Goal: Transaction & Acquisition: Subscribe to service/newsletter

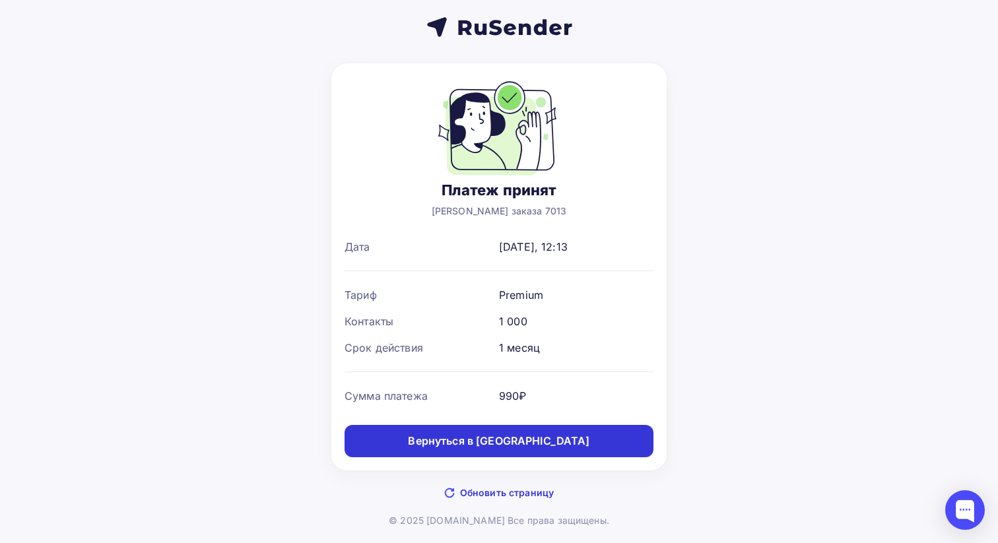
click at [545, 443] on div "Вернуться в [GEOGRAPHIC_DATA]" at bounding box center [499, 441] width 182 height 15
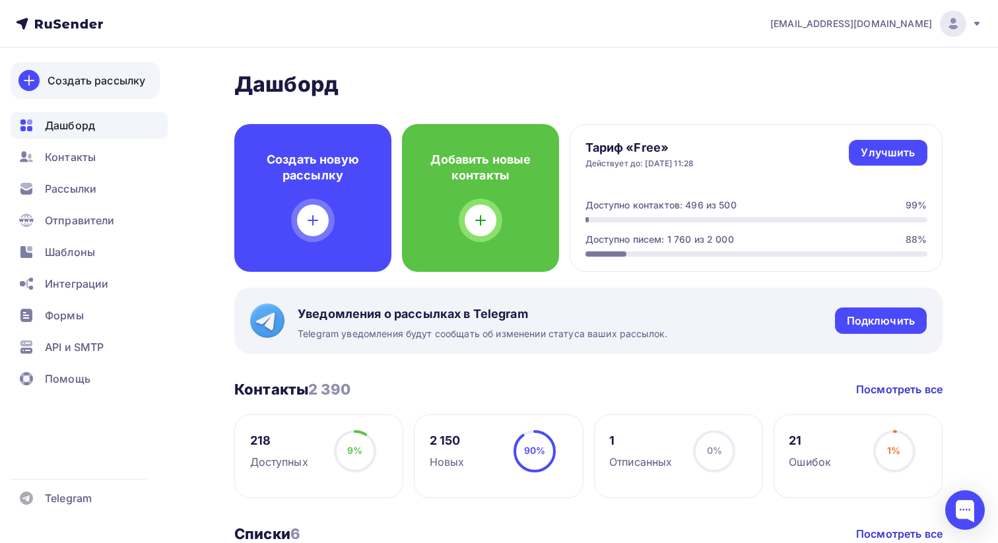
click at [75, 81] on div "Создать рассылку" at bounding box center [97, 81] width 98 height 16
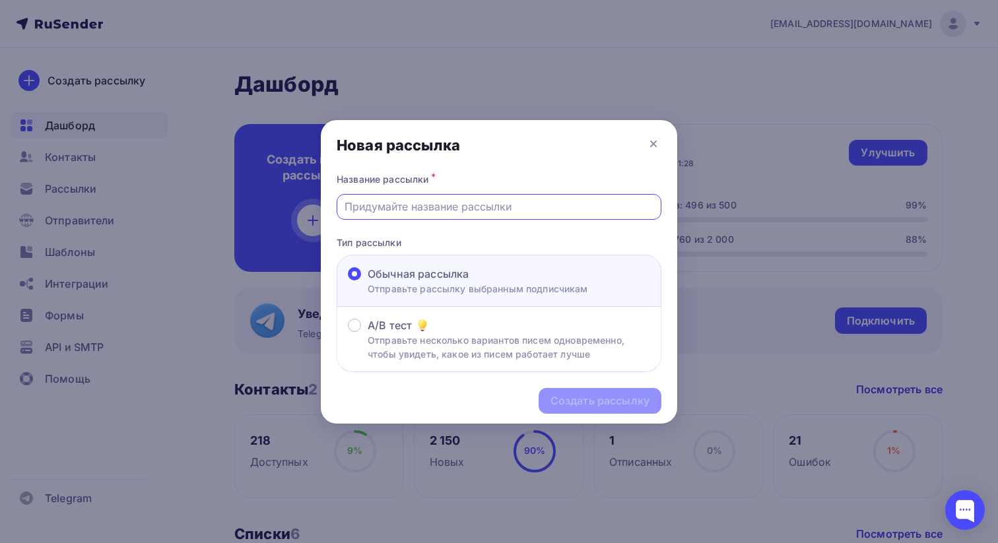
click at [437, 213] on input "text" at bounding box center [500, 207] width 310 height 16
click at [170, 160] on div at bounding box center [499, 271] width 998 height 543
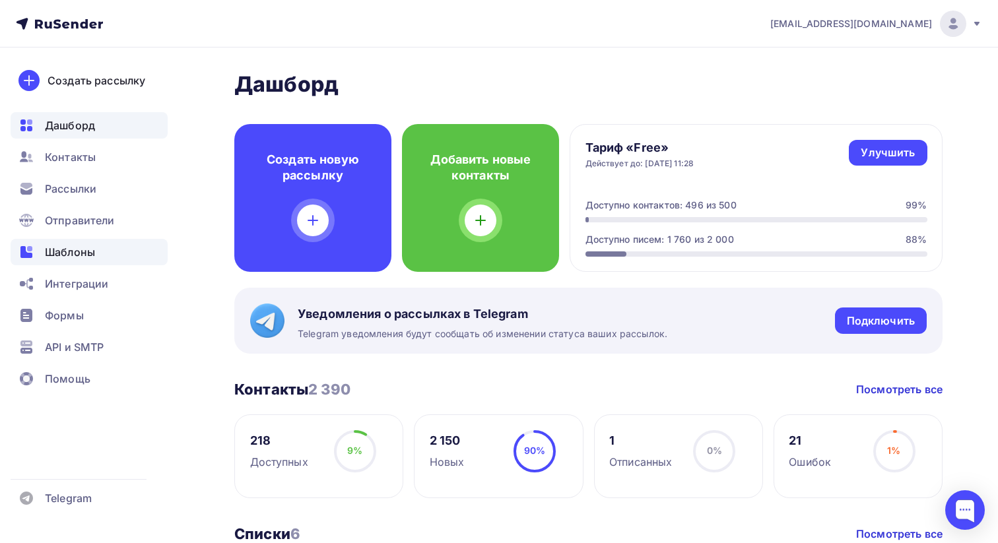
click at [112, 254] on div "Шаблоны" at bounding box center [89, 252] width 157 height 26
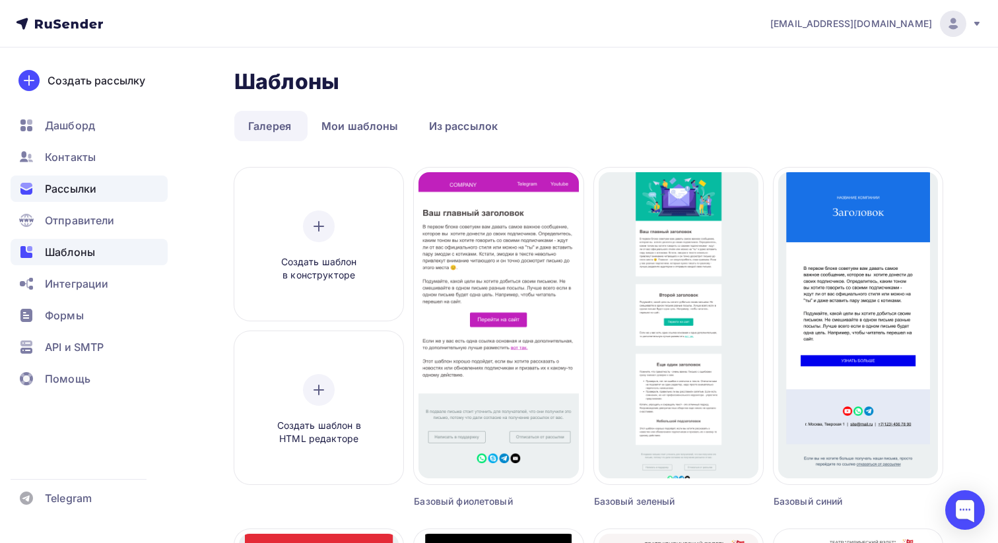
click at [95, 200] on div "Рассылки" at bounding box center [89, 189] width 157 height 26
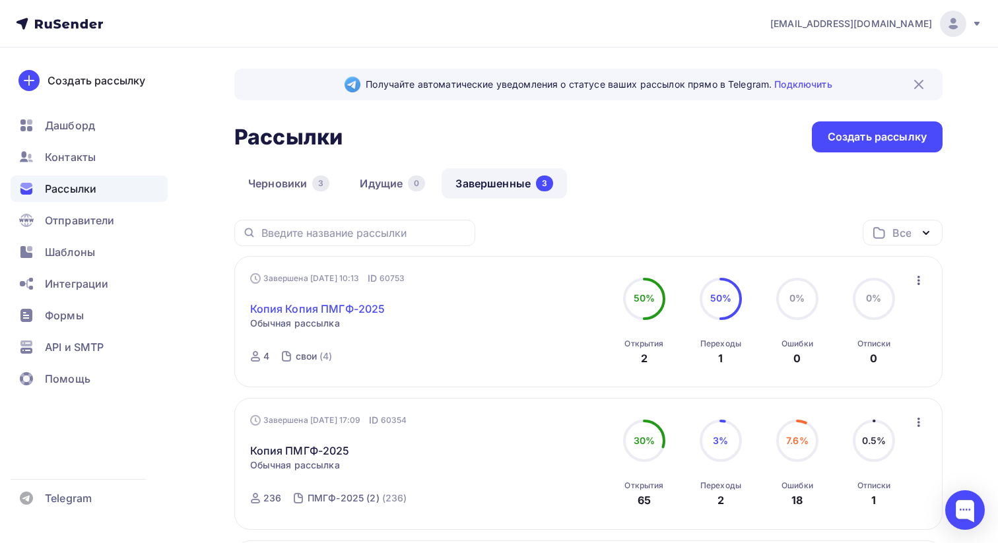
click at [355, 306] on link "Копия Копия ПМГФ-2025" at bounding box center [317, 309] width 135 height 16
click at [330, 307] on link "Копия Копия ПМГФ-2025" at bounding box center [317, 309] width 135 height 16
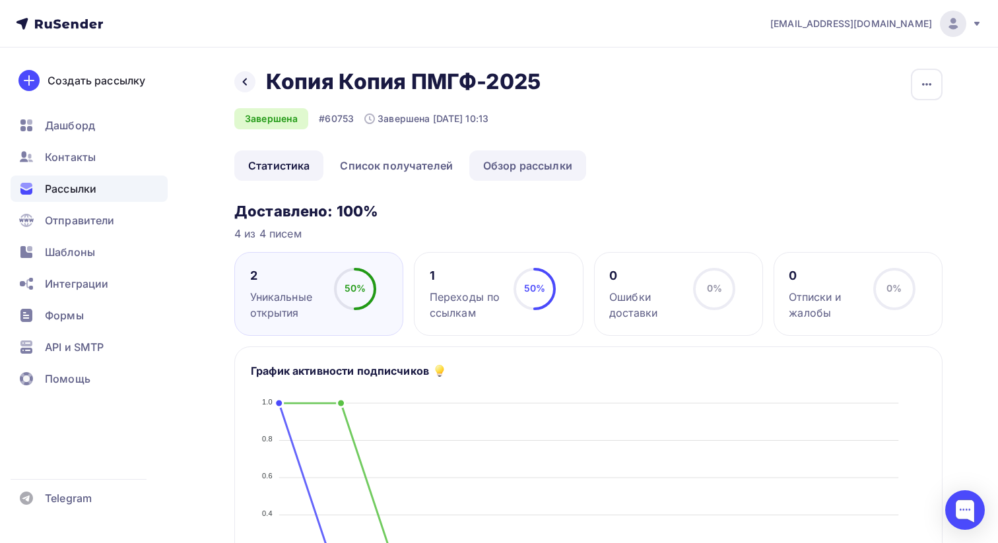
click at [539, 166] on link "Обзор рассылки" at bounding box center [527, 166] width 117 height 30
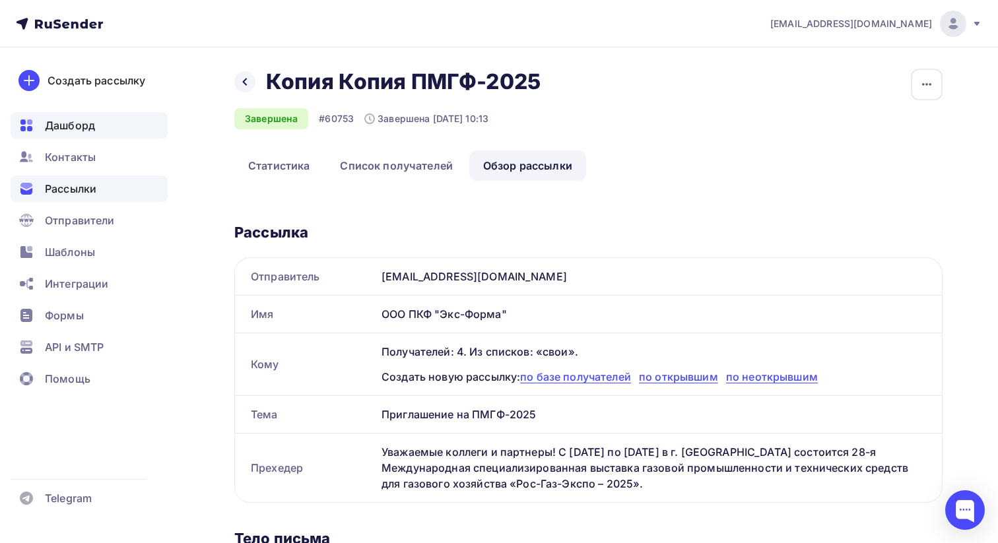
click at [80, 127] on span "Дашборд" at bounding box center [70, 126] width 50 height 16
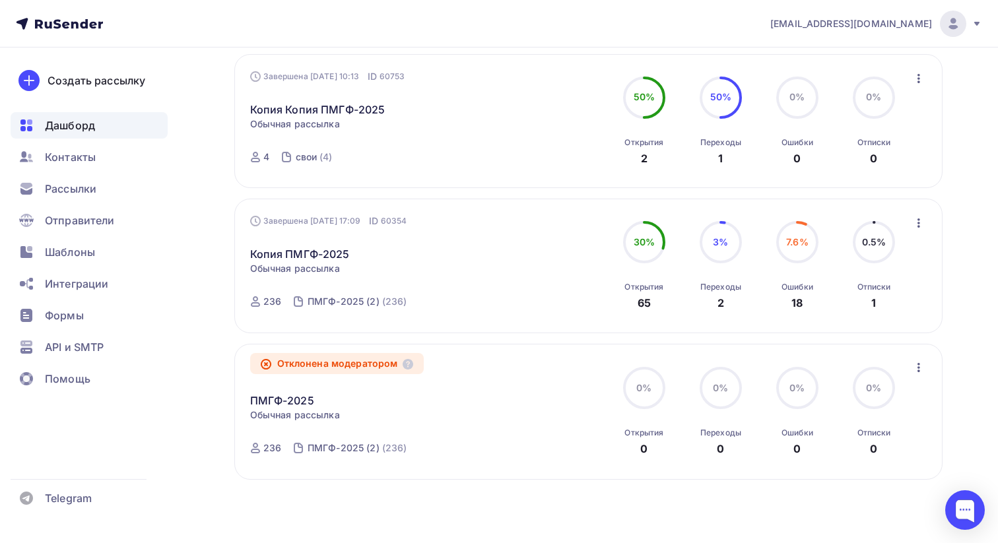
scroll to position [800, 0]
click at [292, 111] on link "Копия Копия ПМГФ-2025" at bounding box center [317, 110] width 135 height 16
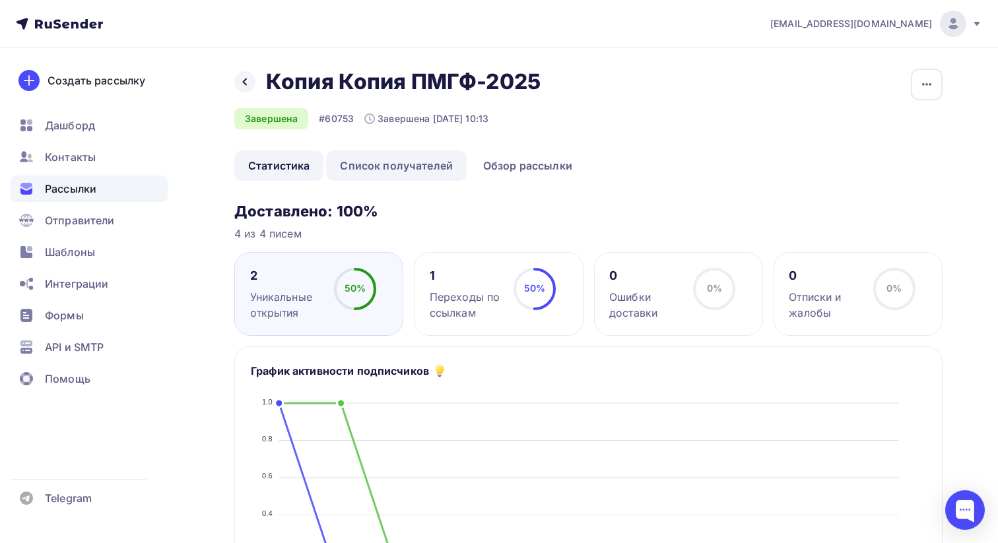
click at [396, 166] on link "Список получателей" at bounding box center [396, 166] width 141 height 30
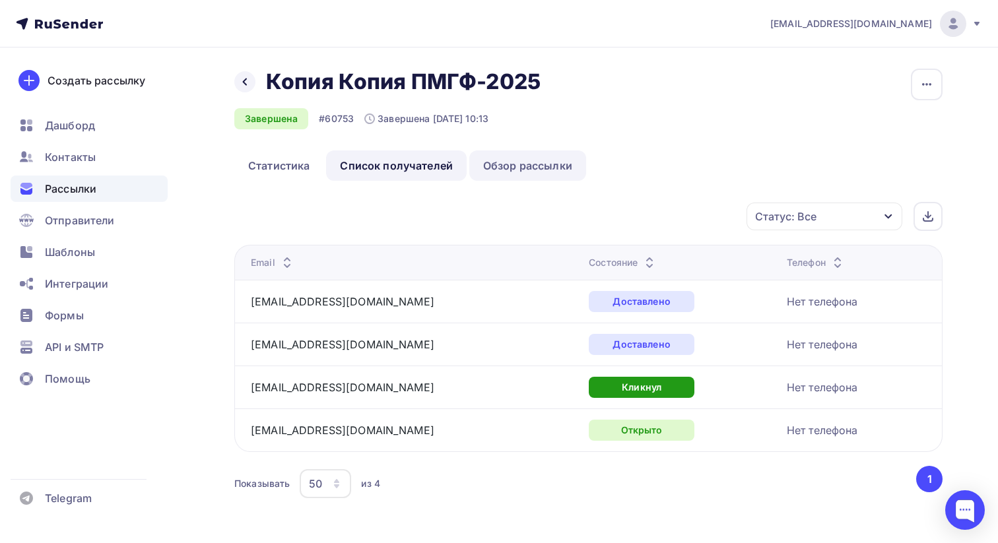
click at [542, 170] on link "Обзор рассылки" at bounding box center [527, 166] width 117 height 30
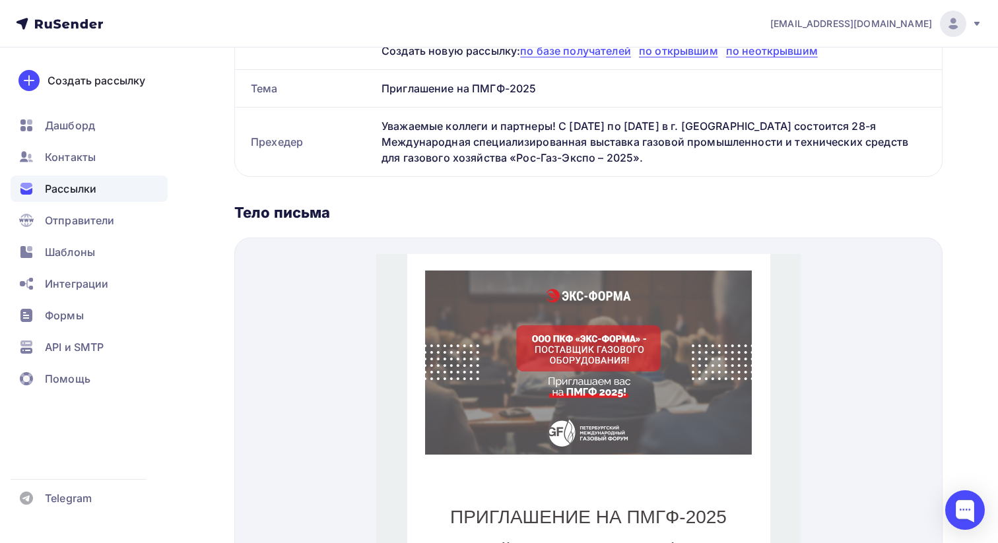
scroll to position [512, 0]
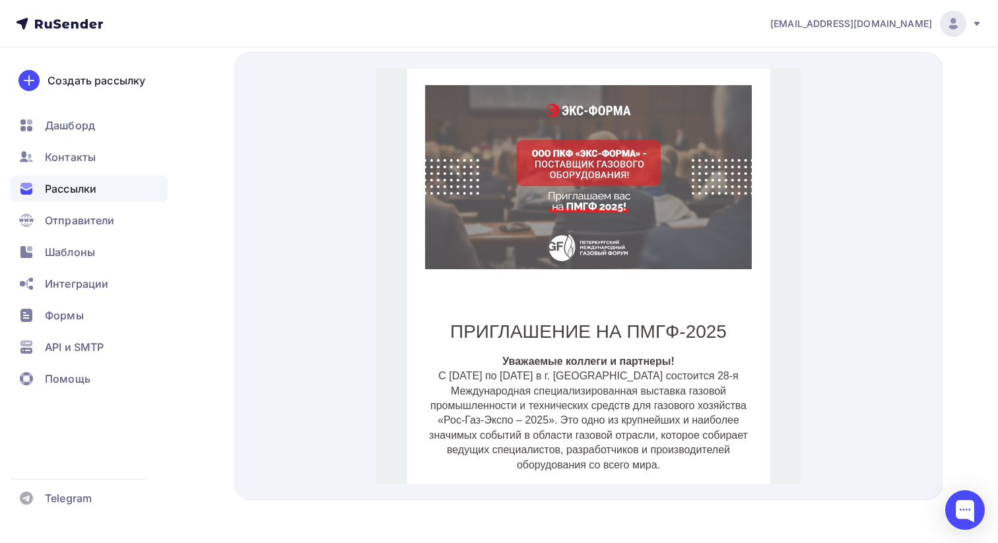
click at [559, 242] on img at bounding box center [588, 161] width 327 height 184
click at [103, 312] on div "Формы" at bounding box center [89, 315] width 157 height 26
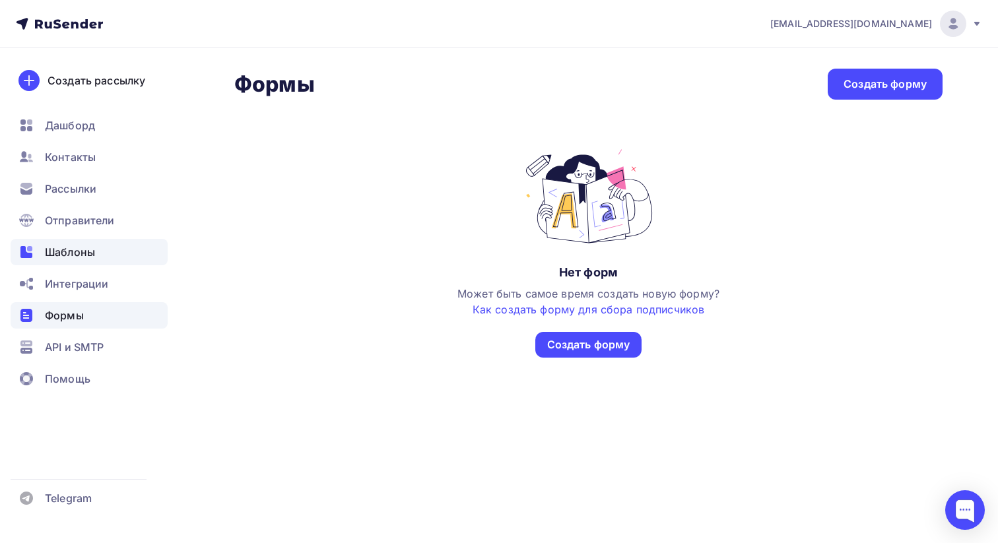
click at [99, 258] on div "Шаблоны" at bounding box center [89, 252] width 157 height 26
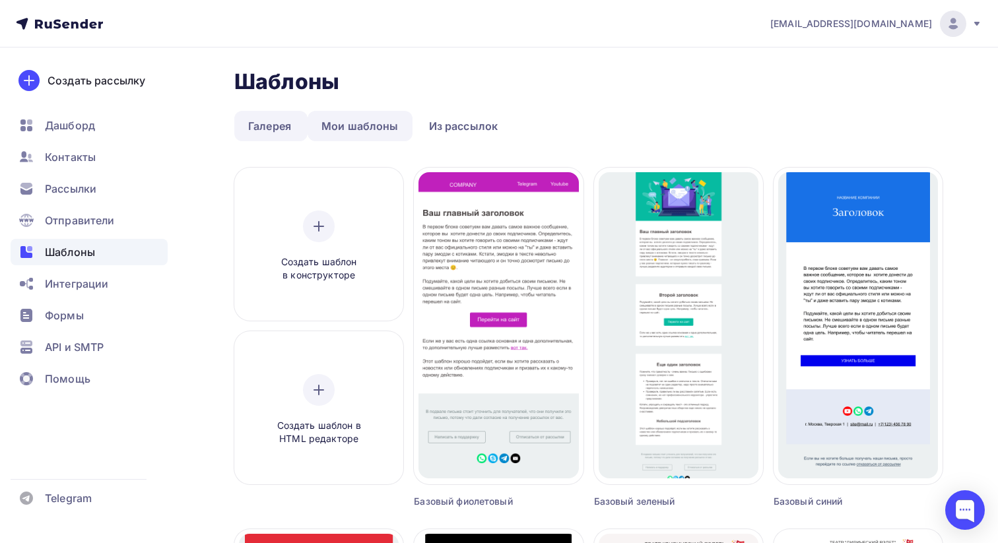
click at [382, 125] on link "Мои шаблоны" at bounding box center [360, 126] width 105 height 30
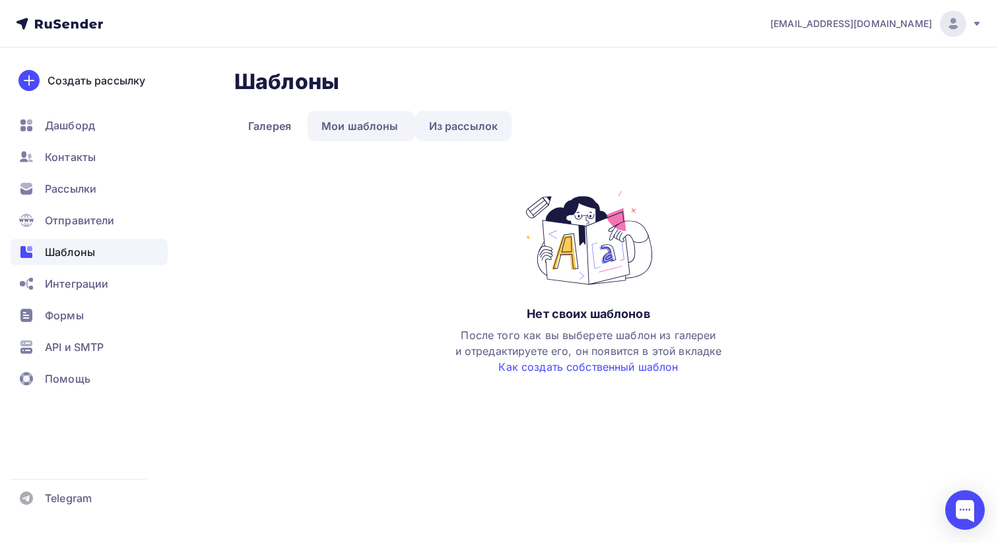
click at [450, 129] on link "Из рассылок" at bounding box center [463, 126] width 97 height 30
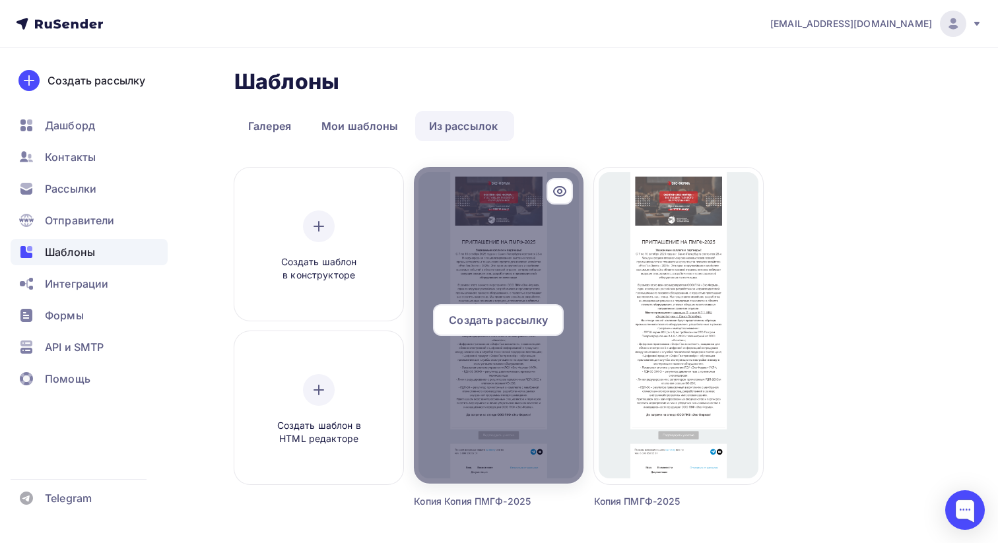
click at [509, 250] on div at bounding box center [498, 325] width 169 height 317
click at [507, 320] on span "Создать рассылку" at bounding box center [498, 320] width 99 height 16
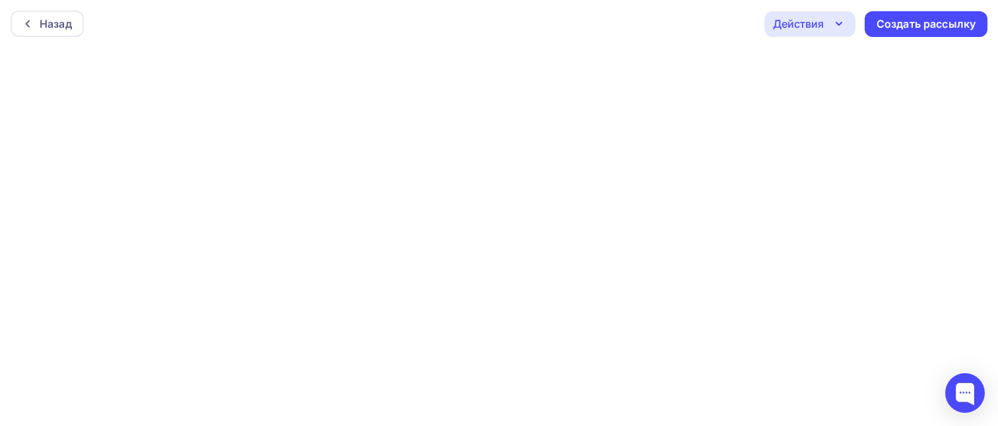
scroll to position [3, 0]
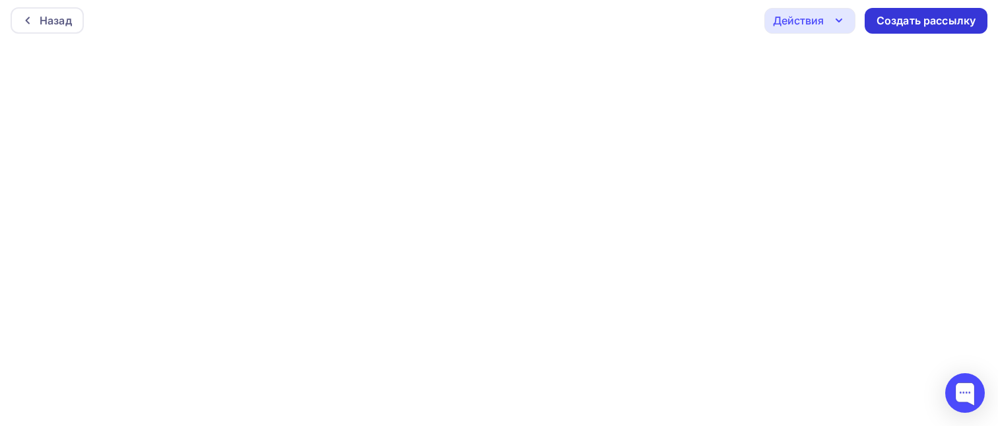
click at [943, 20] on div "Создать рассылку" at bounding box center [926, 20] width 99 height 15
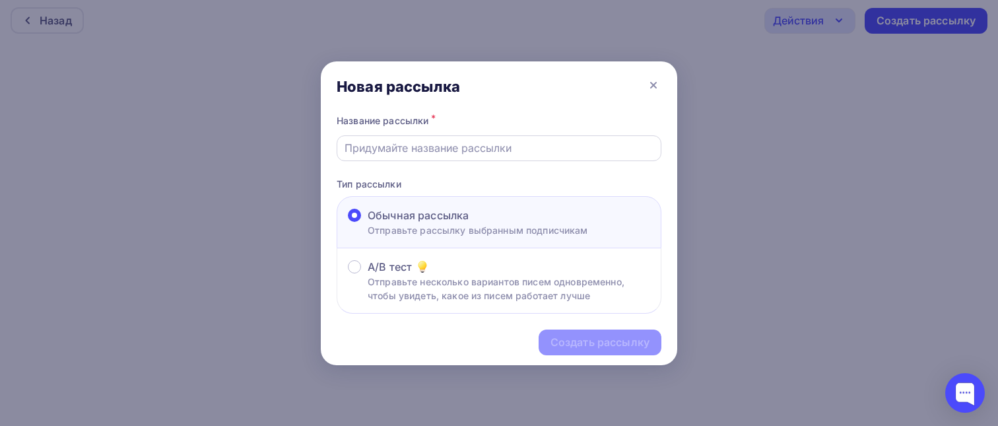
click at [486, 152] on input "text" at bounding box center [500, 148] width 310 height 16
type input "Осталось несколько днй ПМГФ"
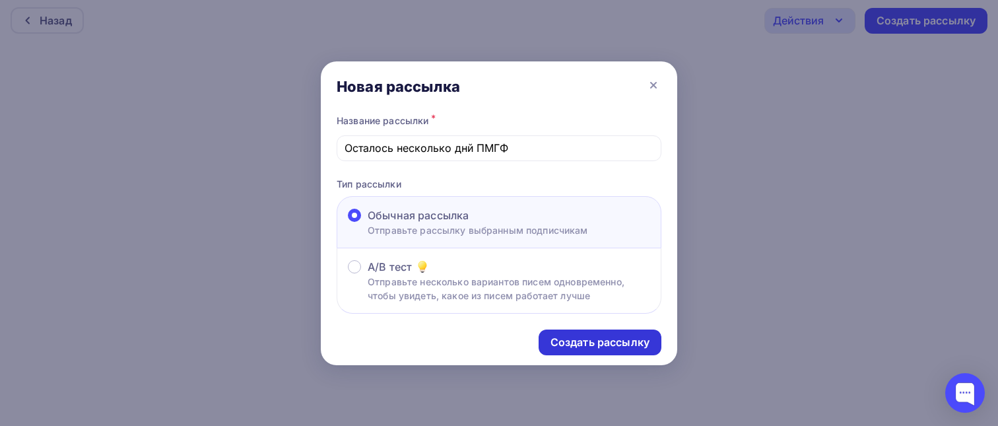
click at [596, 342] on div "Создать рассылку" at bounding box center [600, 342] width 99 height 15
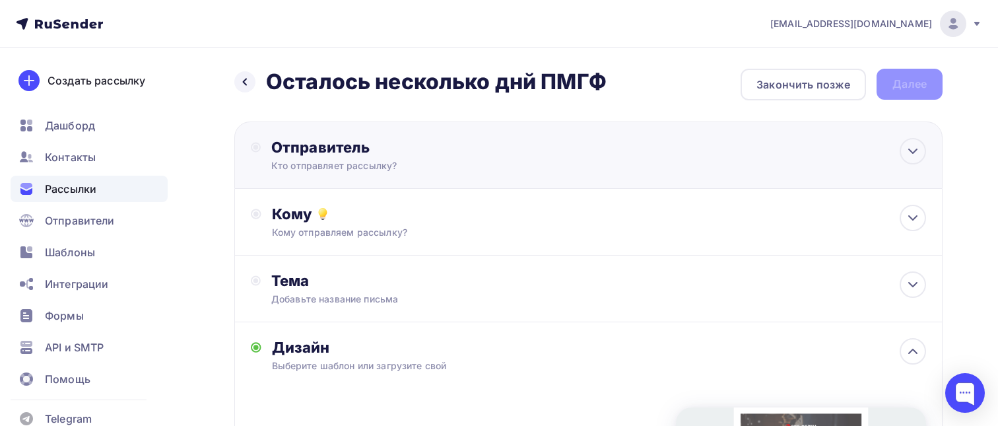
click at [436, 158] on div "Отправитель Кто отправляет рассылку? Email * v.suhorukov@exform.ru exforma@yand…" at bounding box center [414, 155] width 286 height 34
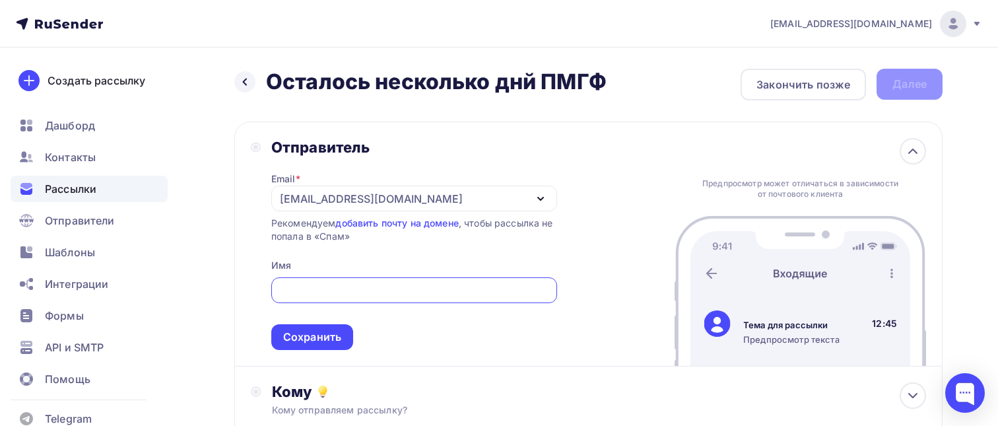
click at [542, 203] on icon "button" at bounding box center [541, 199] width 16 height 16
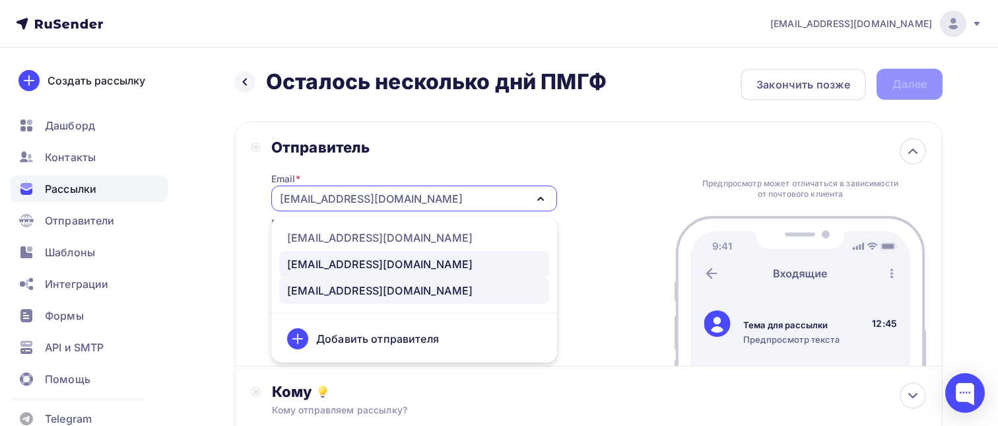
click at [461, 263] on div "exform@exform.ru" at bounding box center [414, 264] width 254 height 16
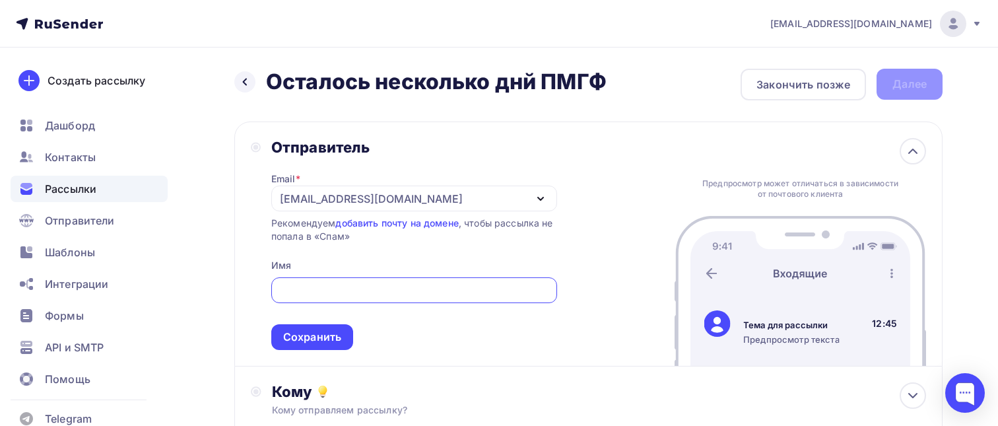
click at [403, 285] on input "text" at bounding box center [414, 291] width 271 height 16
type input "J"
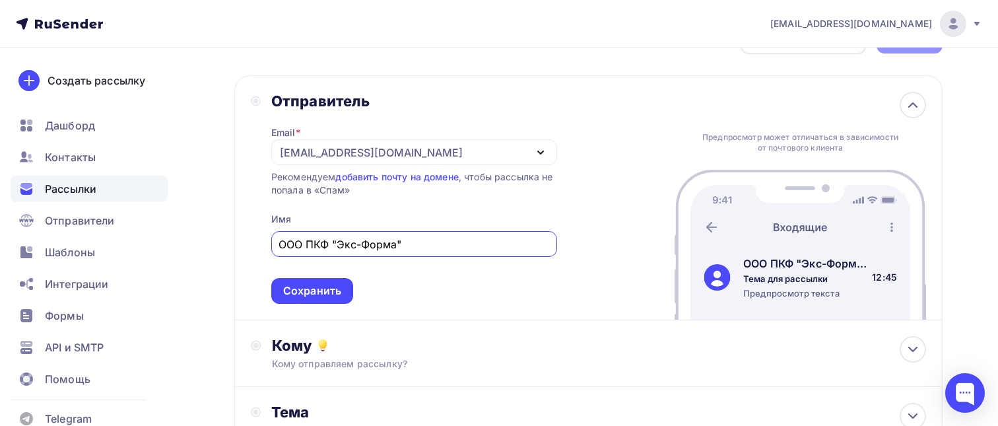
scroll to position [67, 0]
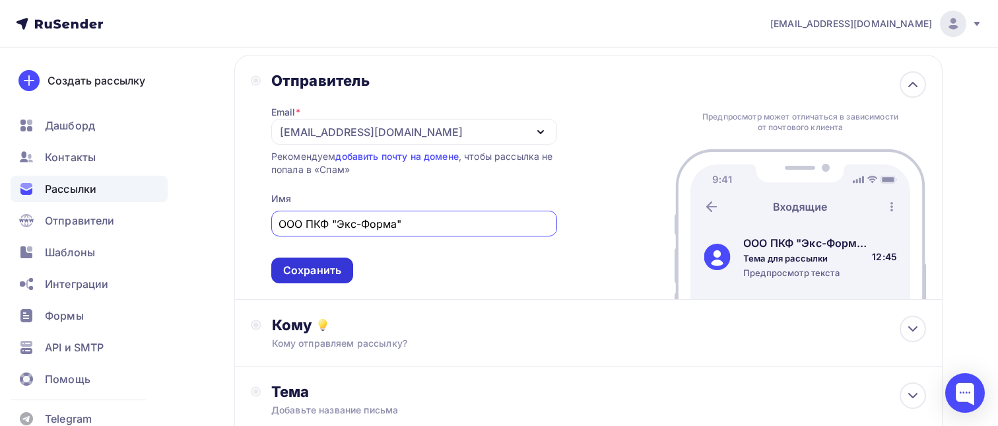
type input "ООО ПКФ "Экс-Форма""
click at [333, 275] on div "Сохранить" at bounding box center [312, 270] width 58 height 15
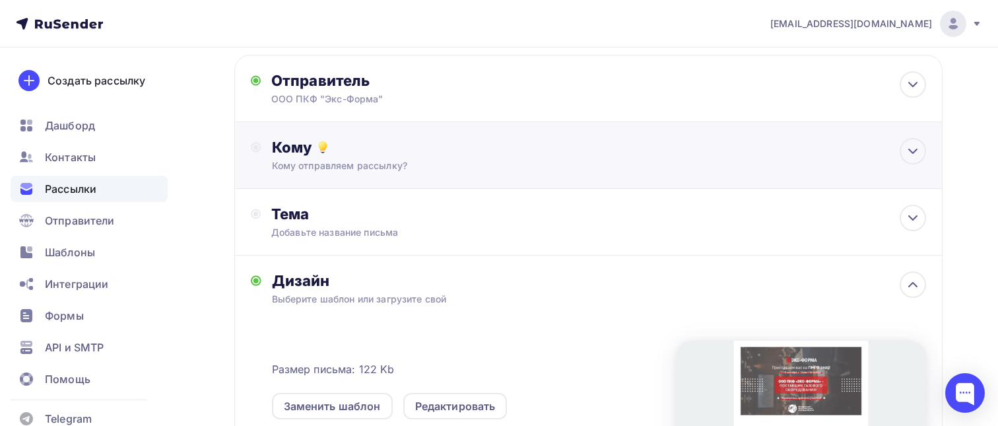
click at [342, 163] on div "Кому отправляем рассылку?" at bounding box center [566, 165] width 589 height 13
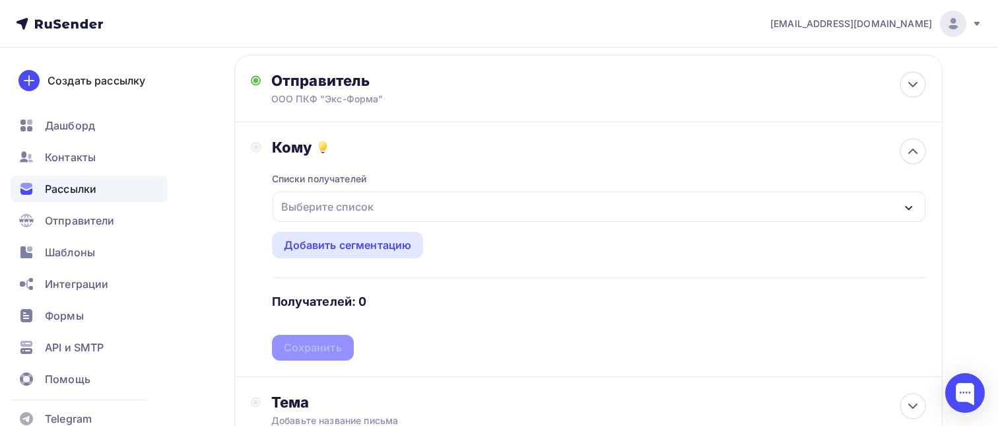
click at [337, 211] on div "Выберите список" at bounding box center [327, 207] width 103 height 24
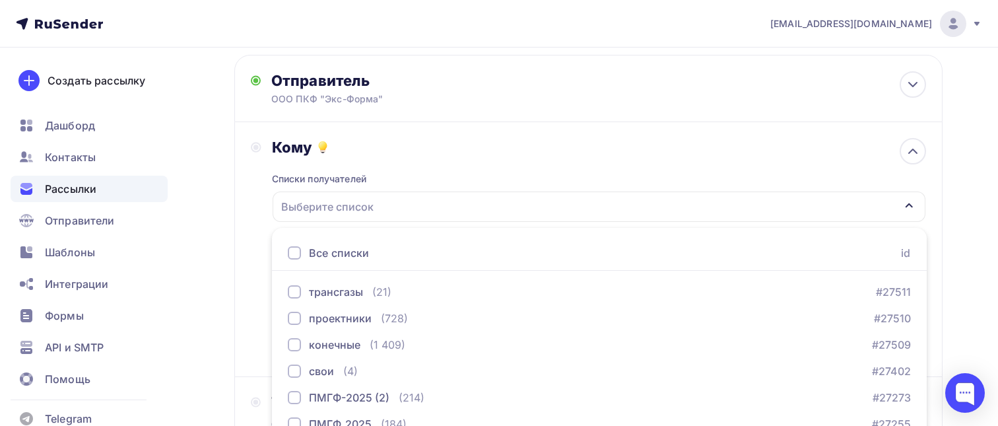
scroll to position [135, 0]
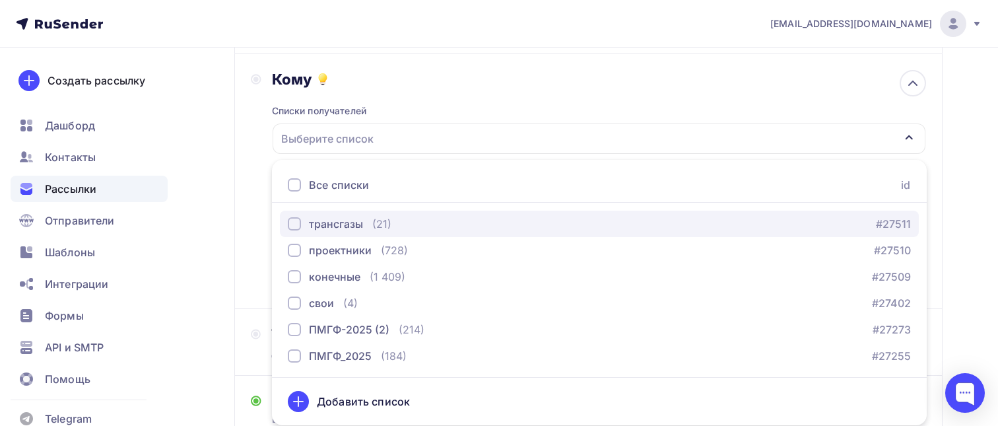
click at [291, 227] on div "button" at bounding box center [294, 223] width 13 height 13
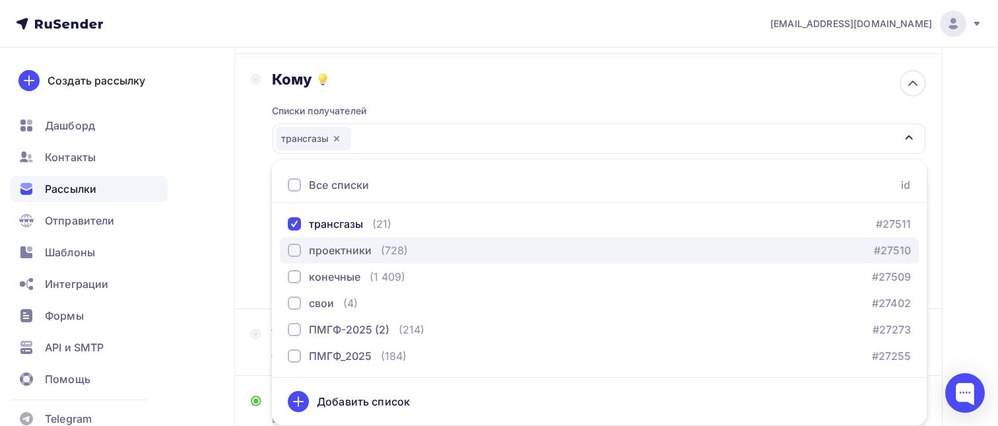
click at [297, 249] on div "button" at bounding box center [294, 250] width 13 height 13
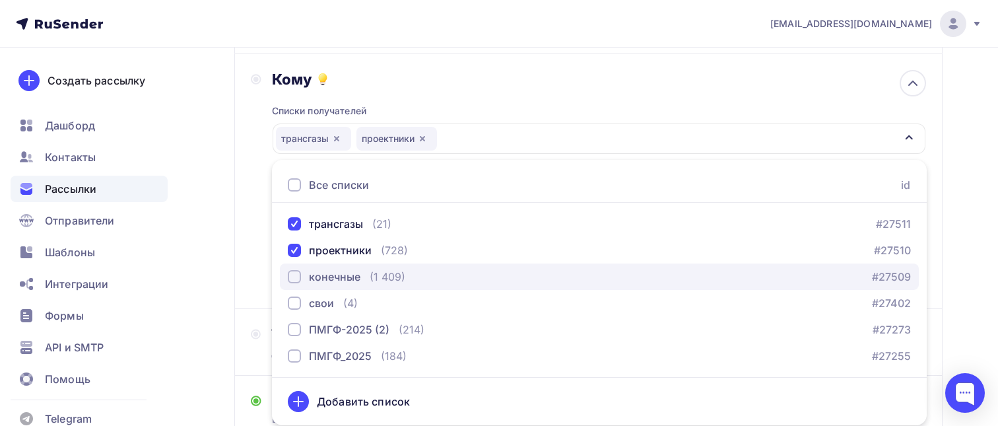
click at [295, 275] on div "button" at bounding box center [294, 276] width 13 height 13
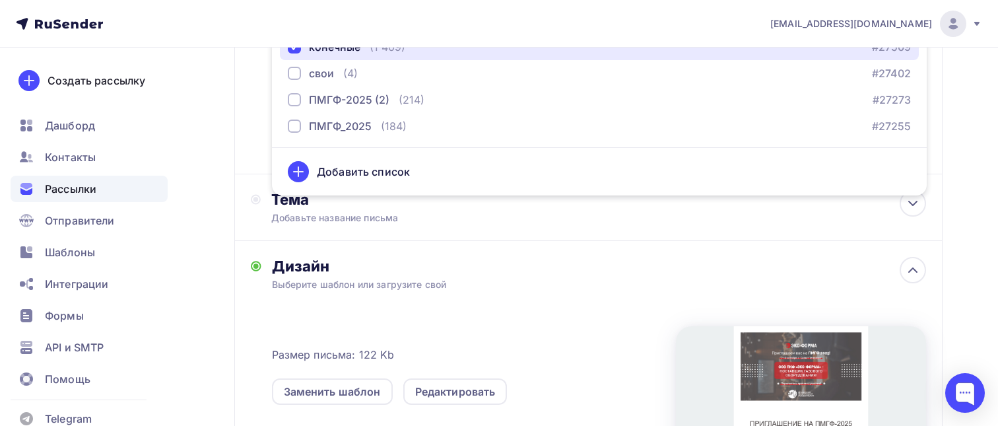
scroll to position [399, 0]
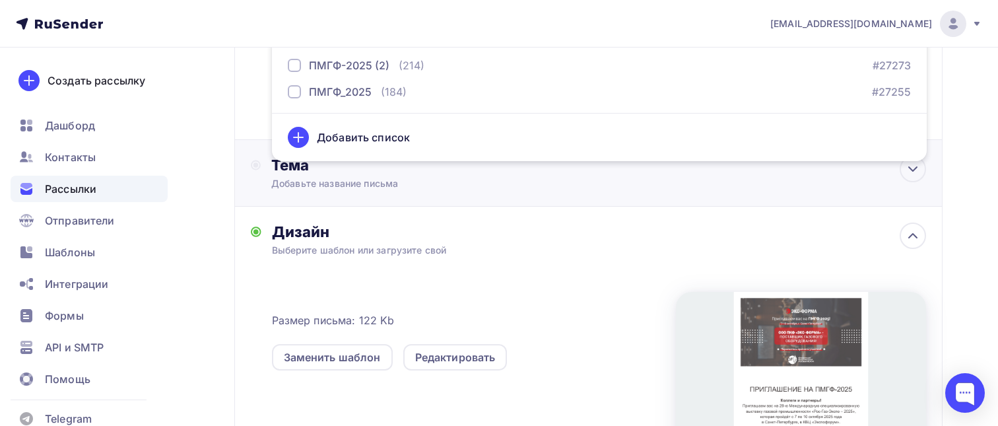
click at [396, 199] on div "Тема Добавьте название письма Тема * Рекомендуем использовать не более 150 симв…" at bounding box center [588, 173] width 708 height 67
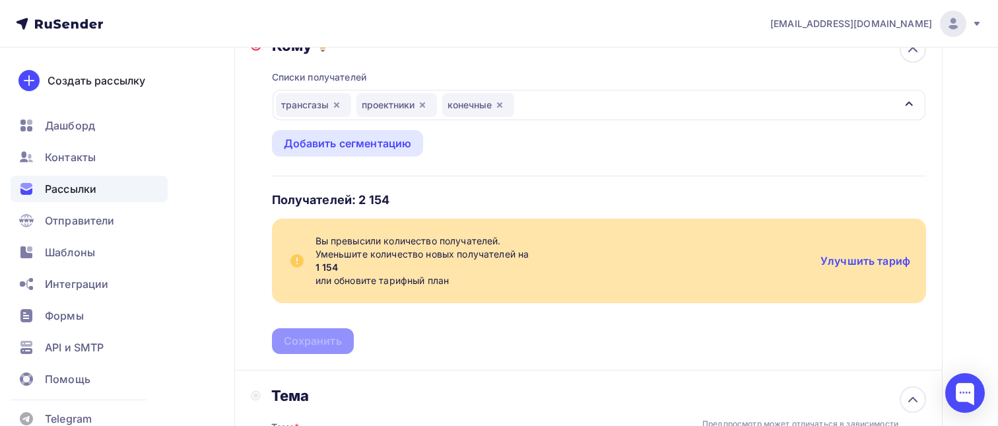
scroll to position [169, 0]
click at [423, 106] on icon "button" at bounding box center [422, 104] width 5 height 5
click at [415, 102] on icon "button" at bounding box center [414, 104] width 11 height 11
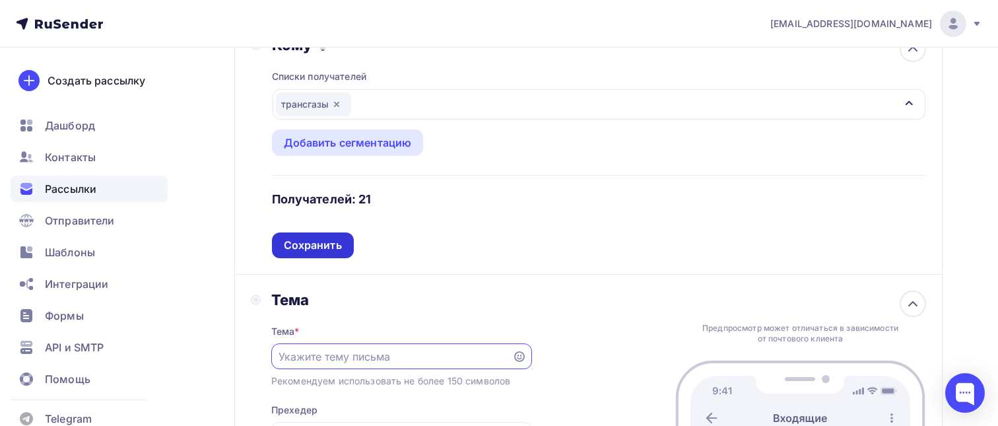
click at [326, 253] on div "Сохранить" at bounding box center [313, 245] width 58 height 15
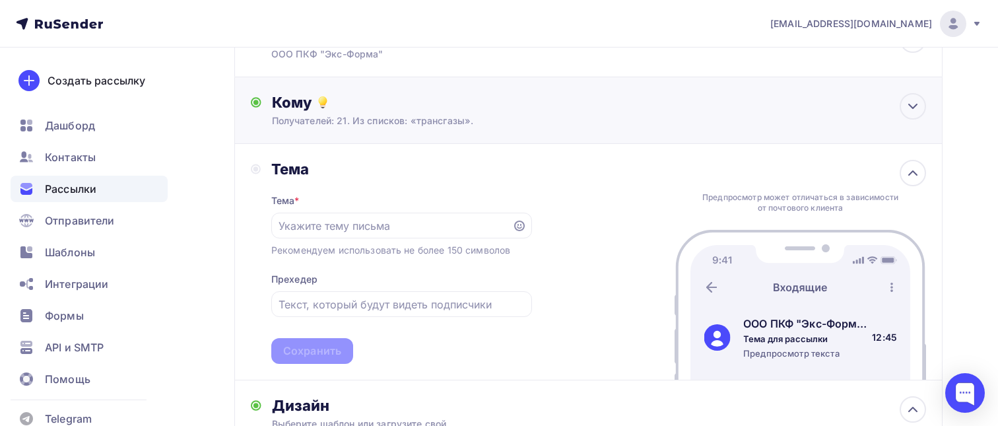
scroll to position [112, 0]
click at [343, 224] on input "text" at bounding box center [392, 225] width 226 height 16
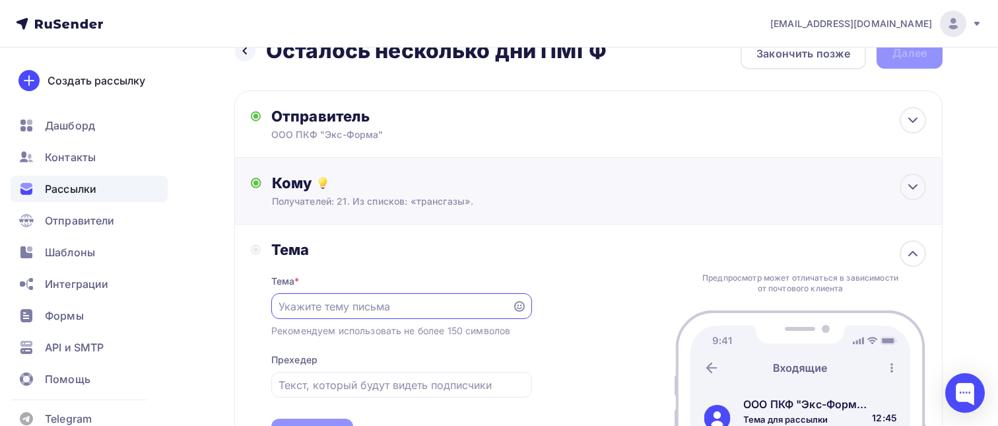
scroll to position [29, 0]
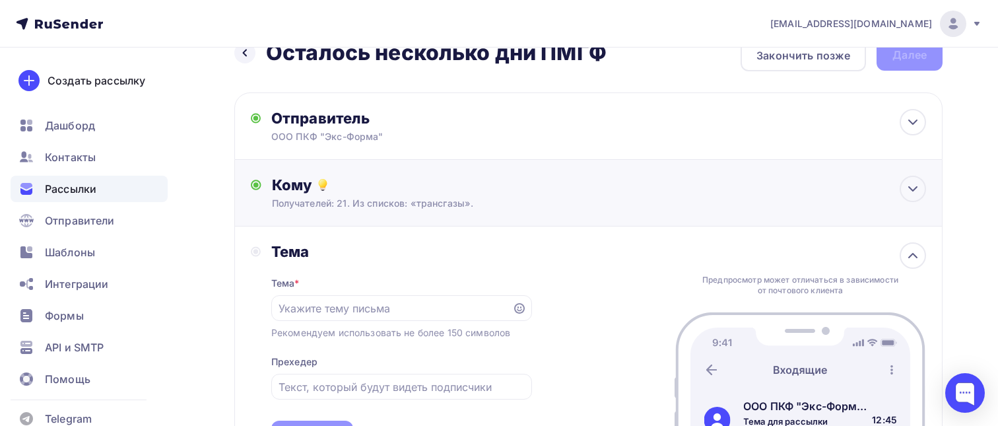
click at [358, 191] on div "Кому" at bounding box center [599, 185] width 655 height 18
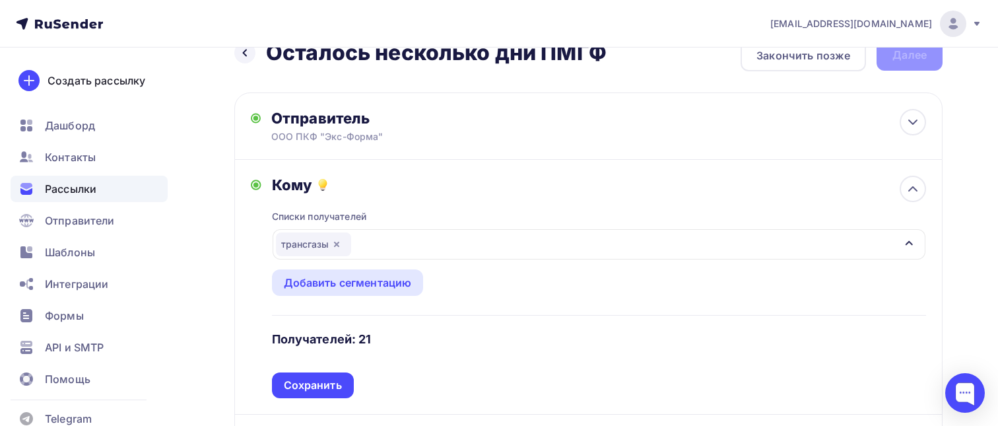
click at [337, 242] on icon "button" at bounding box center [336, 244] width 11 height 11
click at [337, 242] on div "Выберите список" at bounding box center [327, 244] width 103 height 24
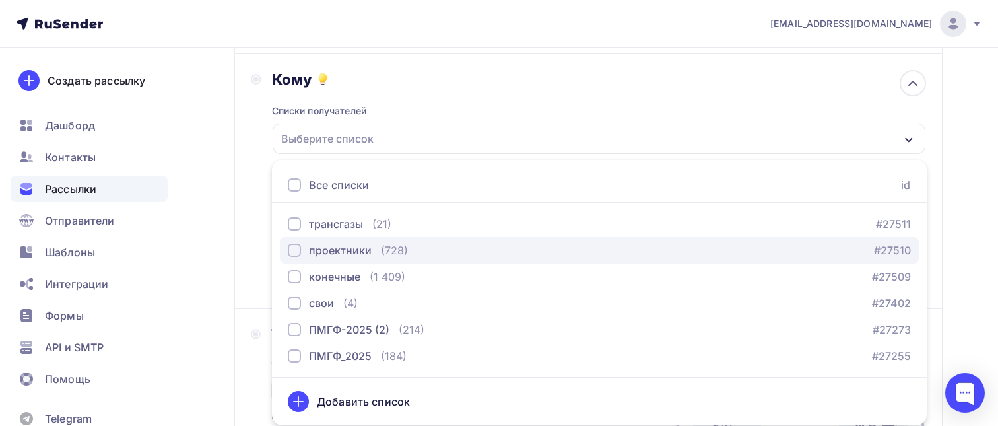
click at [294, 250] on div "button" at bounding box center [294, 250] width 13 height 13
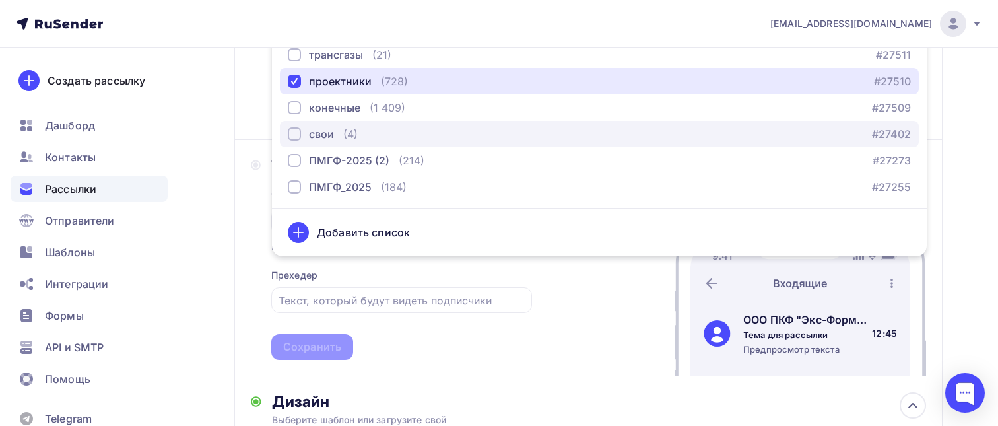
scroll to position [310, 0]
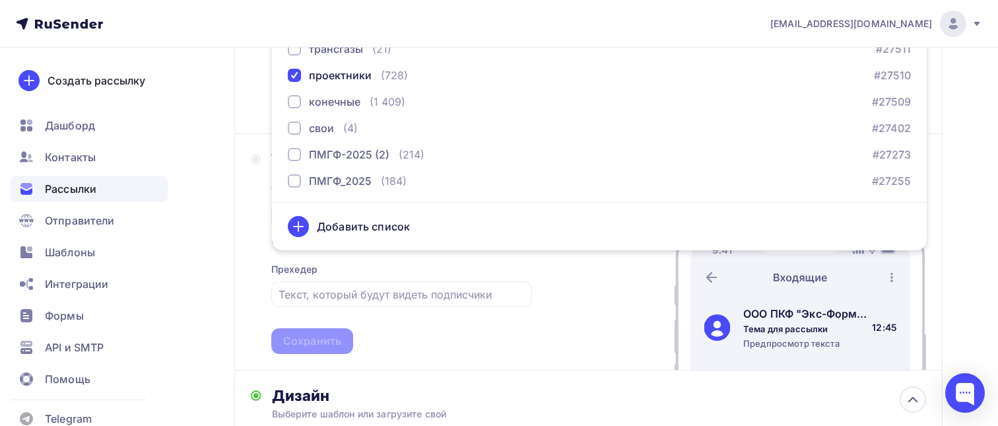
click at [390, 271] on div "Тема * Рекомендуем использовать не более 150 символов Прехедер Сохранить" at bounding box center [401, 261] width 261 height 186
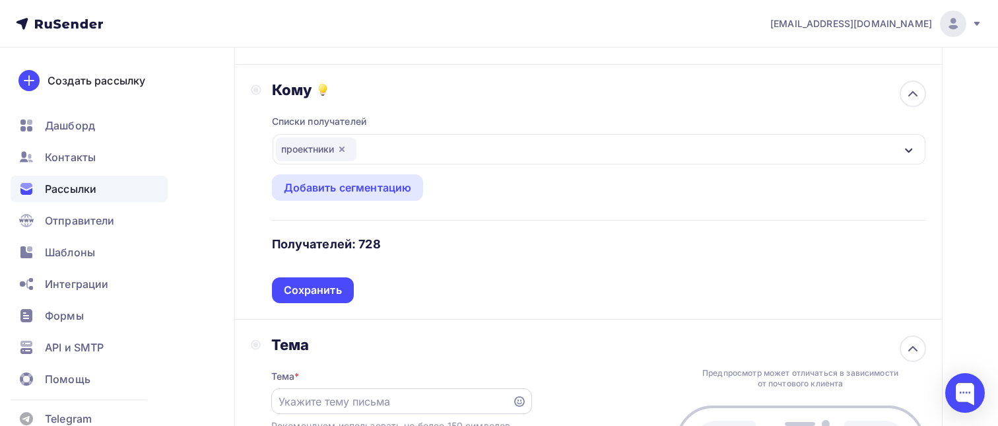
scroll to position [106, 0]
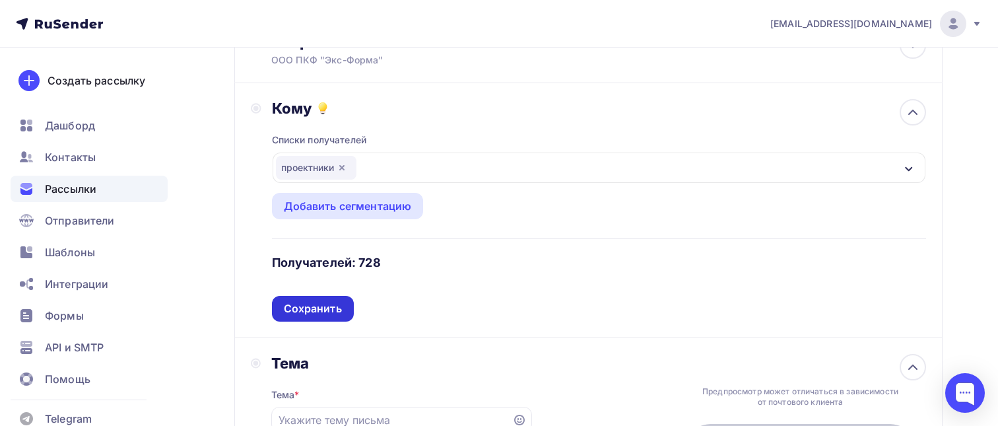
click at [334, 302] on div "Сохранить" at bounding box center [313, 308] width 58 height 15
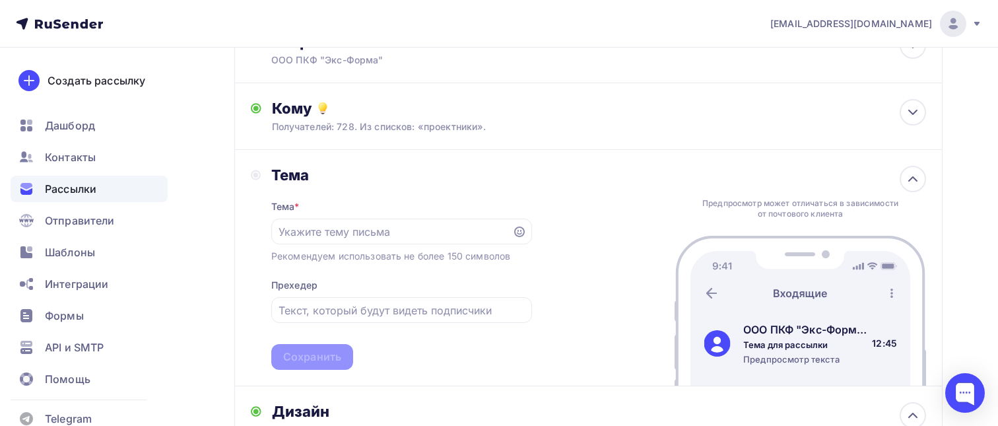
click at [339, 180] on div "Тема" at bounding box center [401, 175] width 261 height 18
click at [341, 128] on div "Получателей: 728. Из списков: «проектники»." at bounding box center [566, 126] width 589 height 13
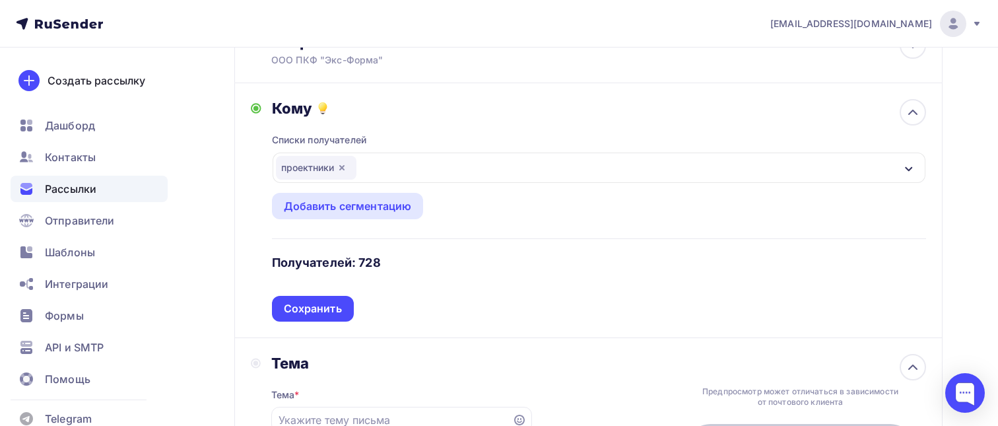
click at [399, 169] on div "проектники" at bounding box center [600, 168] width 654 height 30
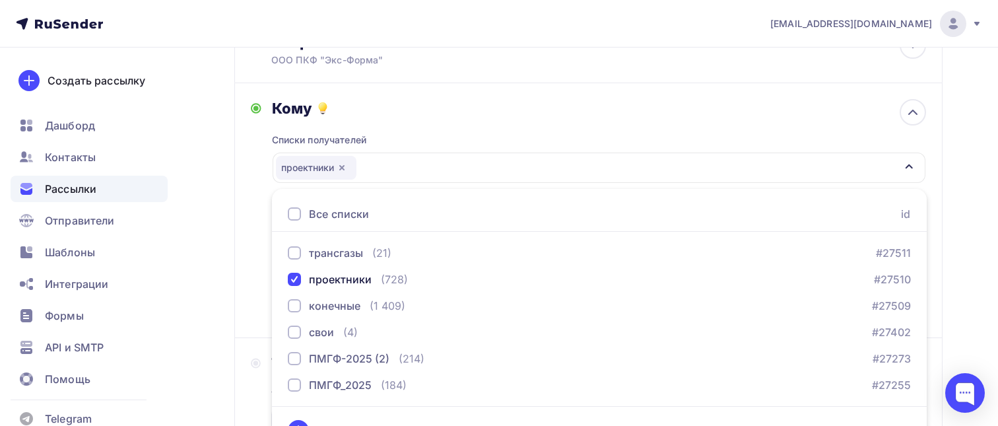
scroll to position [135, 0]
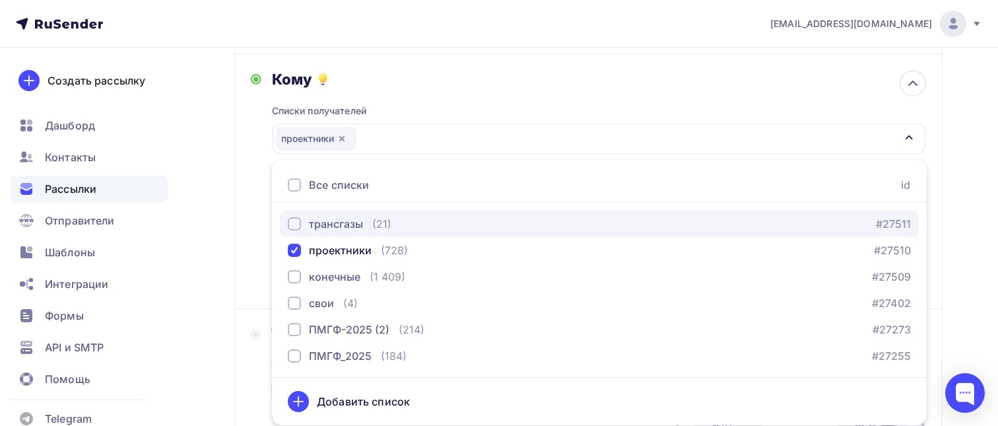
click at [294, 223] on div "button" at bounding box center [294, 223] width 13 height 13
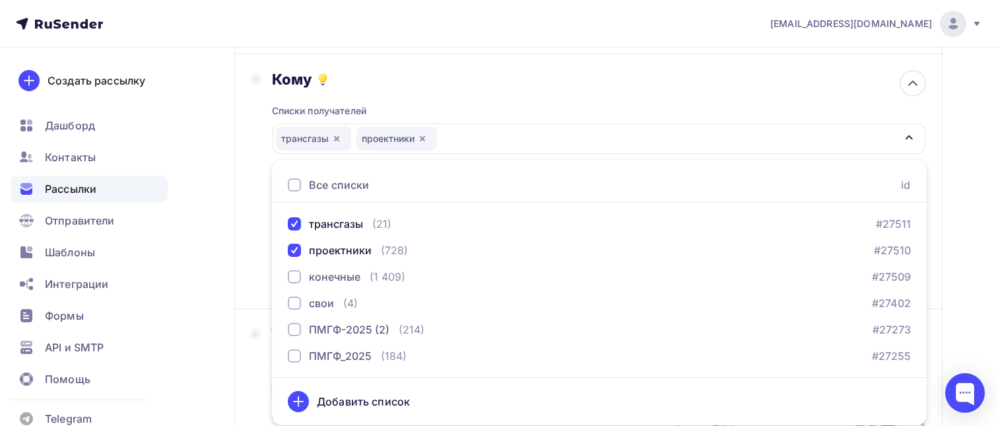
click at [521, 112] on div "Списки получателей трансгазы проектники Все списки id трансгазы (21) #27511 про…" at bounding box center [599, 190] width 655 height 204
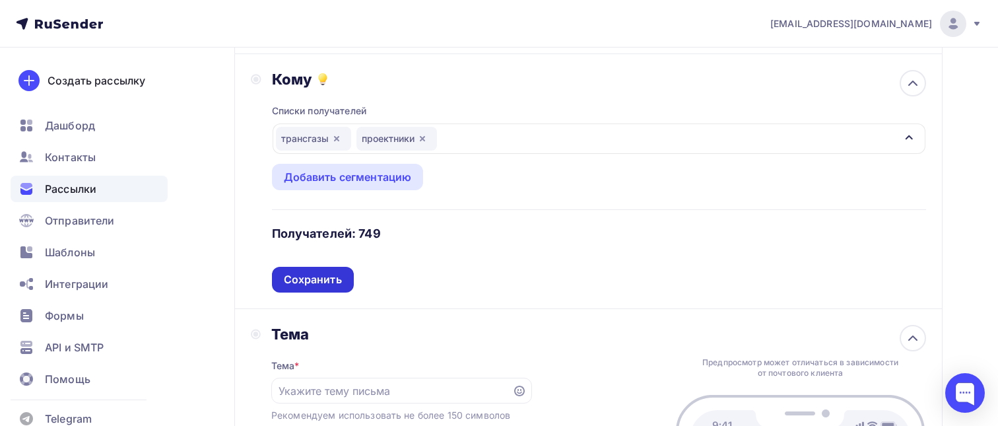
click at [322, 279] on div "Сохранить" at bounding box center [313, 279] width 58 height 15
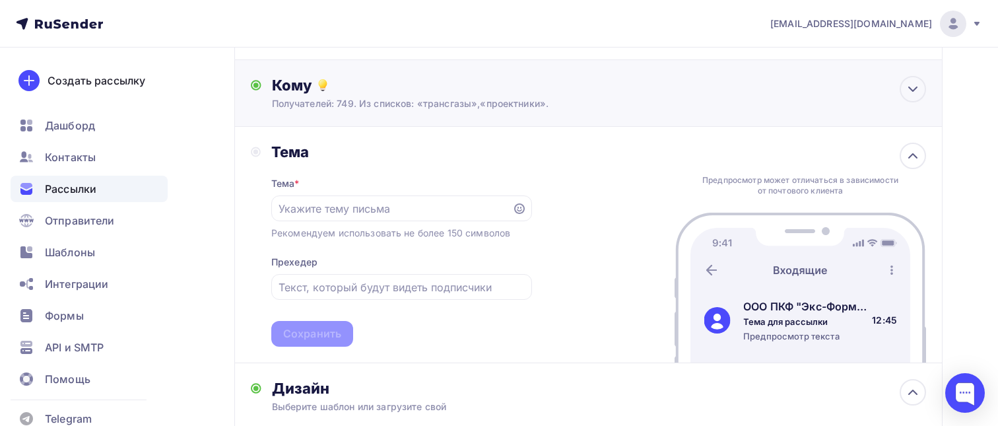
scroll to position [131, 0]
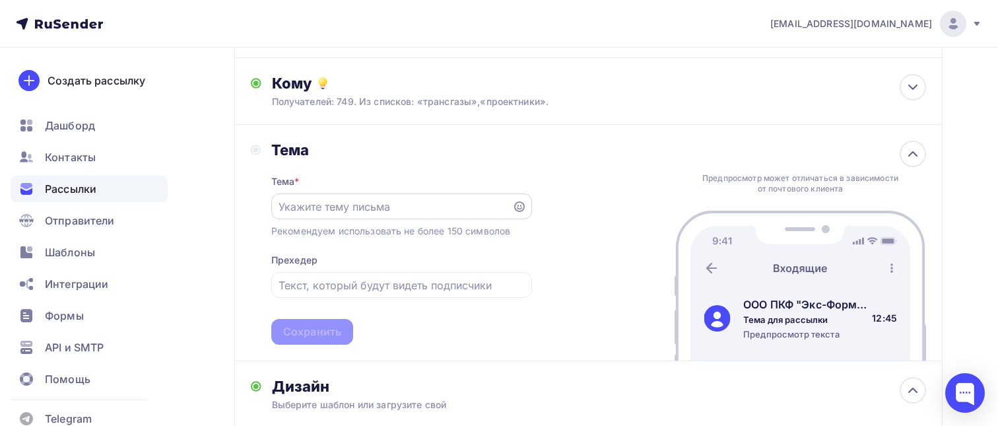
click at [327, 210] on input "text" at bounding box center [392, 207] width 226 height 16
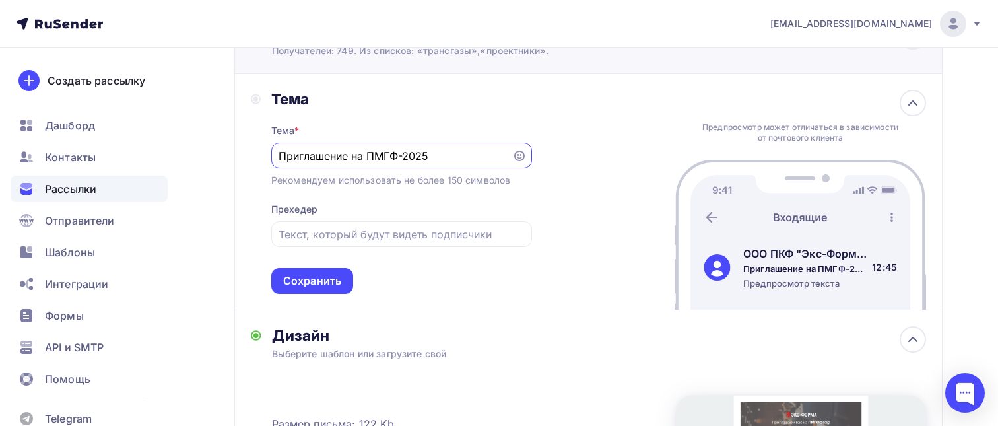
scroll to position [184, 0]
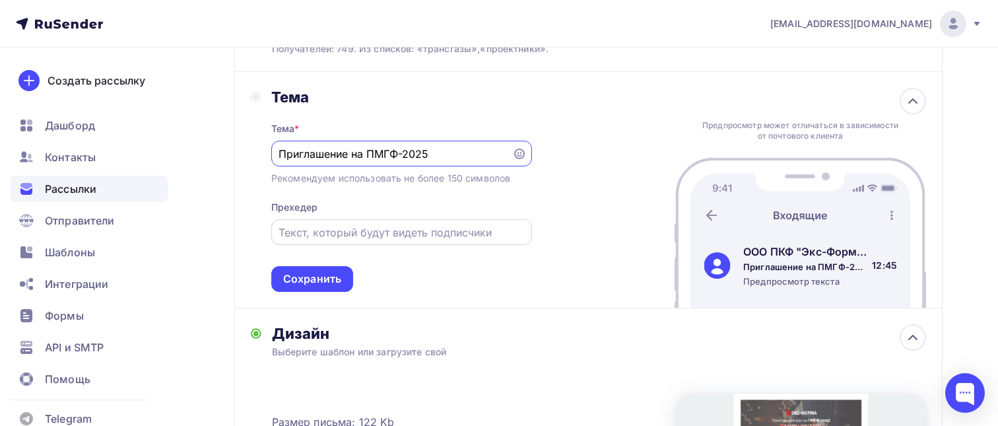
type input "Приглашение на ПМГФ-2025"
click at [357, 238] on input "text" at bounding box center [402, 232] width 246 height 16
paste input "Коллеги и партнеры!"
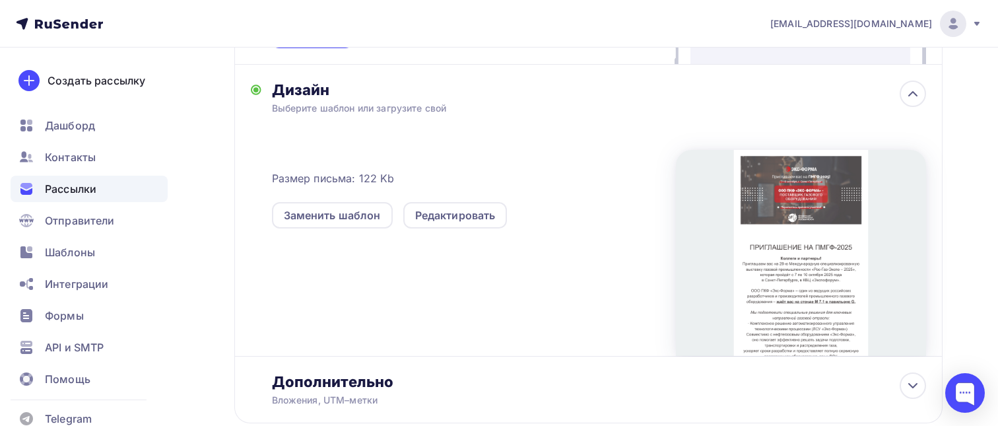
scroll to position [429, 0]
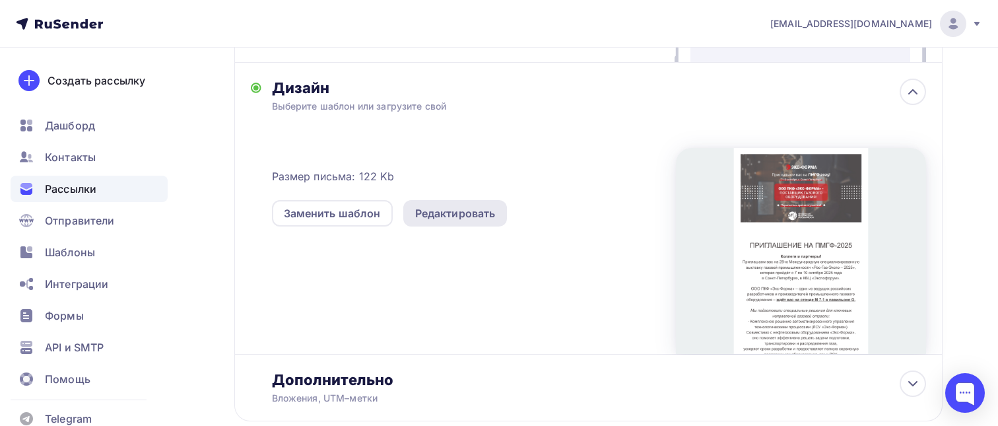
type input "Коллеги и партнеры! Приглашаем вас!"
click at [460, 213] on div "Редактировать" at bounding box center [455, 213] width 81 height 16
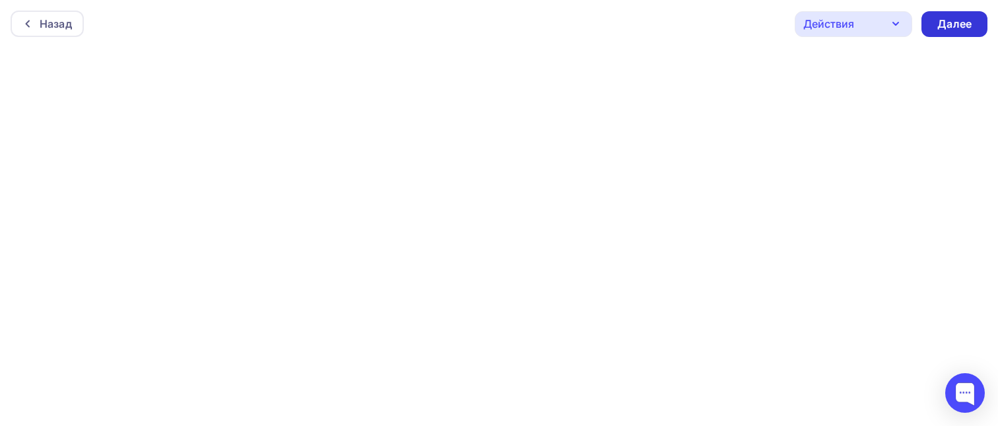
click at [961, 24] on div "Далее" at bounding box center [954, 24] width 34 height 15
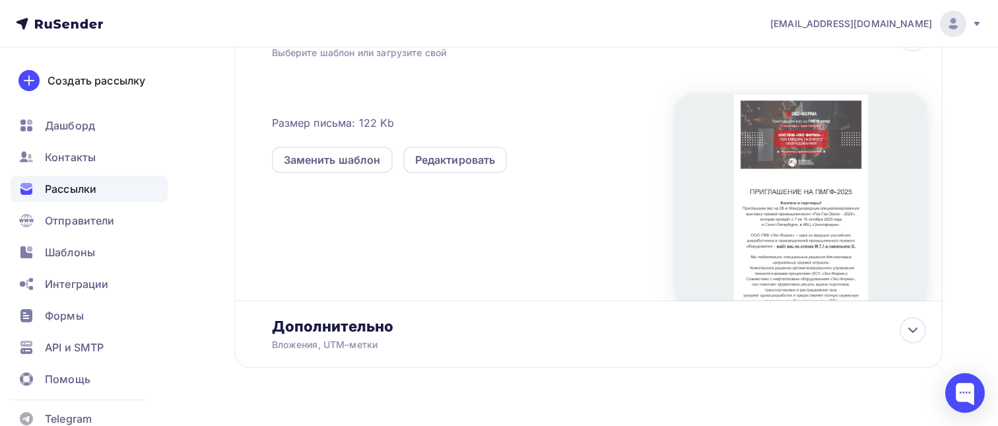
scroll to position [325, 0]
click at [913, 333] on icon at bounding box center [913, 331] width 8 height 4
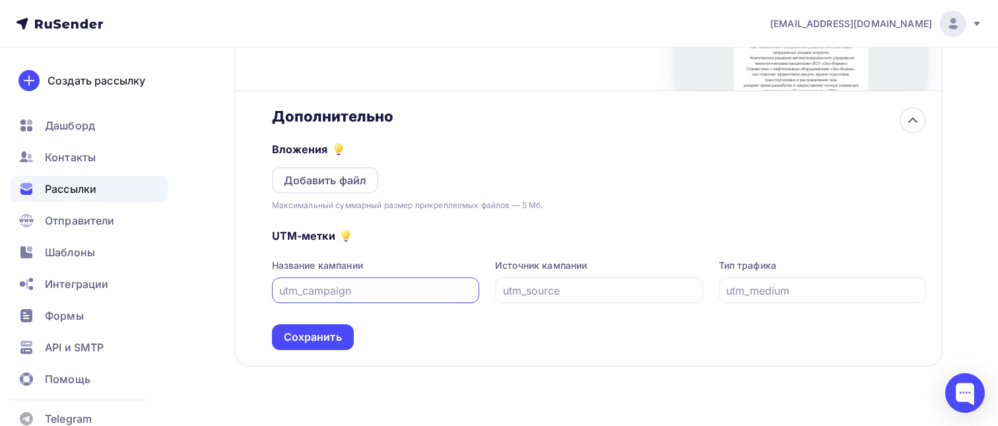
scroll to position [537, 0]
click at [339, 343] on div "Сохранить" at bounding box center [313, 336] width 58 height 15
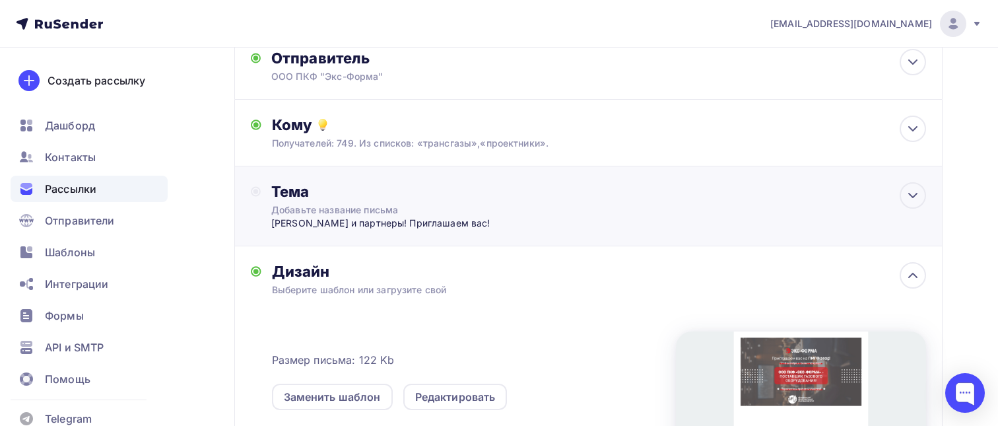
scroll to position [97, 0]
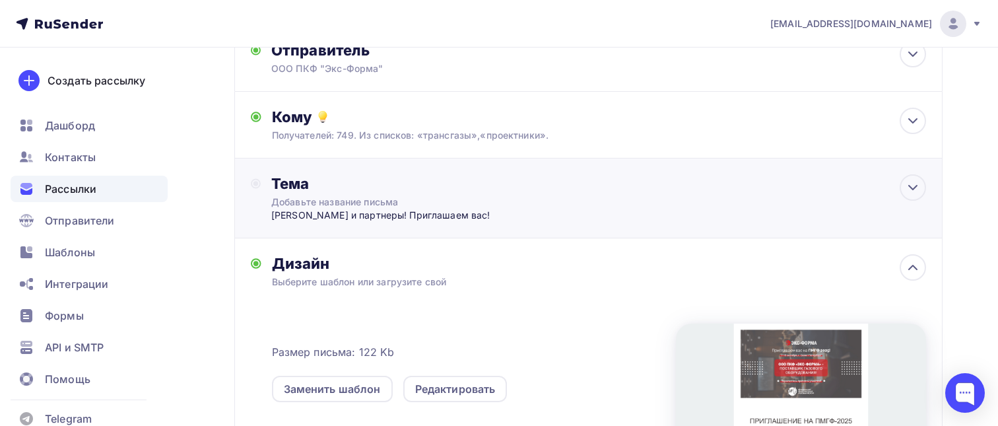
click at [542, 203] on div "Тема Добавьте название письма Коллеги и партнеры! Приглашаем вас! Тема * Пригла…" at bounding box center [588, 198] width 708 height 80
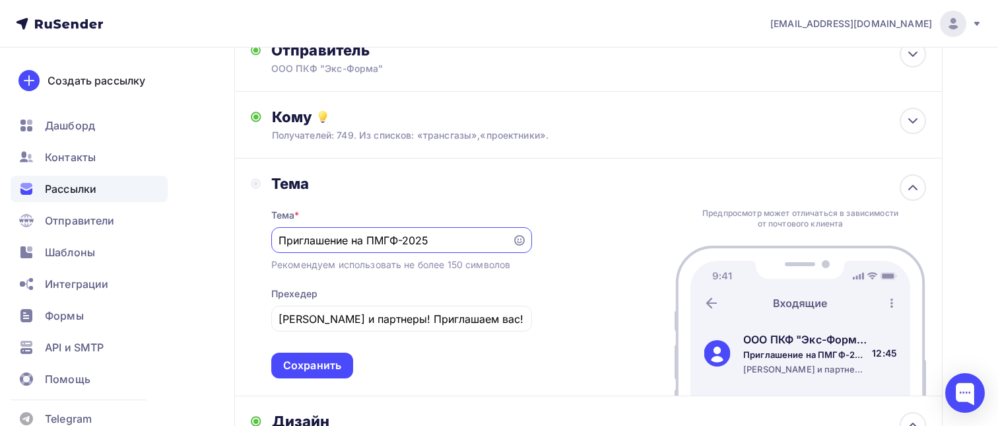
scroll to position [0, 0]
click at [327, 370] on div "Сохранить" at bounding box center [312, 365] width 58 height 15
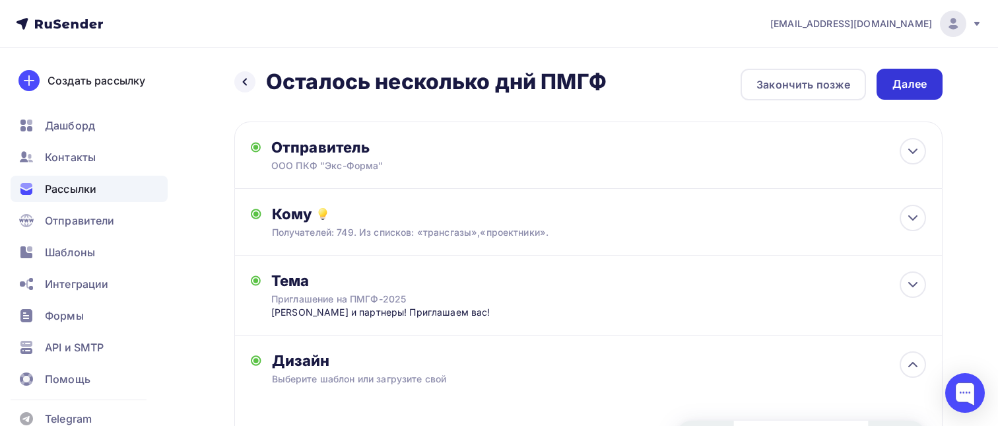
click at [922, 91] on div "Далее" at bounding box center [910, 84] width 34 height 15
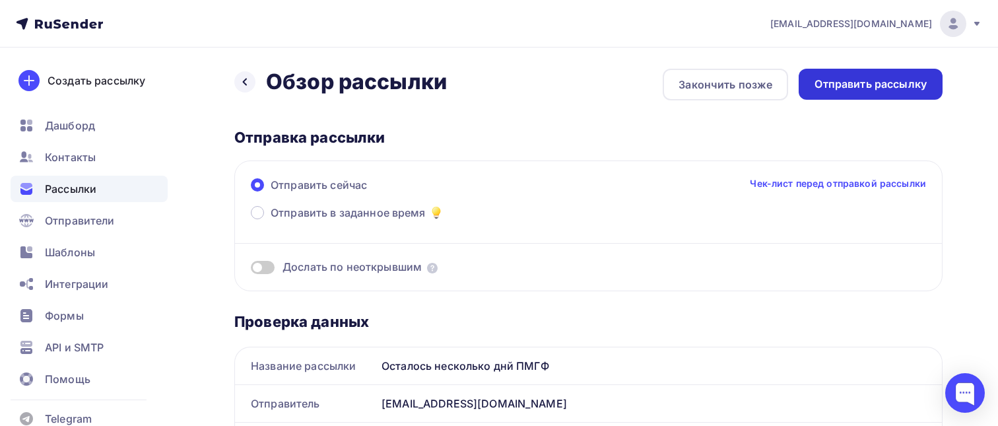
click at [901, 86] on div "Отправить рассылку" at bounding box center [871, 84] width 112 height 15
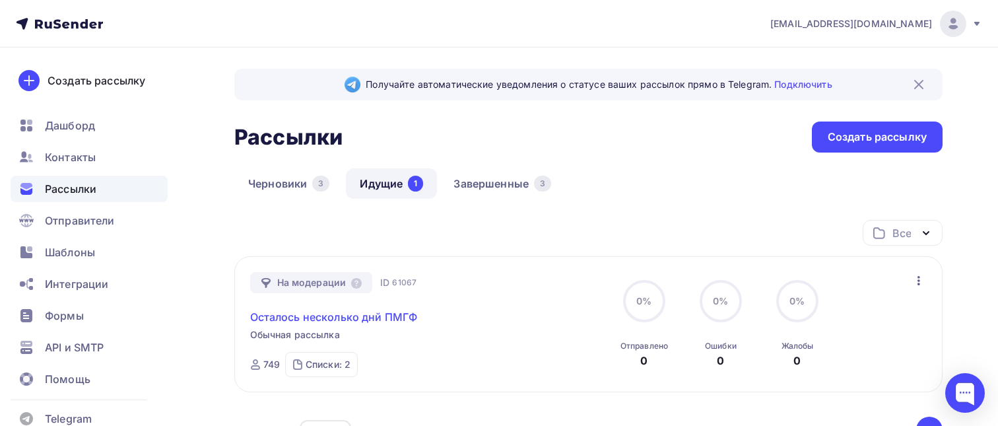
click at [364, 314] on link "Осталось несколько днй ПМГФ" at bounding box center [334, 317] width 168 height 16
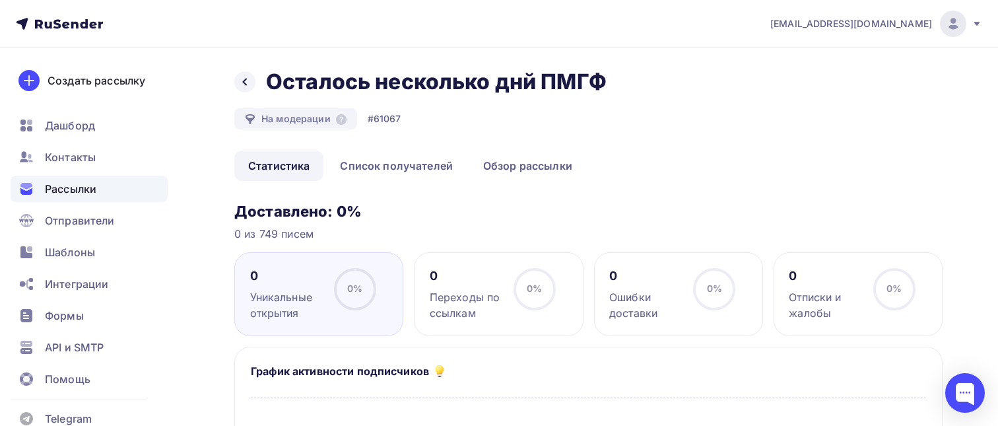
click at [90, 190] on span "Рассылки" at bounding box center [70, 189] width 51 height 16
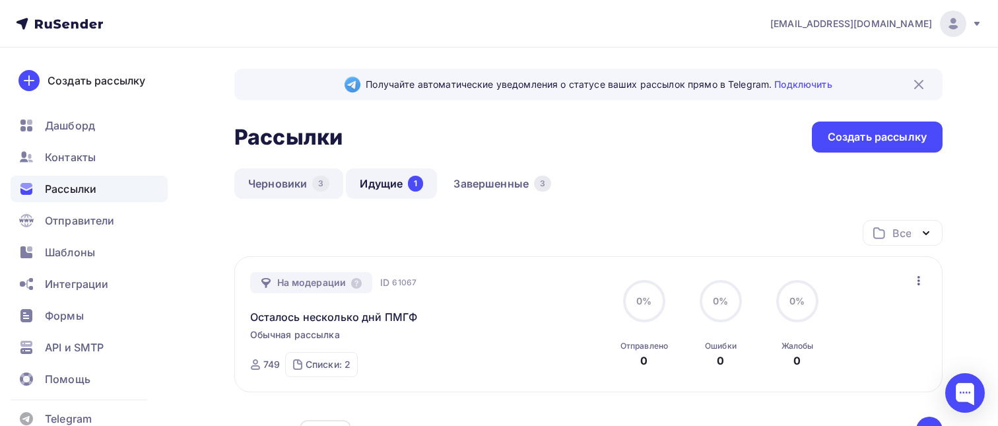
click at [271, 186] on link "Черновики 3" at bounding box center [288, 183] width 109 height 30
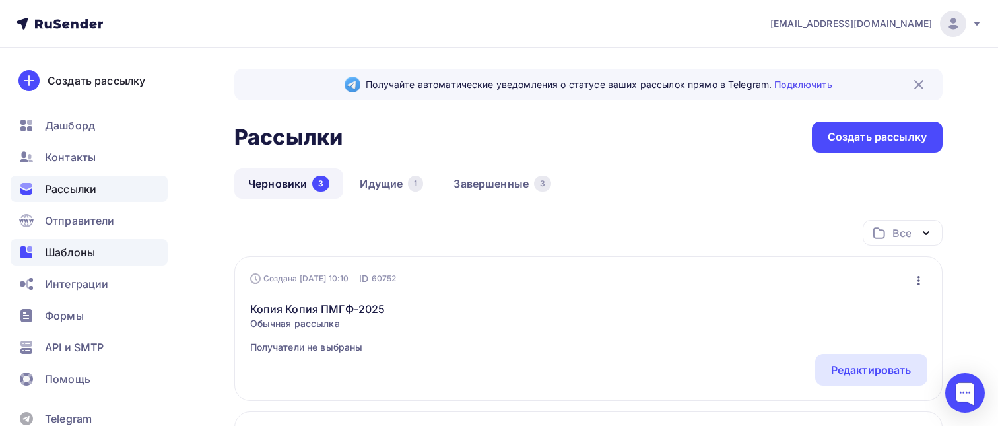
click at [100, 247] on div "Шаблоны" at bounding box center [89, 252] width 157 height 26
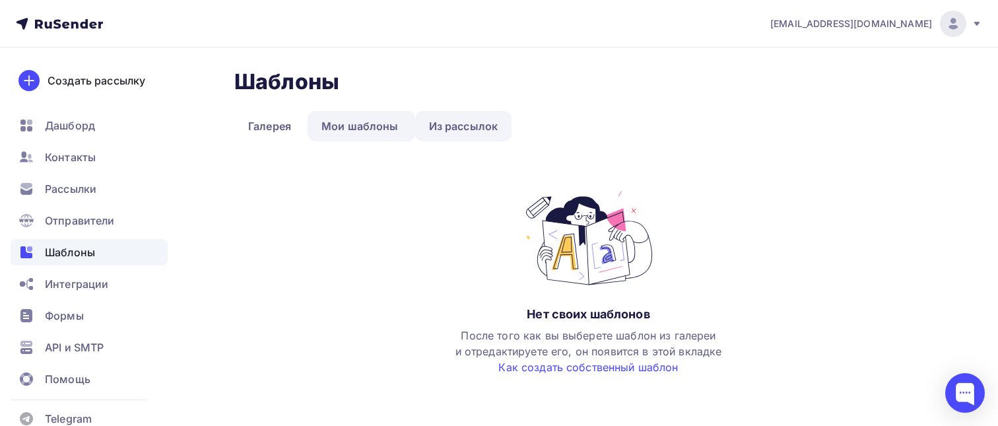
click at [466, 129] on link "Из рассылок" at bounding box center [463, 126] width 97 height 30
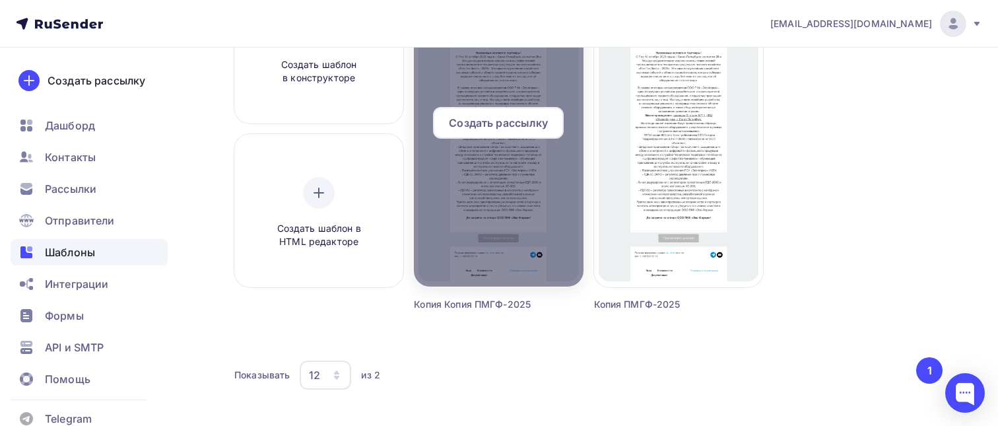
scroll to position [231, 0]
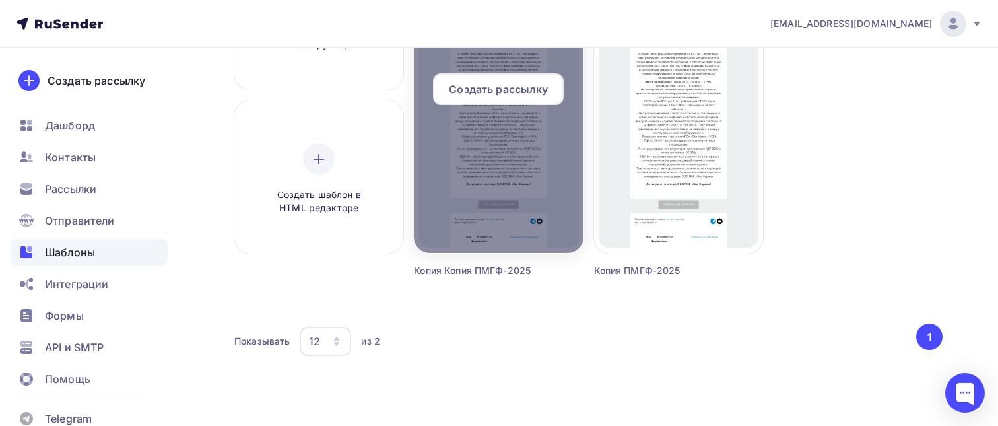
click at [475, 210] on div at bounding box center [498, 94] width 169 height 317
click at [507, 87] on span "Создать рассылку" at bounding box center [498, 89] width 99 height 16
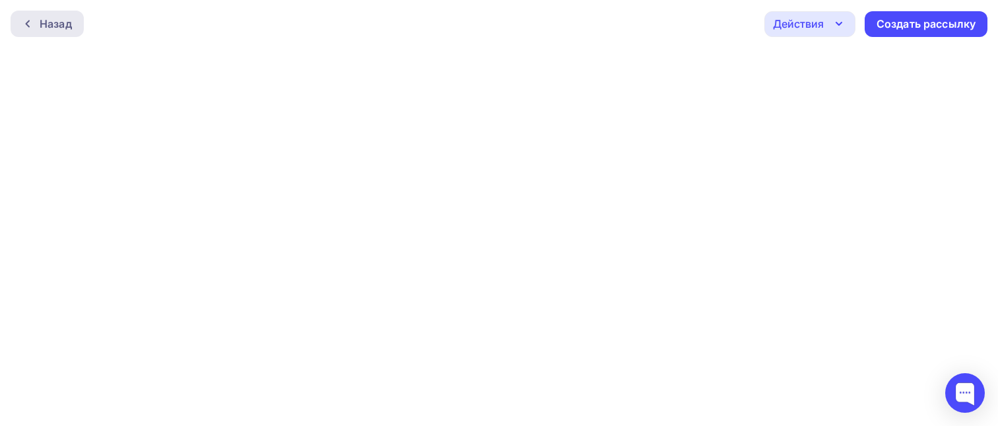
click at [26, 21] on icon at bounding box center [27, 23] width 11 height 11
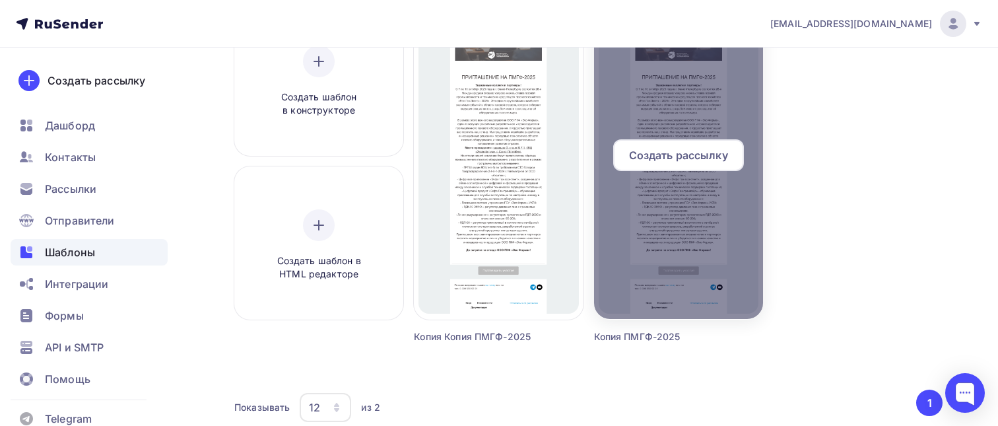
scroll to position [152, 0]
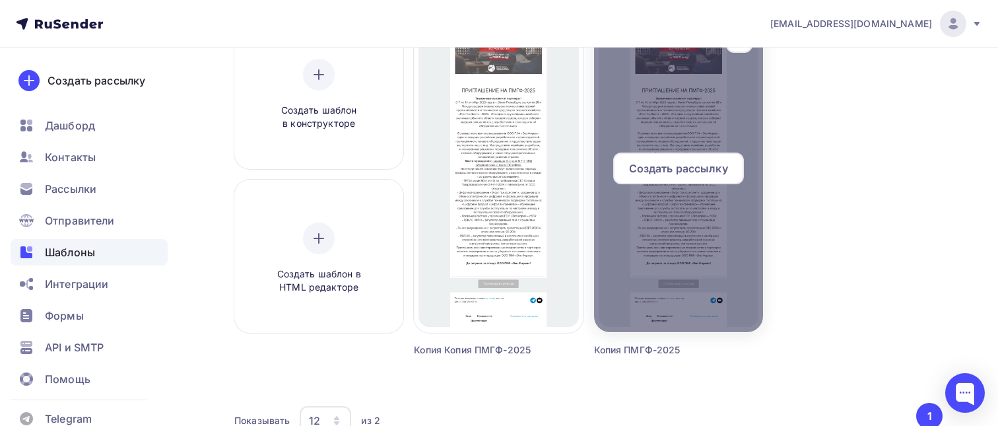
click at [657, 172] on span "Создать рассылку" at bounding box center [678, 168] width 99 height 16
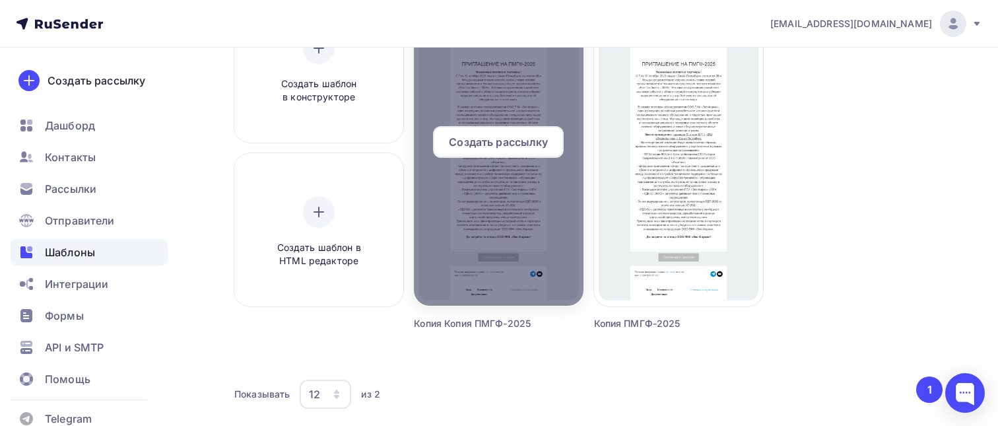
scroll to position [231, 0]
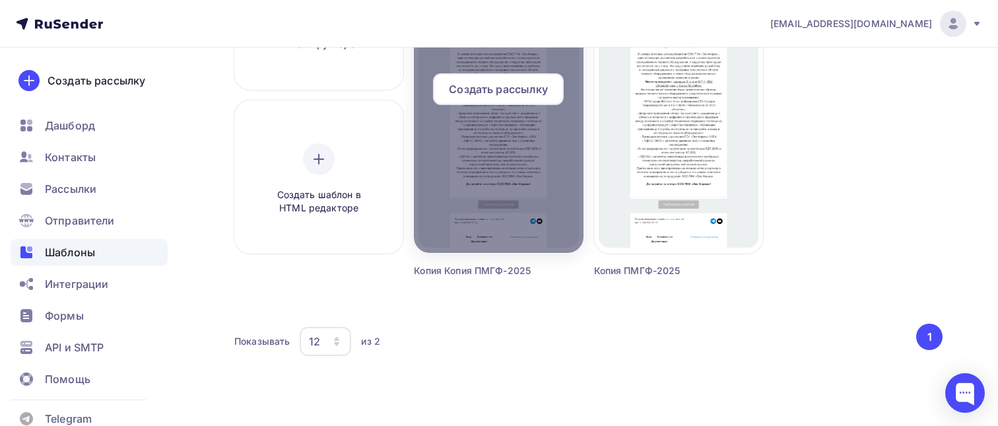
click at [473, 210] on div at bounding box center [498, 94] width 169 height 317
click at [490, 92] on span "Создать рассылку" at bounding box center [498, 89] width 99 height 16
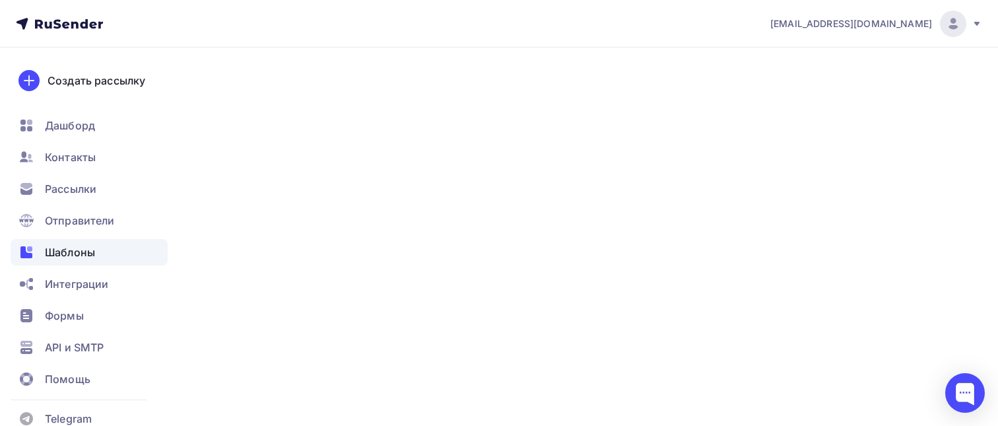
scroll to position [2, 0]
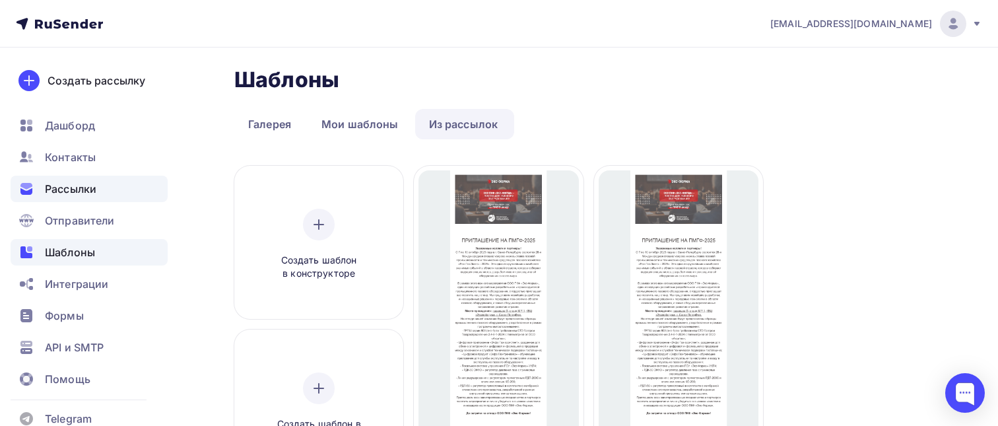
click at [86, 186] on span "Рассылки" at bounding box center [70, 189] width 51 height 16
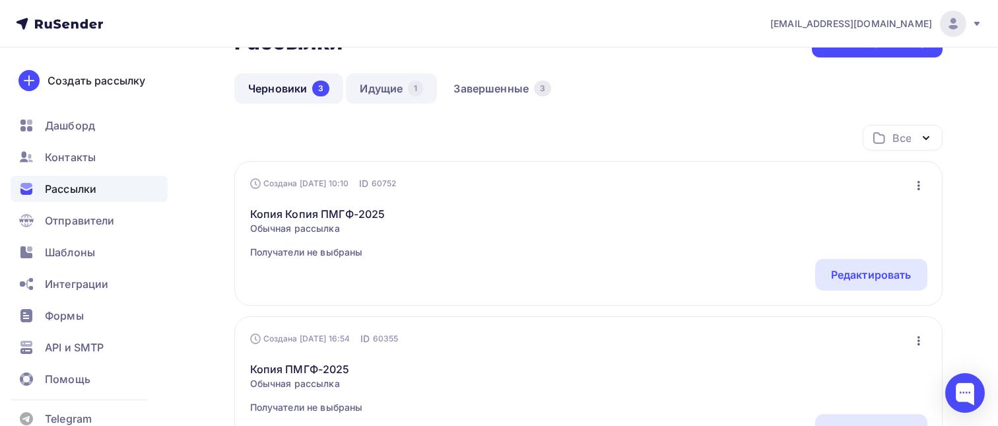
scroll to position [93, 0]
click at [388, 90] on link "Идущие 1" at bounding box center [391, 90] width 91 height 30
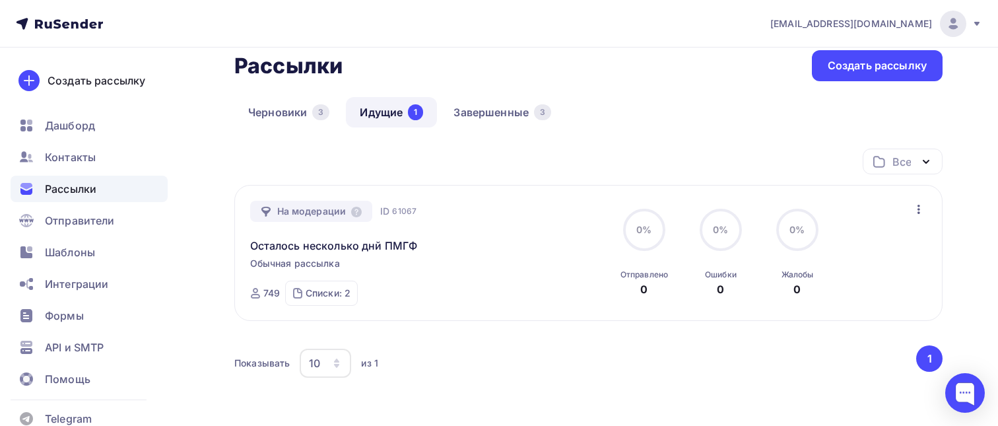
scroll to position [125, 0]
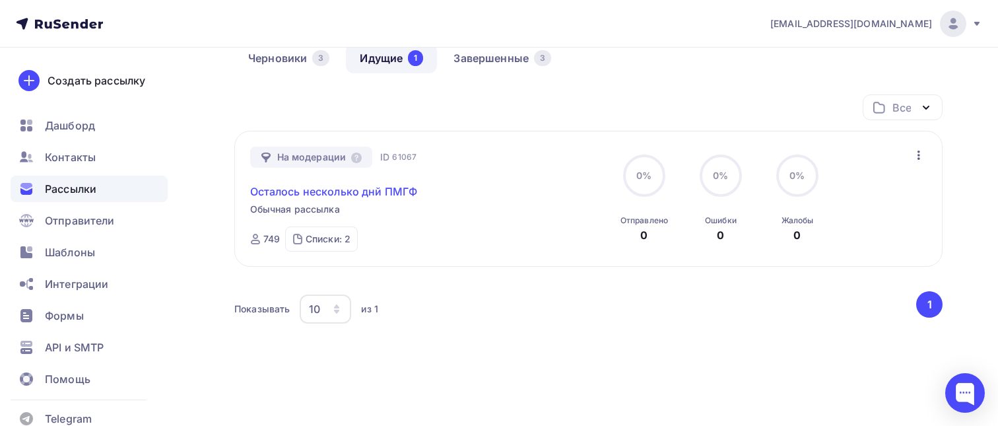
click at [356, 190] on link "Осталось несколько днй ПМГФ" at bounding box center [334, 192] width 168 height 16
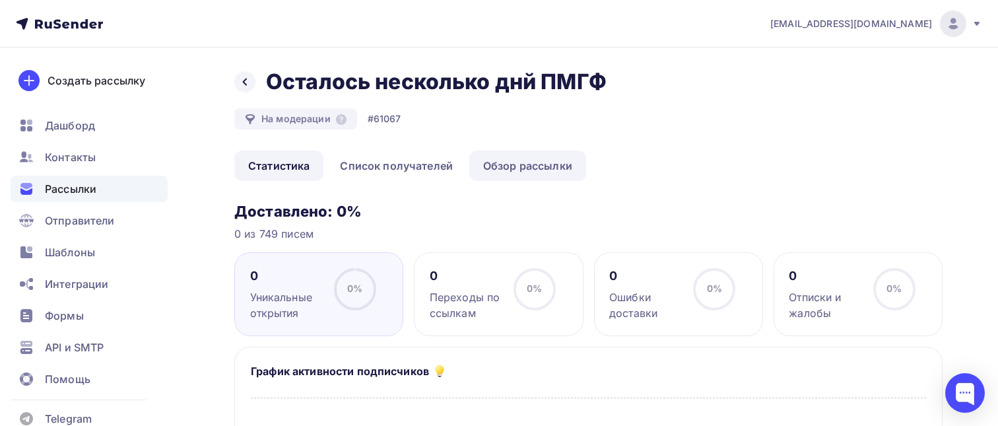
click at [533, 168] on link "Обзор рассылки" at bounding box center [527, 166] width 117 height 30
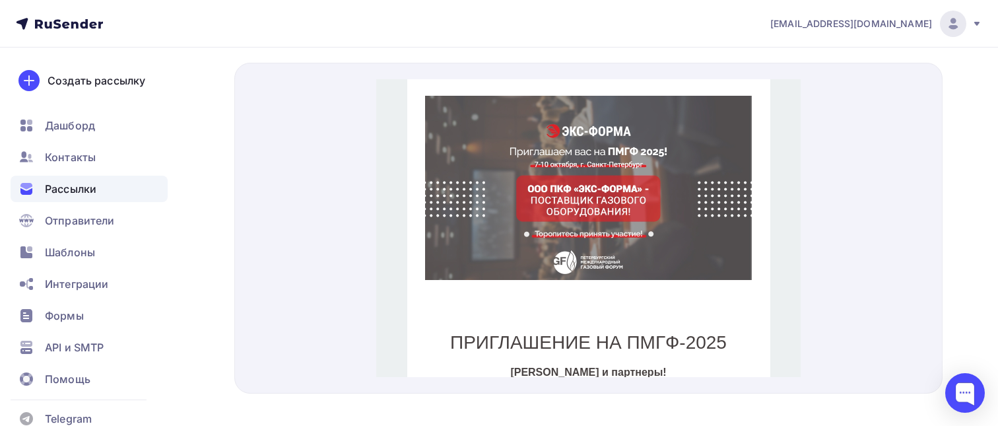
scroll to position [465, 0]
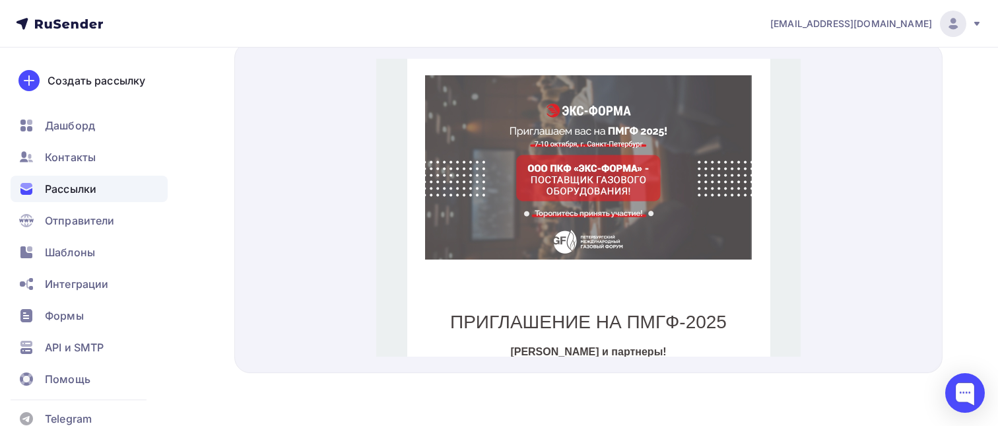
click at [663, 185] on img at bounding box center [588, 151] width 327 height 184
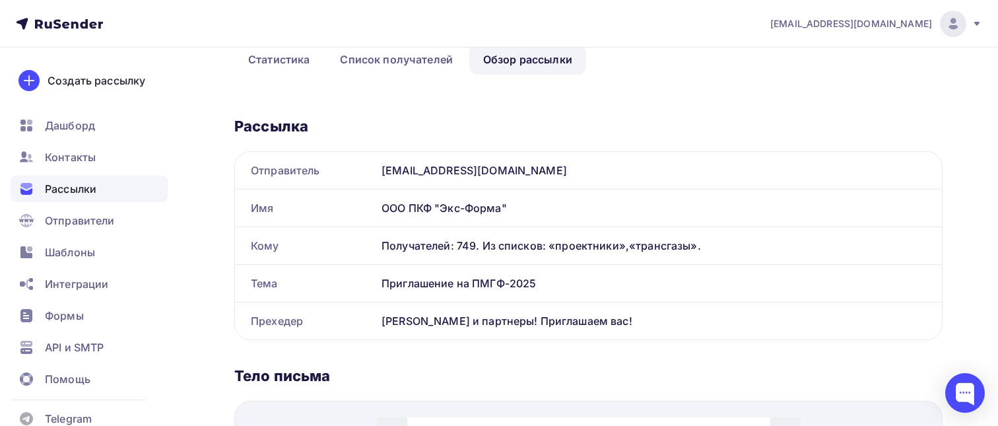
scroll to position [106, 0]
click at [277, 55] on link "Статистика" at bounding box center [278, 60] width 89 height 30
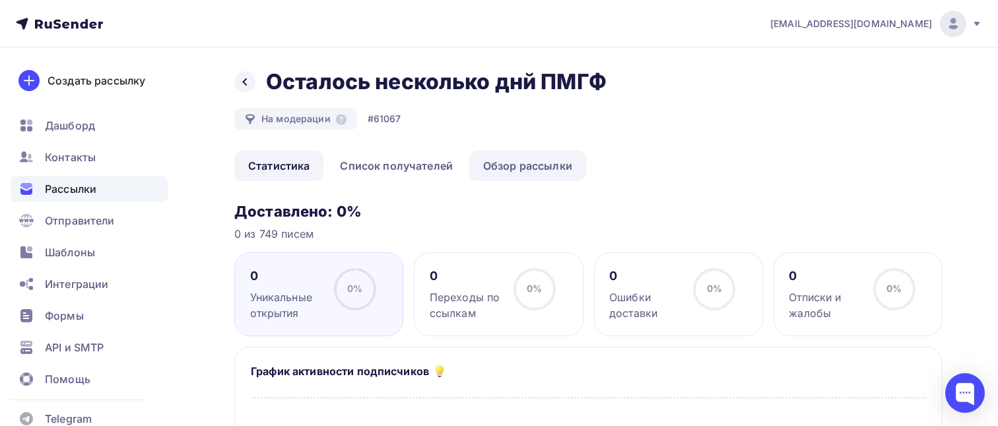
click at [499, 168] on link "Обзор рассылки" at bounding box center [527, 166] width 117 height 30
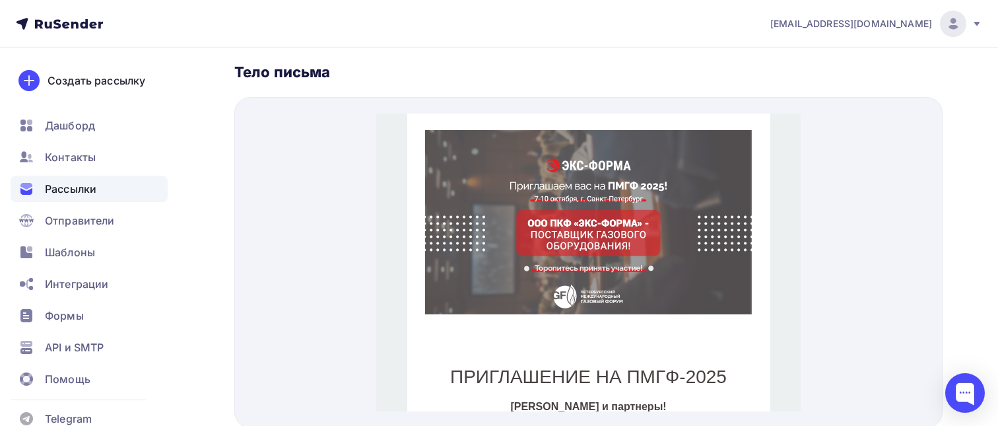
scroll to position [413, 0]
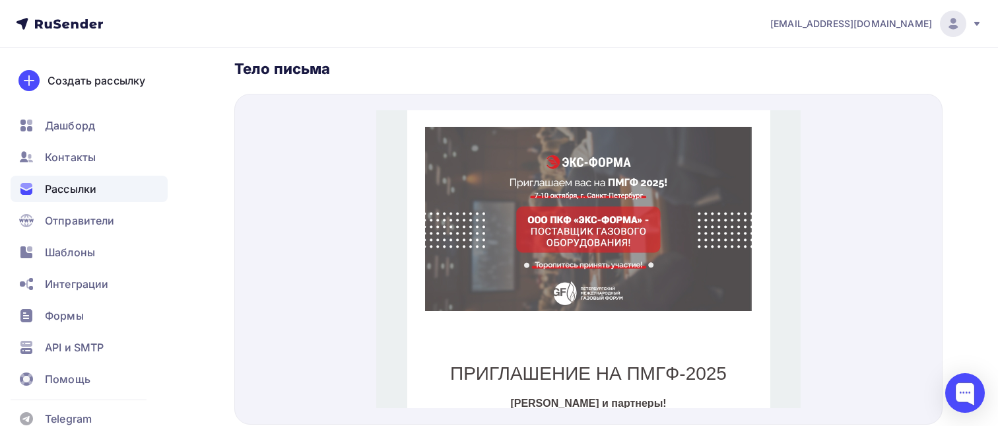
click at [499, 153] on img at bounding box center [588, 203] width 327 height 184
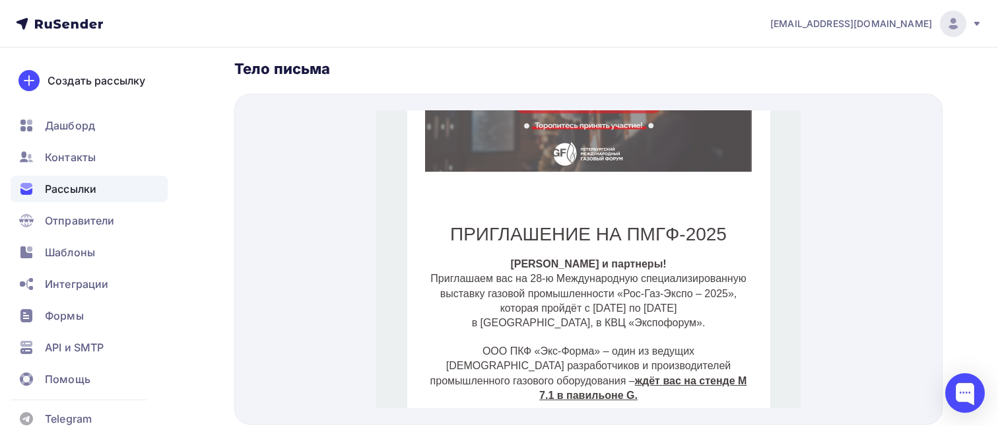
scroll to position [202, 0]
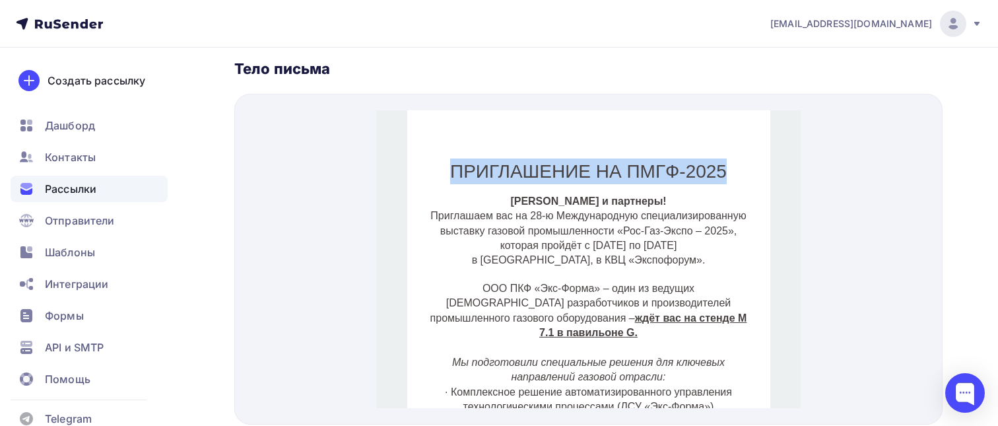
drag, startPoint x: 733, startPoint y: 153, endPoint x: 376, endPoint y: 166, distance: 357.4
copy div "ПРИГЛАШЕНИЕ НА ПМГФ-2025"
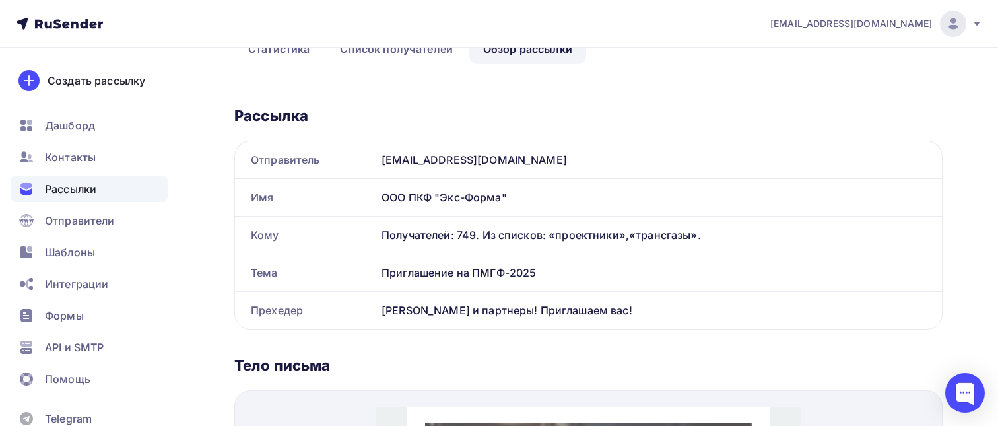
scroll to position [0, 0]
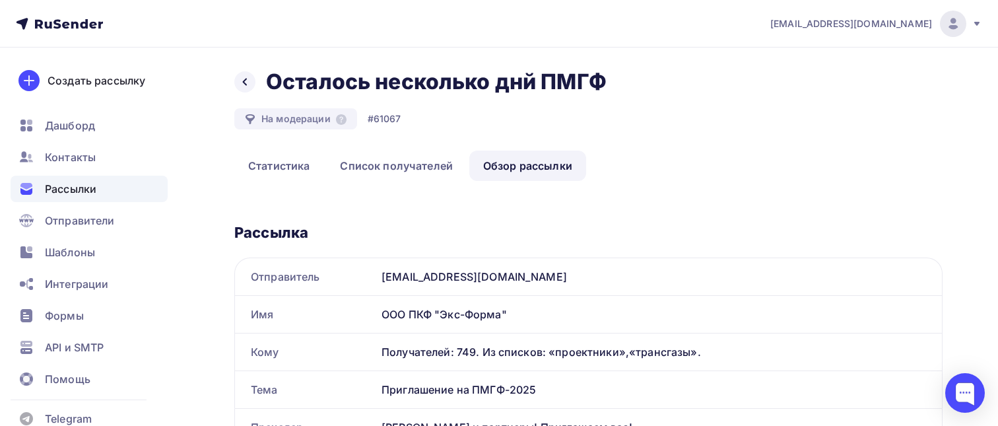
click at [89, 185] on span "Рассылки" at bounding box center [70, 189] width 51 height 16
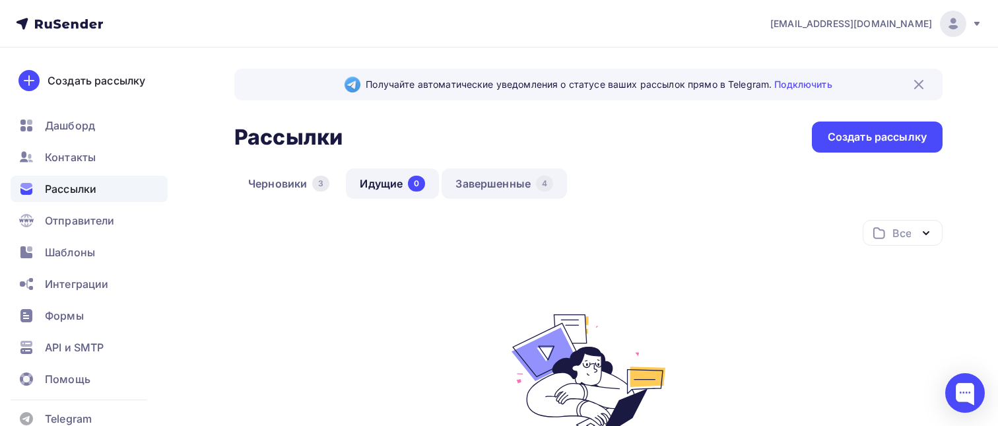
click at [478, 187] on link "Завершенные 4" at bounding box center [504, 183] width 125 height 30
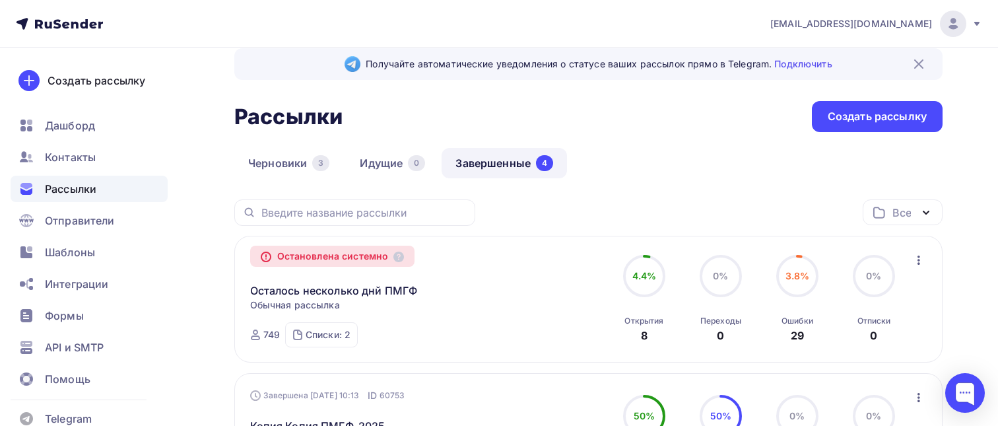
scroll to position [6, 0]
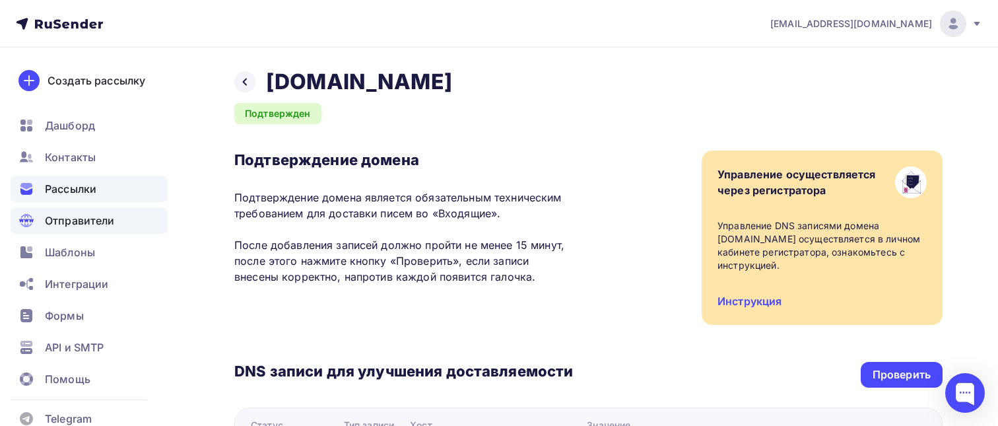
click at [71, 184] on span "Рассылки" at bounding box center [70, 189] width 51 height 16
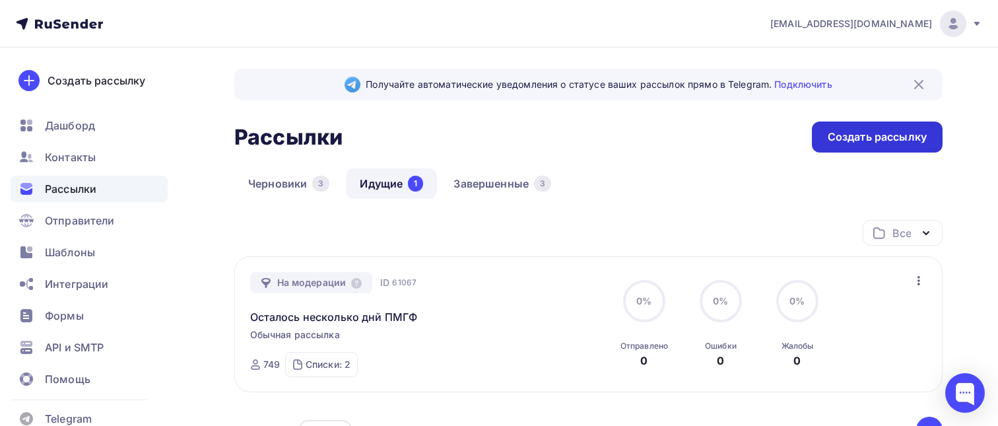
click at [905, 143] on div "Создать рассылку" at bounding box center [877, 136] width 99 height 15
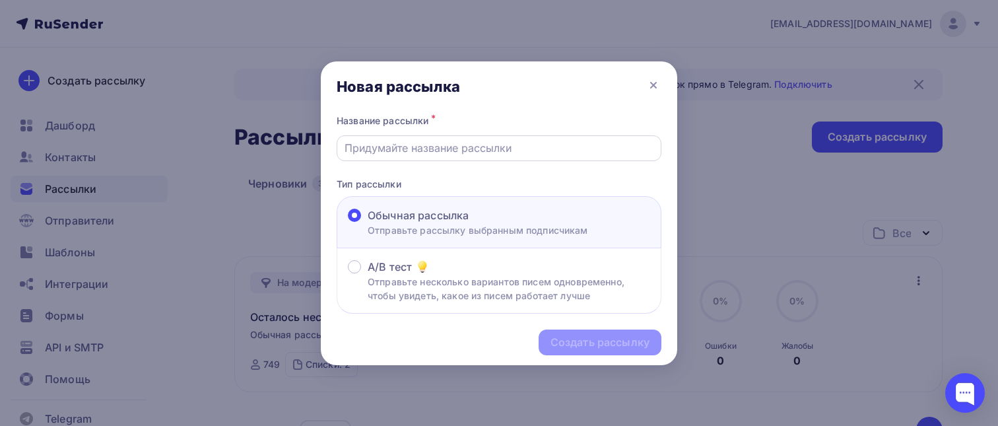
click at [382, 157] on div at bounding box center [499, 148] width 325 height 26
click at [394, 150] on input "text" at bounding box center [500, 148] width 310 height 16
paste input "ПРИГЛАШЕНИЕ НА ПМГФ-2025"
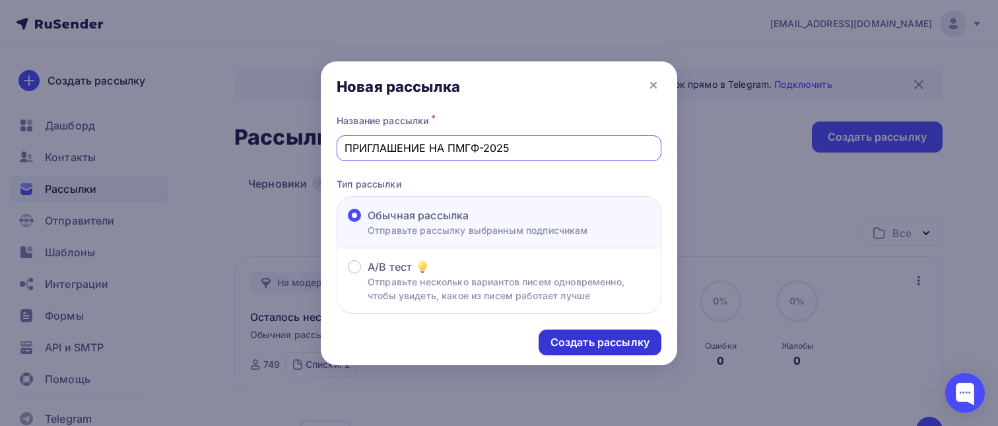
type input "ПРИГЛАШЕНИЕ НА ПМГФ-2025"
click at [586, 337] on div "Создать рассылку" at bounding box center [600, 342] width 99 height 15
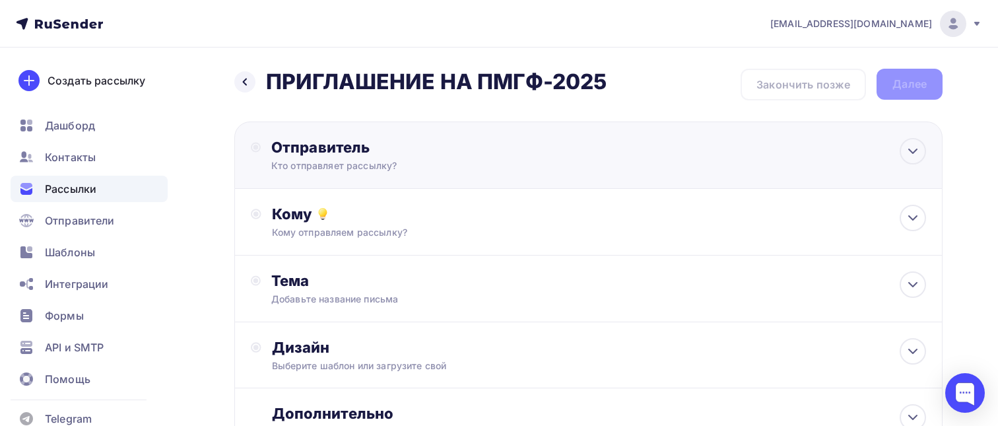
click at [442, 166] on div "Кто отправляет рассылку?" at bounding box center [399, 165] width 257 height 13
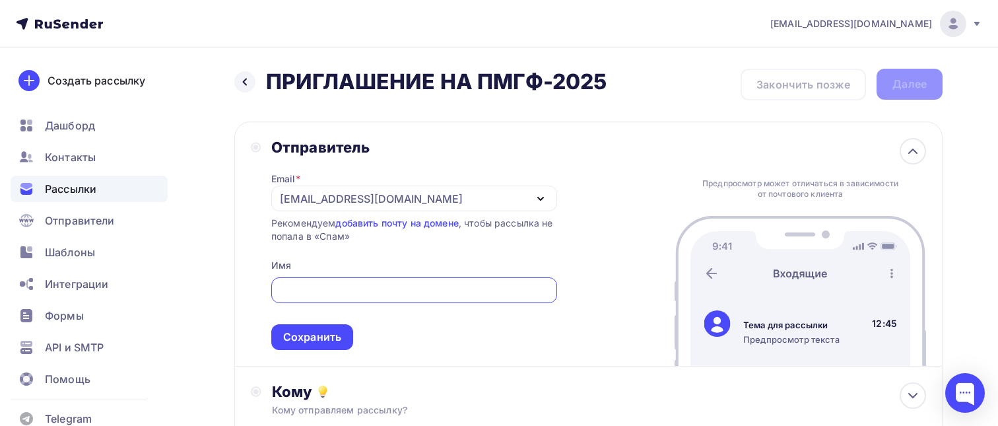
click at [512, 201] on div "v.suhorukov@exform.ru" at bounding box center [414, 199] width 286 height 26
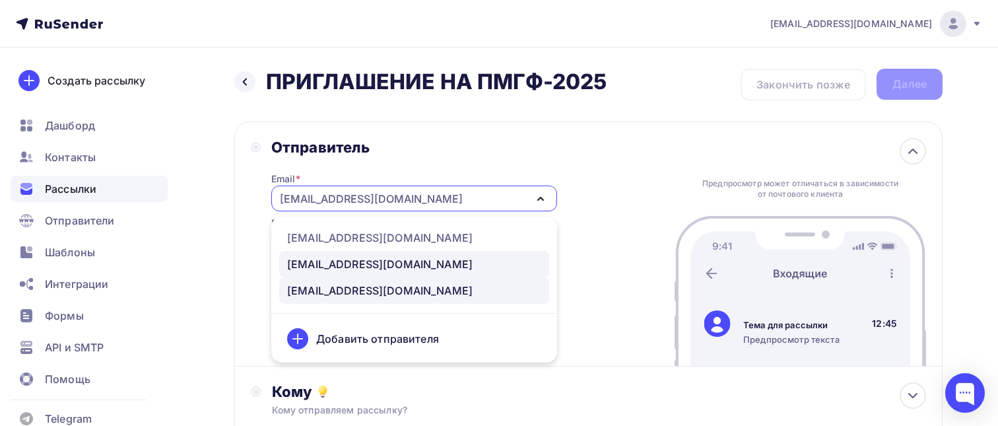
click at [408, 269] on div "exform@exform.ru" at bounding box center [414, 264] width 254 height 16
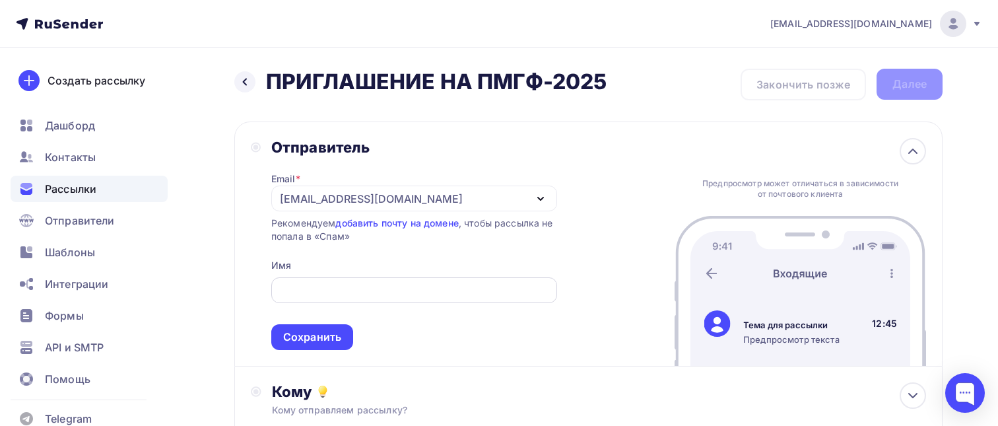
click at [380, 280] on div at bounding box center [414, 290] width 286 height 26
click at [374, 296] on input "text" at bounding box center [414, 291] width 271 height 16
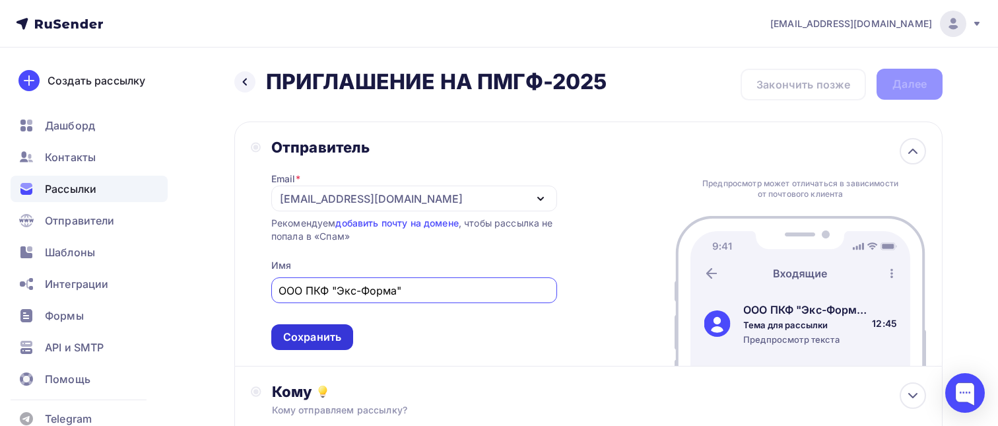
type input "ООО ПКФ "Экс-Форма""
click at [322, 347] on div "Сохранить" at bounding box center [312, 337] width 82 height 26
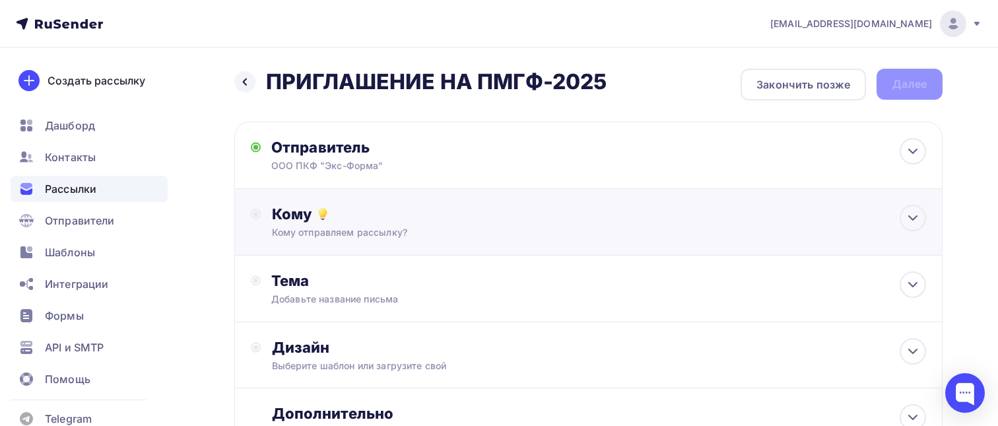
click at [351, 219] on div "Кому" at bounding box center [599, 214] width 655 height 18
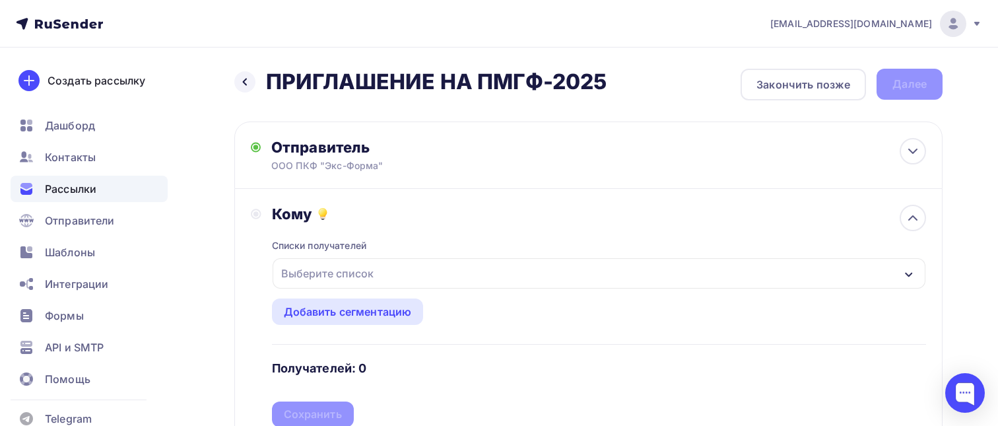
click at [347, 277] on div "Выберите список" at bounding box center [327, 273] width 103 height 24
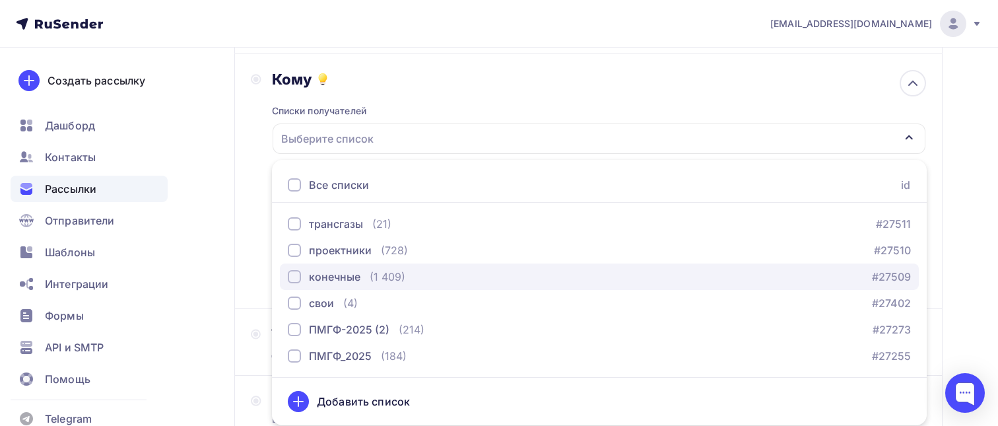
click at [297, 277] on div "button" at bounding box center [294, 276] width 13 height 13
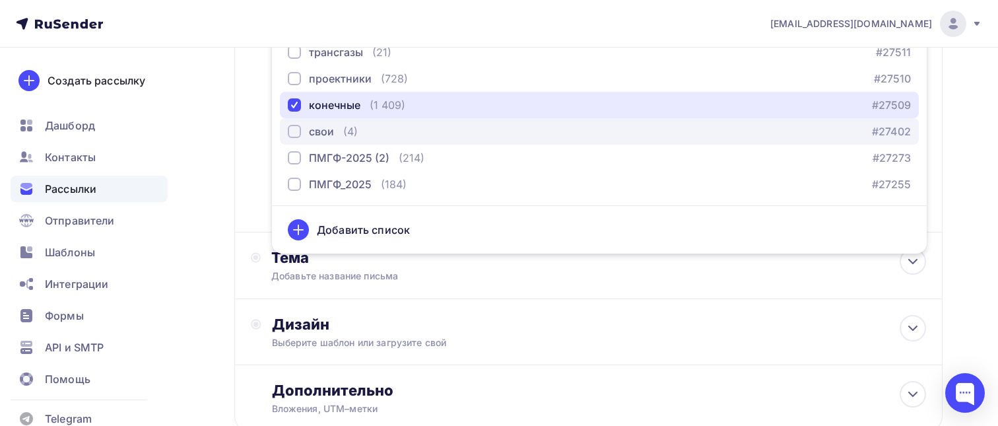
scroll to position [399, 0]
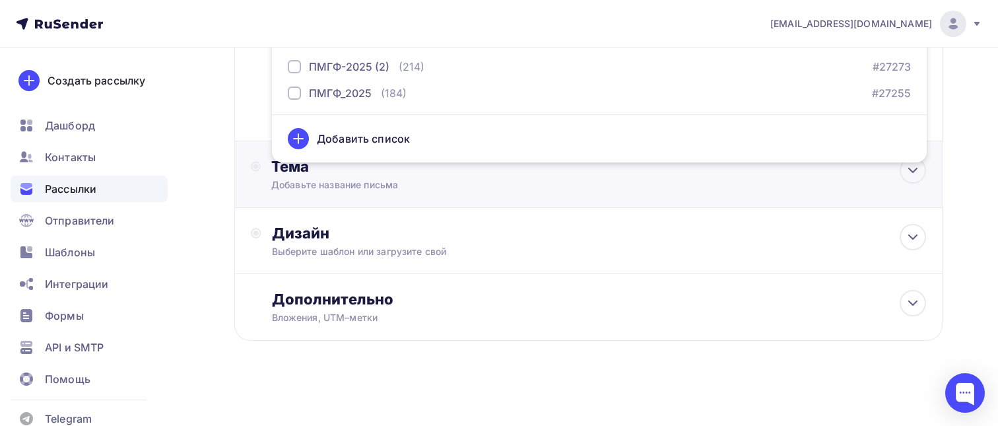
click at [580, 192] on div "Тема Добавьте название письма Тема * Рекомендуем использовать не более 150 симв…" at bounding box center [588, 174] width 708 height 67
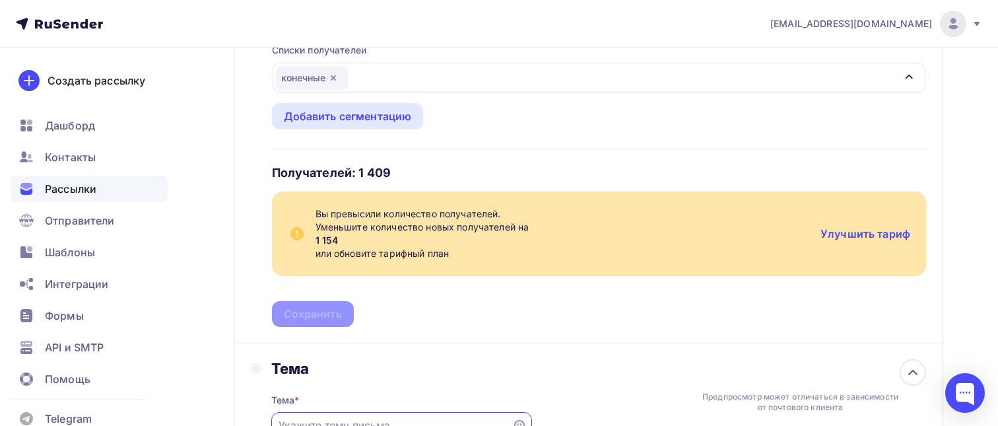
scroll to position [195, 0]
click at [883, 234] on link "Улучшить тариф" at bounding box center [866, 234] width 90 height 13
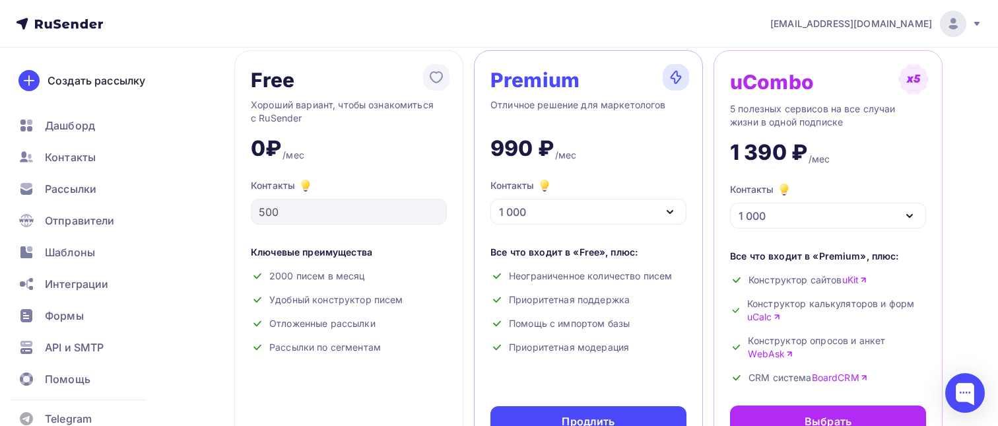
scroll to position [74, 0]
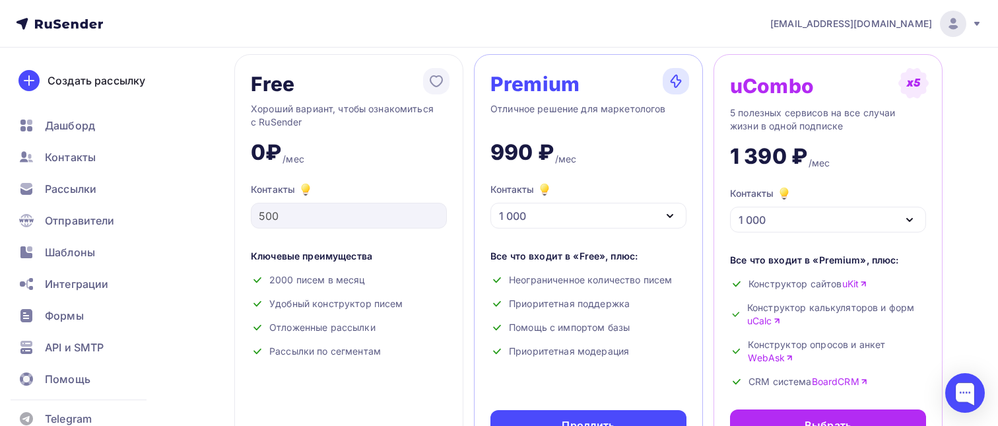
click at [673, 213] on icon "button" at bounding box center [670, 216] width 16 height 16
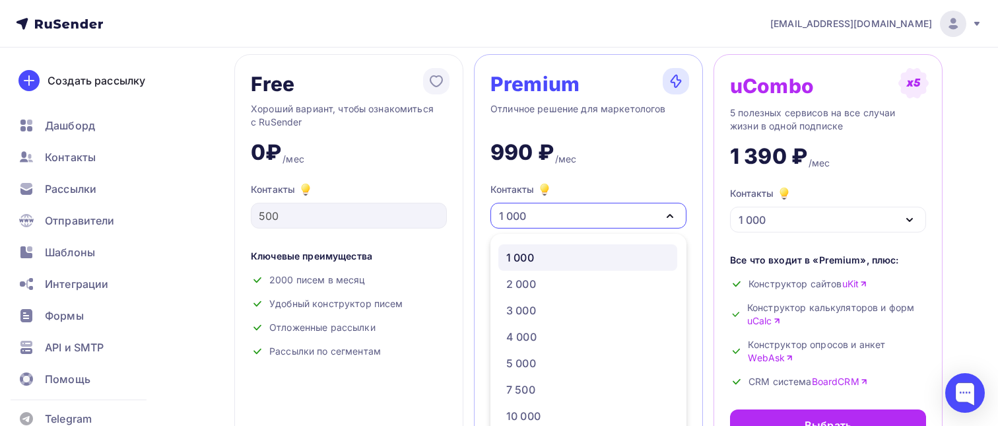
scroll to position [100, 0]
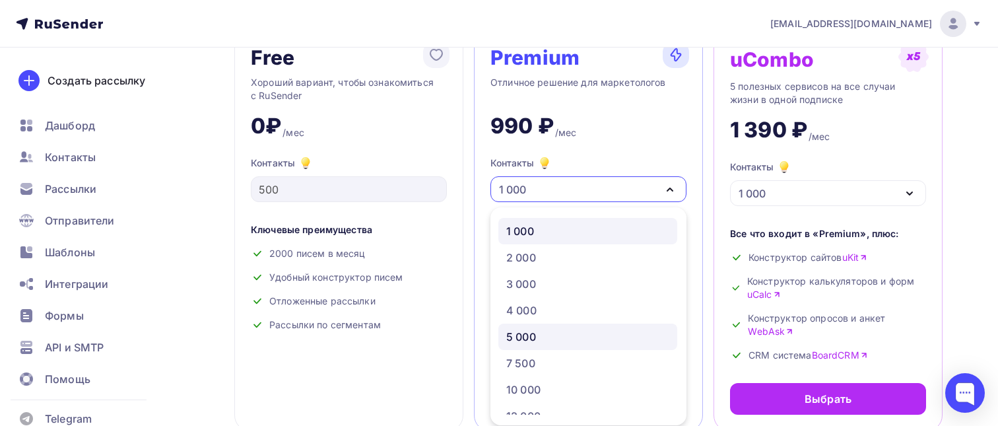
click at [636, 336] on div "5 000" at bounding box center [587, 337] width 163 height 16
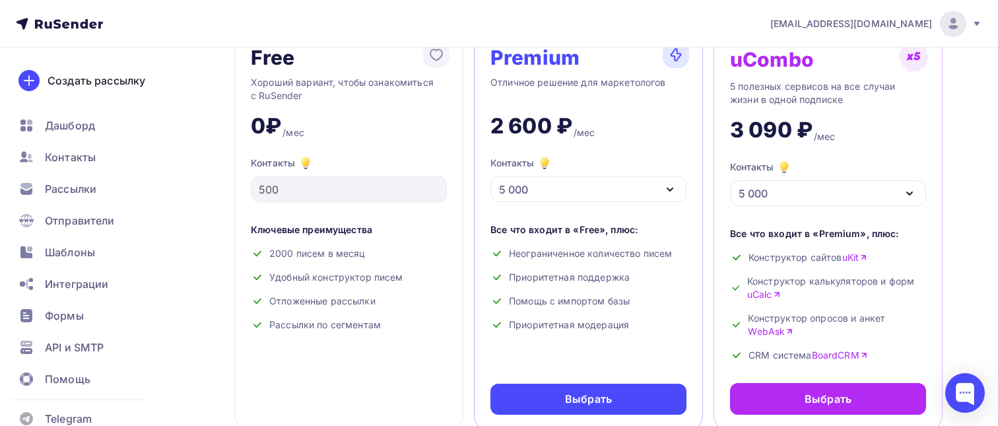
click at [672, 189] on icon "button" at bounding box center [669, 189] width 5 height 3
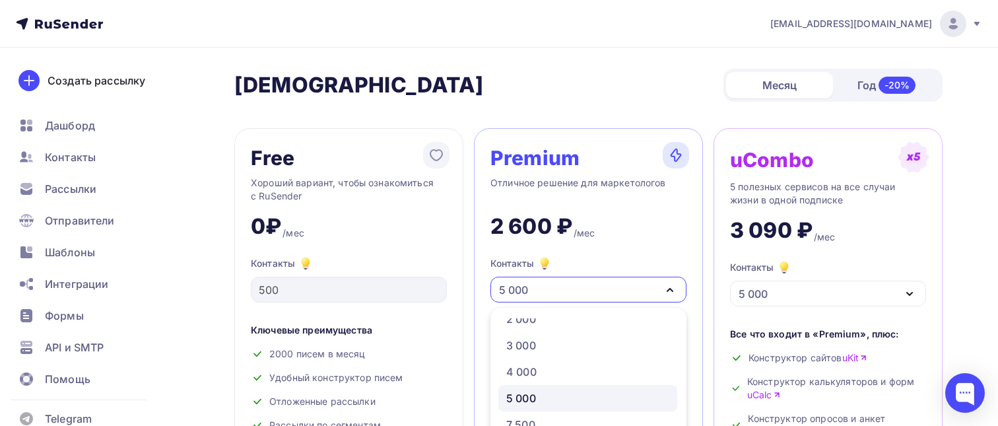
scroll to position [50, 0]
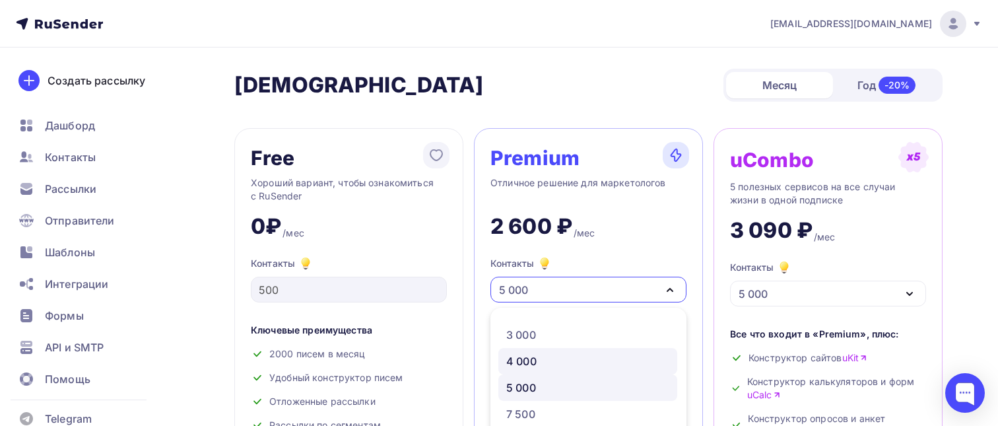
click at [538, 357] on div "4 000" at bounding box center [587, 361] width 163 height 16
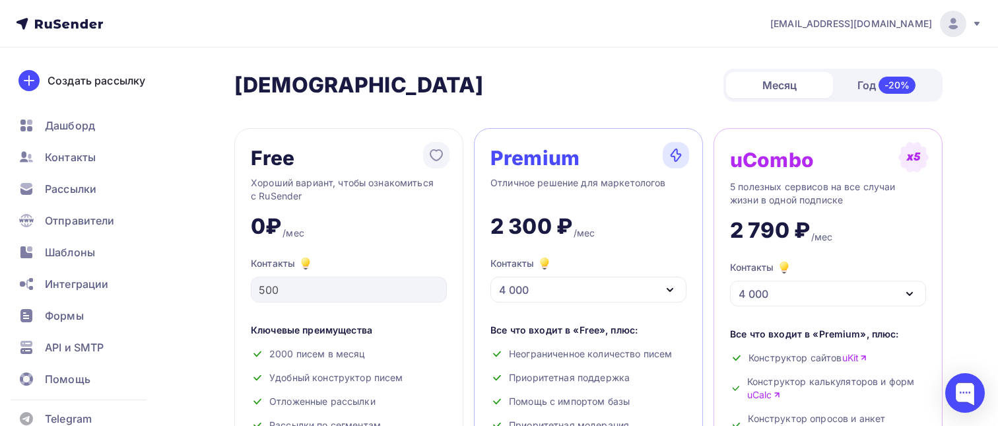
click at [545, 291] on div "4 000" at bounding box center [589, 290] width 196 height 26
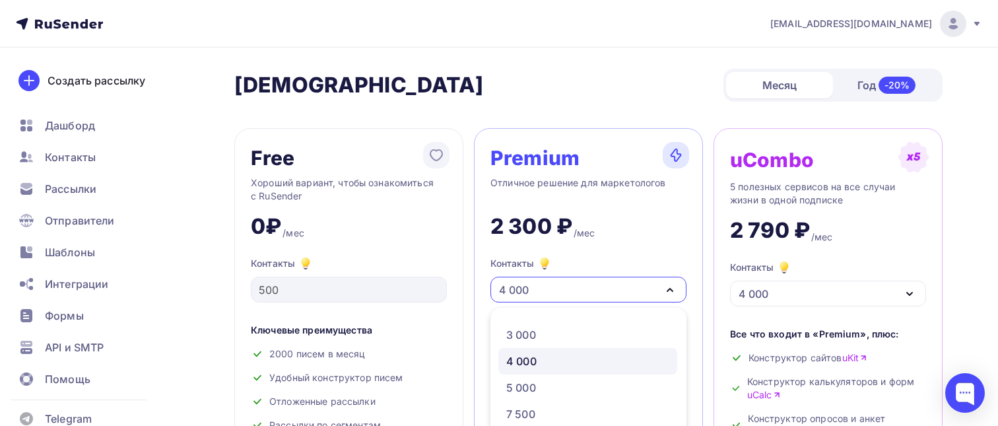
scroll to position [100, 0]
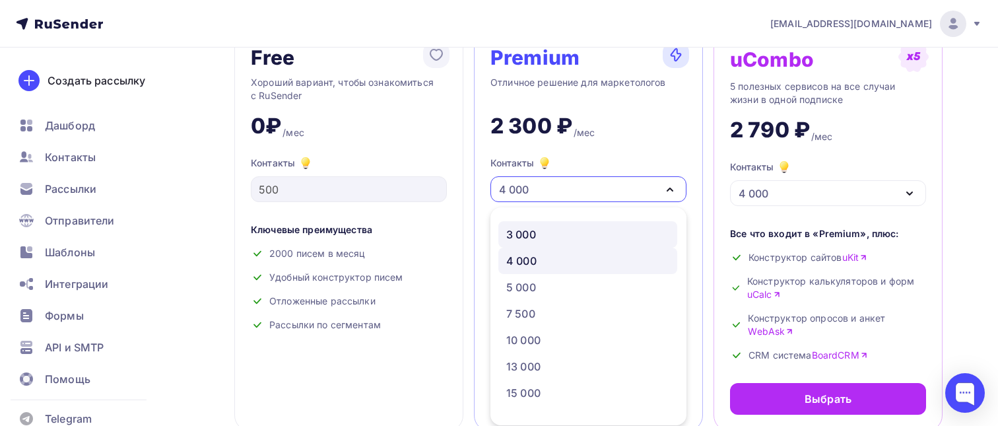
click at [536, 242] on div "3 000" at bounding box center [521, 234] width 30 height 16
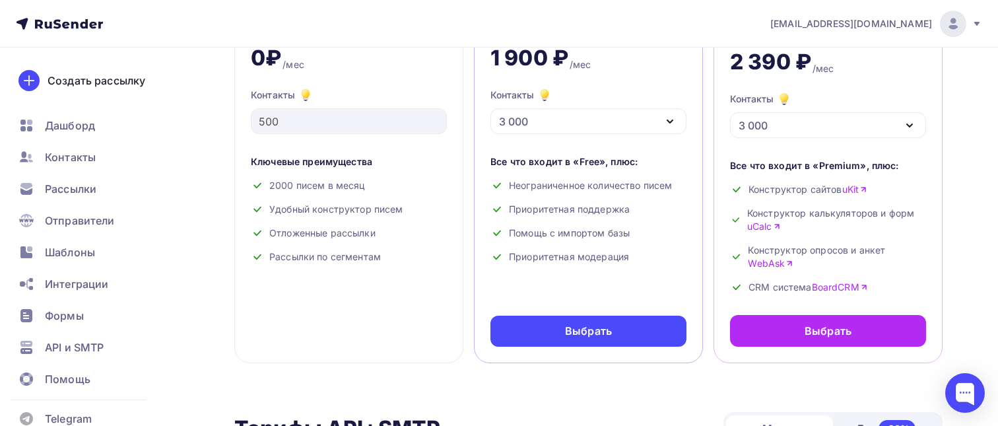
scroll to position [205, 0]
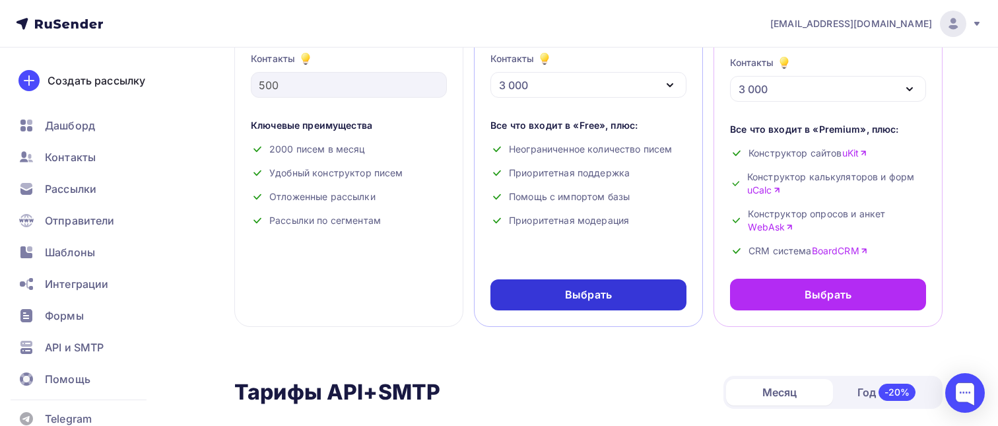
click at [637, 299] on div "Выбрать" at bounding box center [589, 294] width 196 height 31
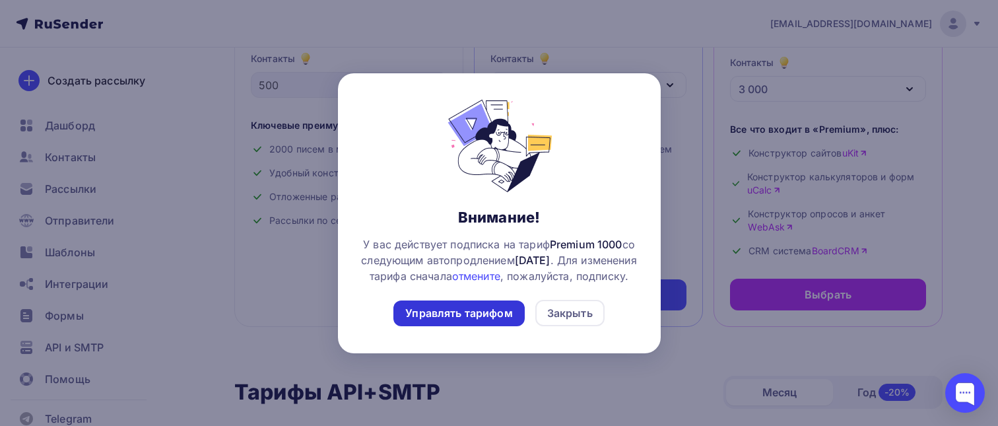
click at [508, 321] on div "Управлять тарифом" at bounding box center [458, 313] width 107 height 15
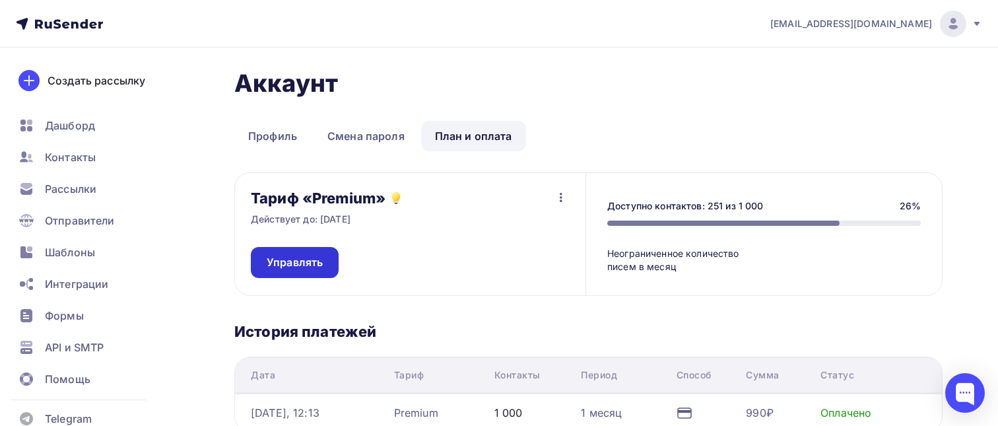
click at [300, 261] on span "Управлять" at bounding box center [295, 262] width 56 height 15
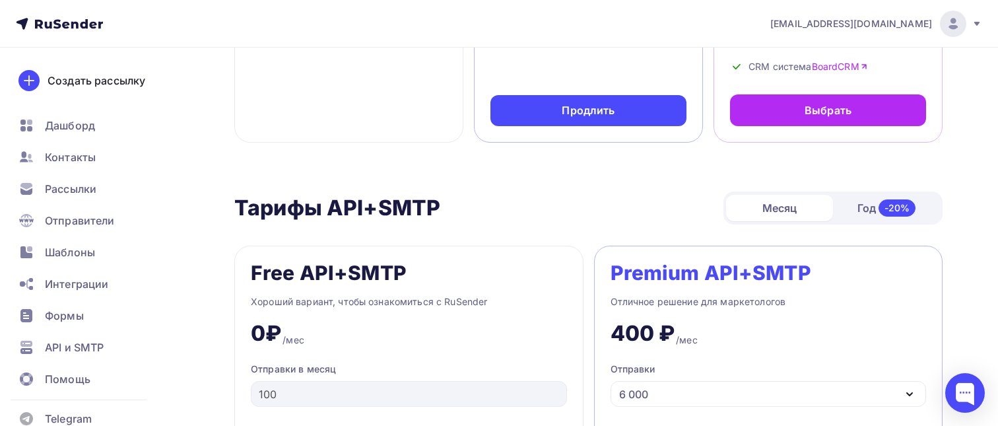
scroll to position [399, 0]
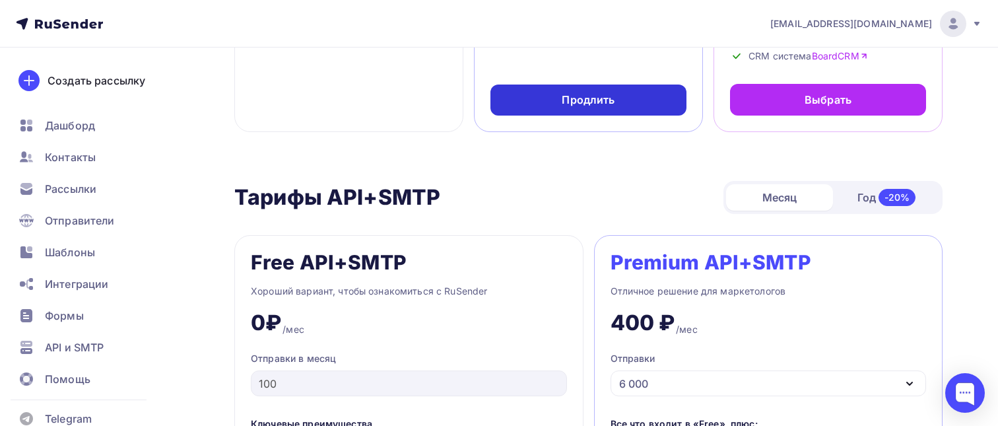
click at [594, 110] on div "Продлить" at bounding box center [589, 100] width 196 height 31
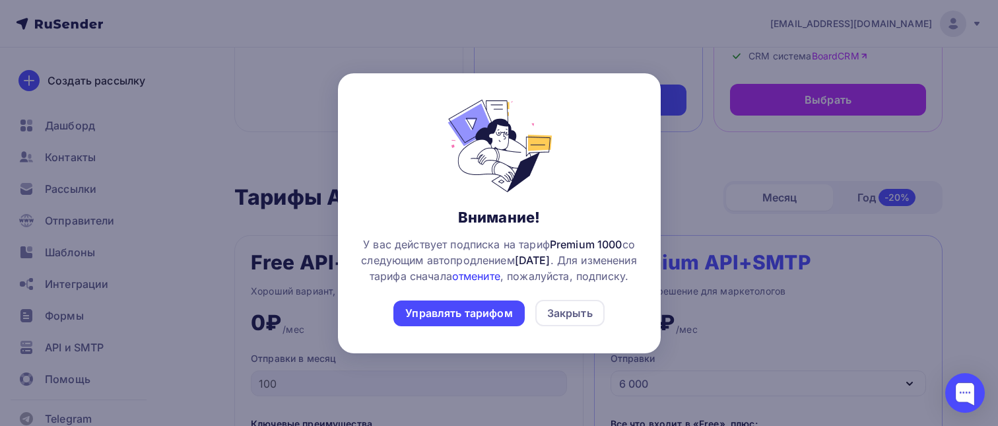
click at [500, 271] on link "отмените" at bounding box center [476, 275] width 48 height 13
click at [547, 321] on div "Закрыть" at bounding box center [570, 313] width 46 height 16
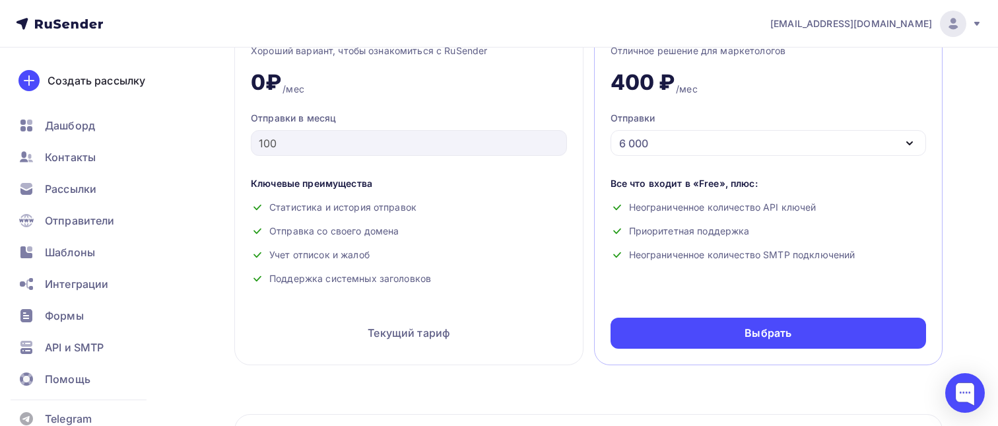
scroll to position [590, 0]
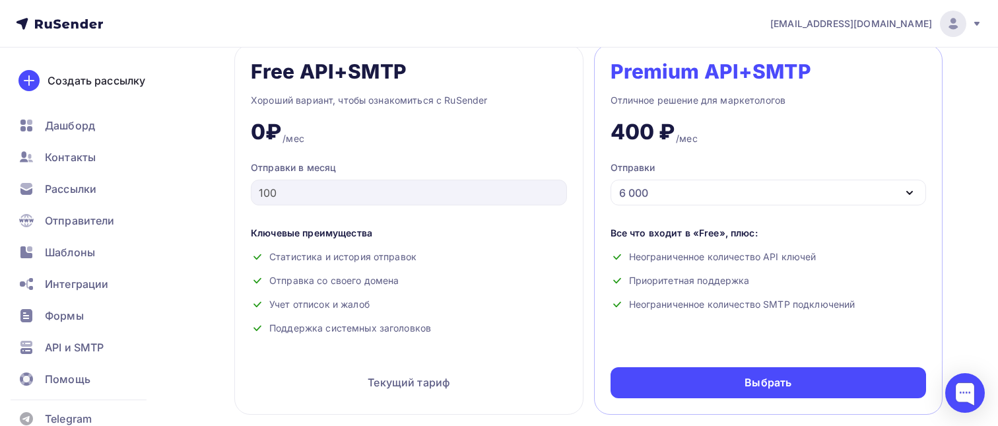
click at [770, 198] on div "6 000" at bounding box center [769, 193] width 316 height 26
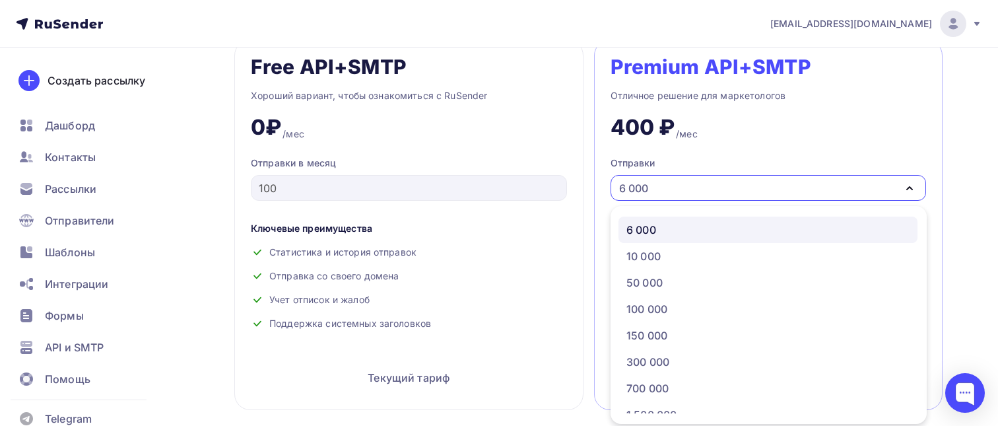
click at [770, 198] on div "6 000" at bounding box center [769, 188] width 316 height 26
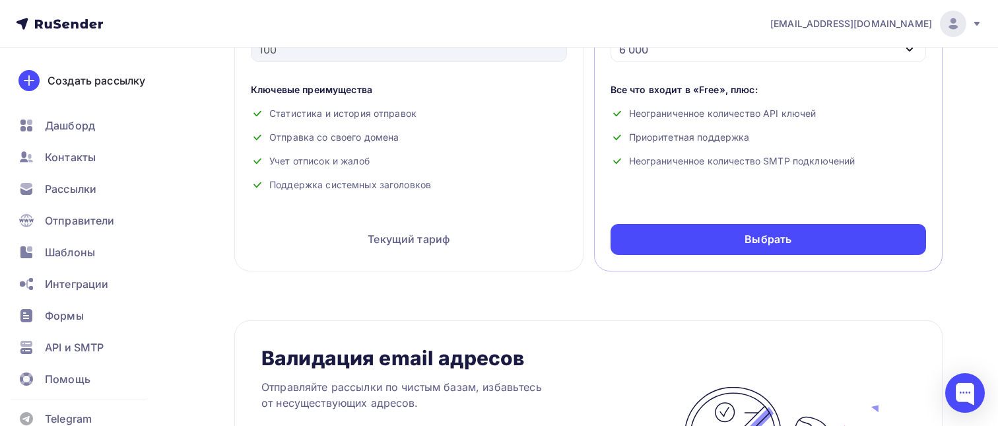
scroll to position [510, 0]
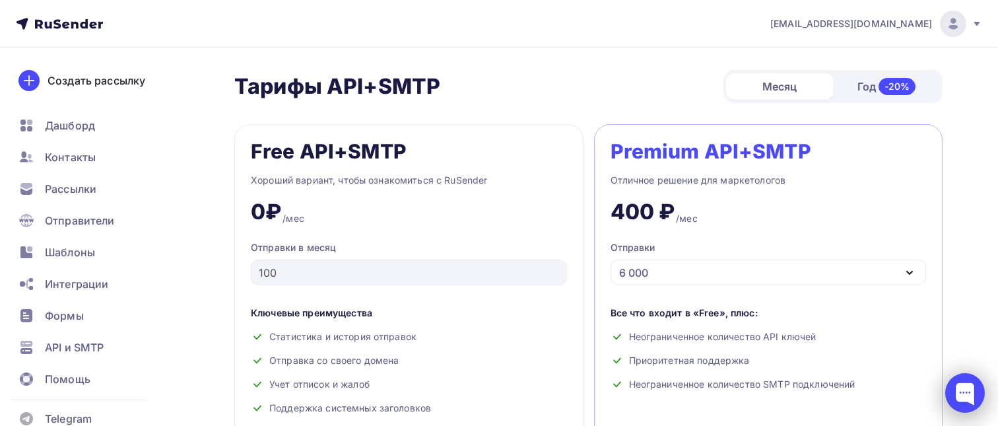
click at [978, 392] on div at bounding box center [965, 393] width 40 height 40
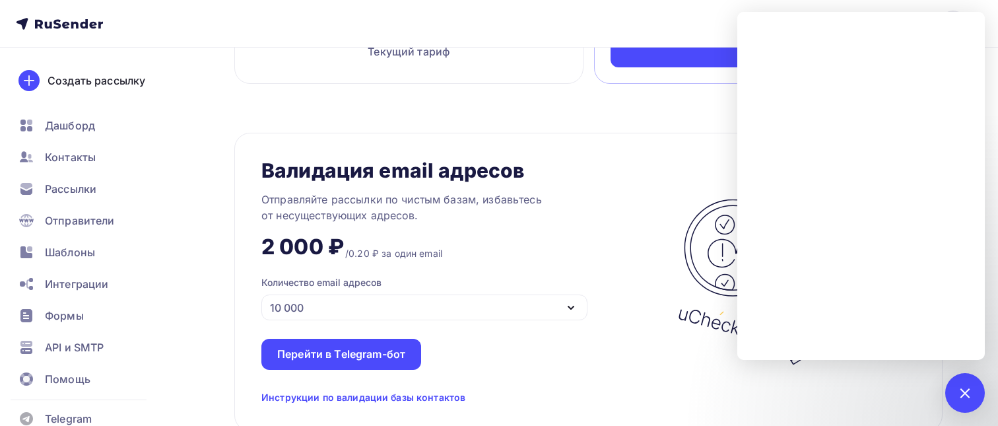
scroll to position [961, 0]
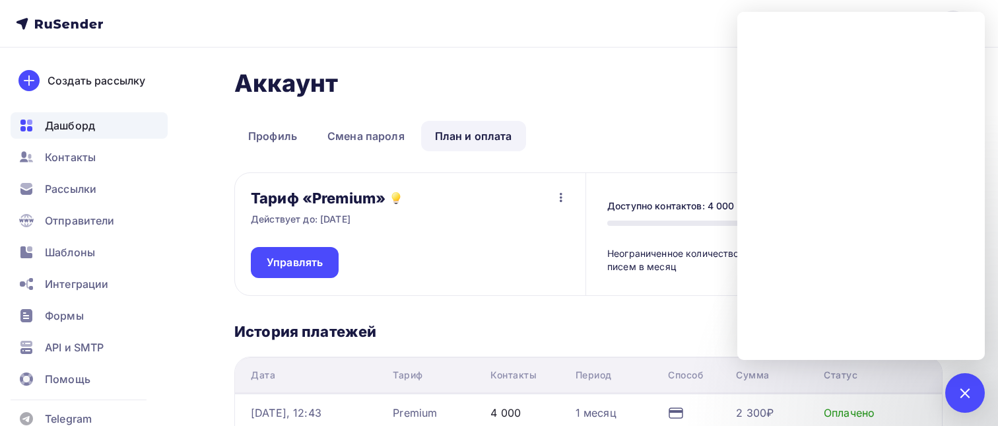
click at [73, 125] on span "Дашборд" at bounding box center [70, 126] width 50 height 16
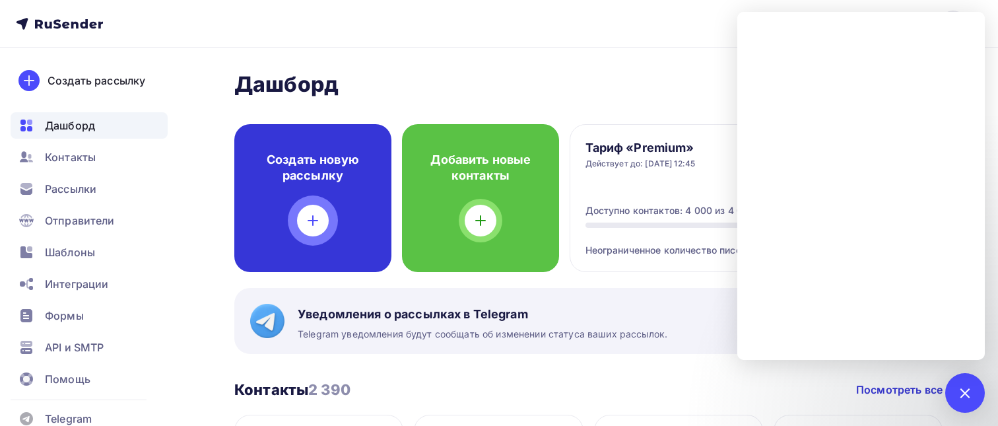
click at [318, 215] on icon at bounding box center [313, 221] width 16 height 16
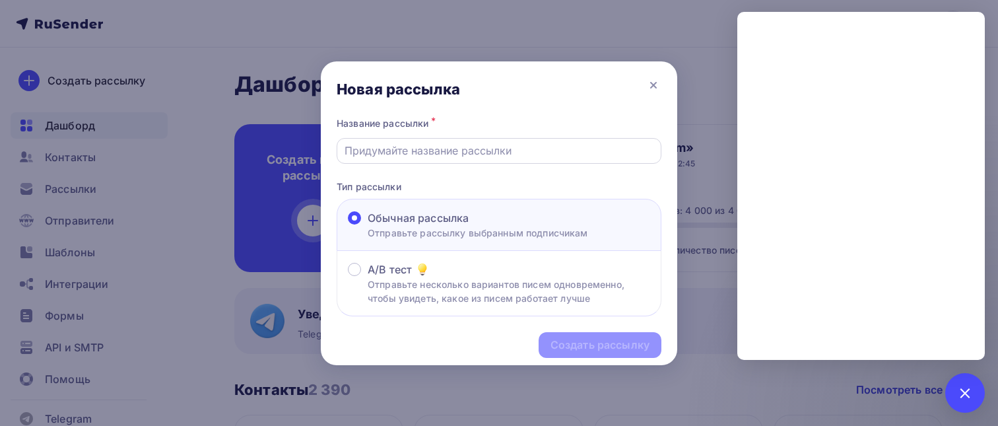
click at [407, 156] on input "text" at bounding box center [500, 151] width 310 height 16
type input "ПРИГЛАШЕНИЕ НА ПМГФ-2025"
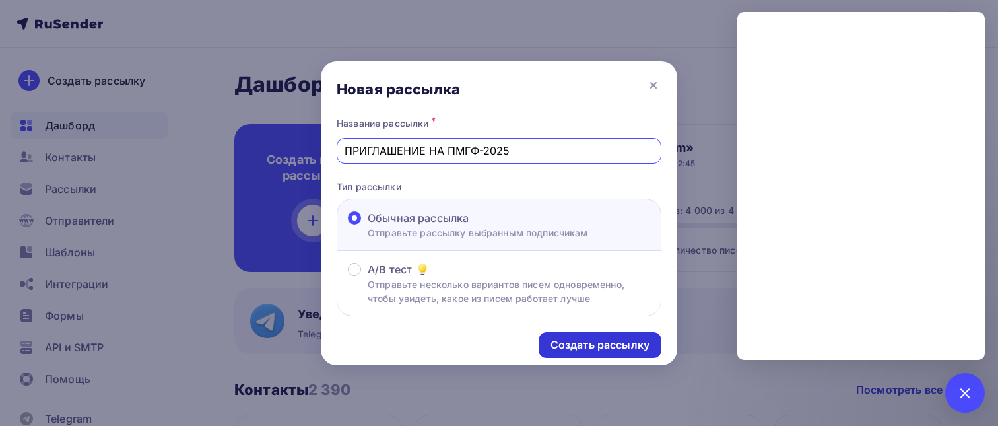
click at [570, 343] on div "Создать рассылку" at bounding box center [600, 344] width 99 height 15
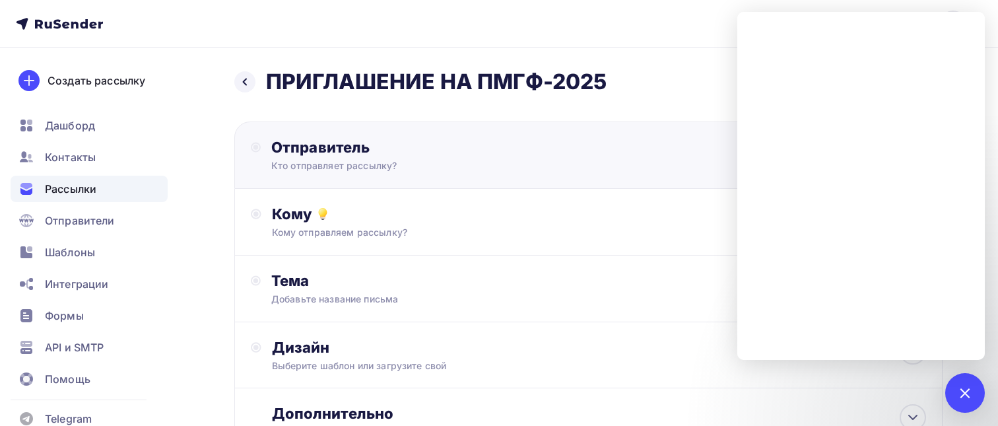
click at [520, 170] on div "Кто отправляет рассылку?" at bounding box center [399, 165] width 257 height 13
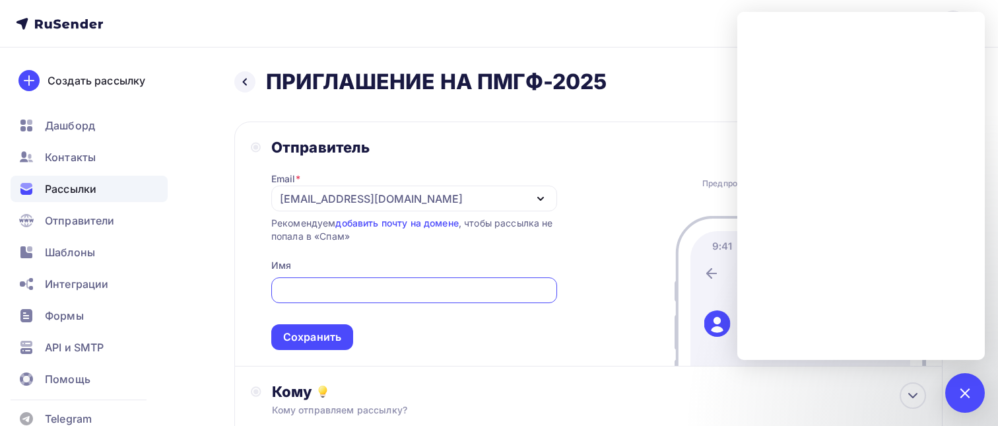
click at [534, 201] on icon "button" at bounding box center [541, 199] width 16 height 16
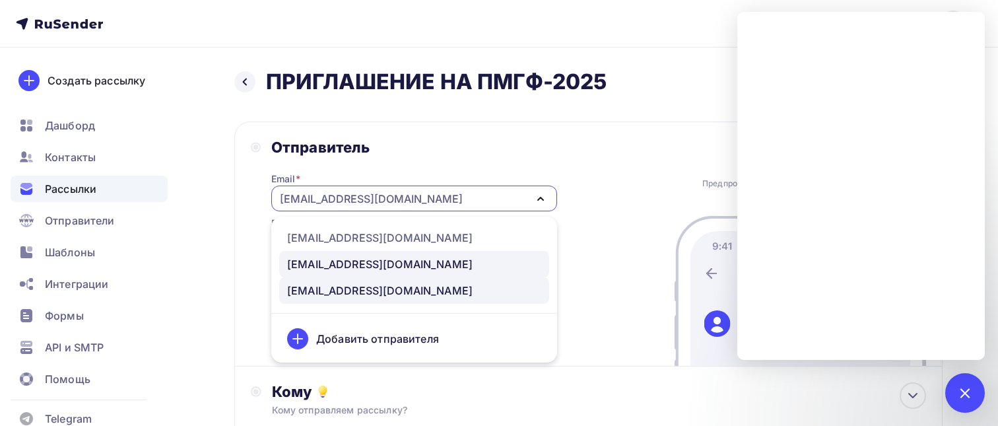
click at [457, 266] on div "exform@exform.ru" at bounding box center [414, 264] width 254 height 16
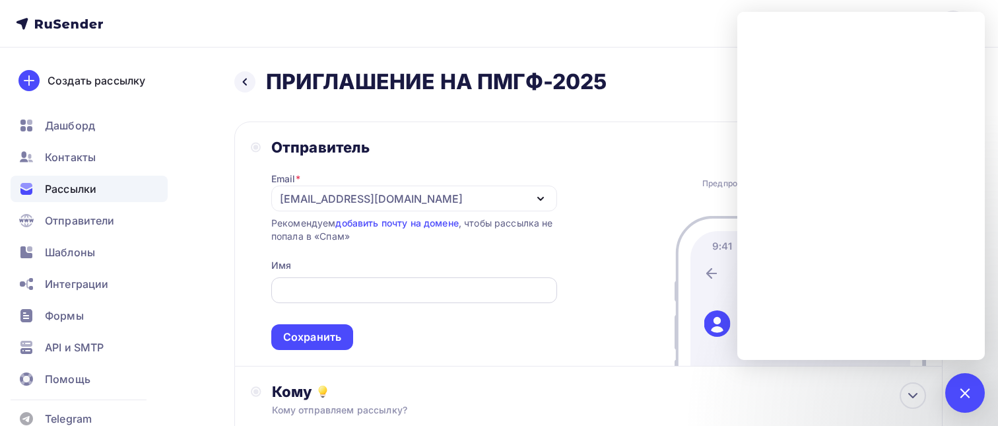
click at [416, 295] on input "text" at bounding box center [414, 291] width 271 height 16
type input "ООО ПКФ "Экс-Форма""
click at [334, 339] on div "Сохранить" at bounding box center [312, 336] width 58 height 15
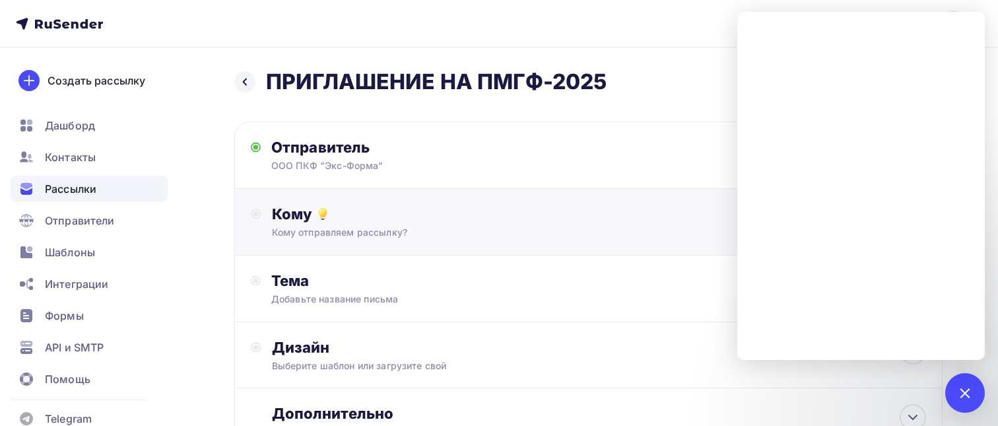
click at [336, 235] on div "Кому отправляем рассылку?" at bounding box center [566, 232] width 589 height 13
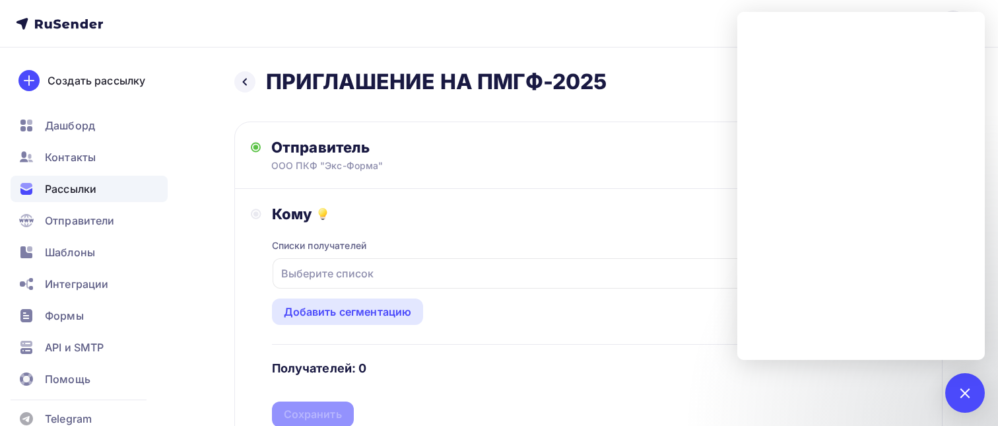
click at [331, 268] on div "Выберите список" at bounding box center [327, 273] width 103 height 24
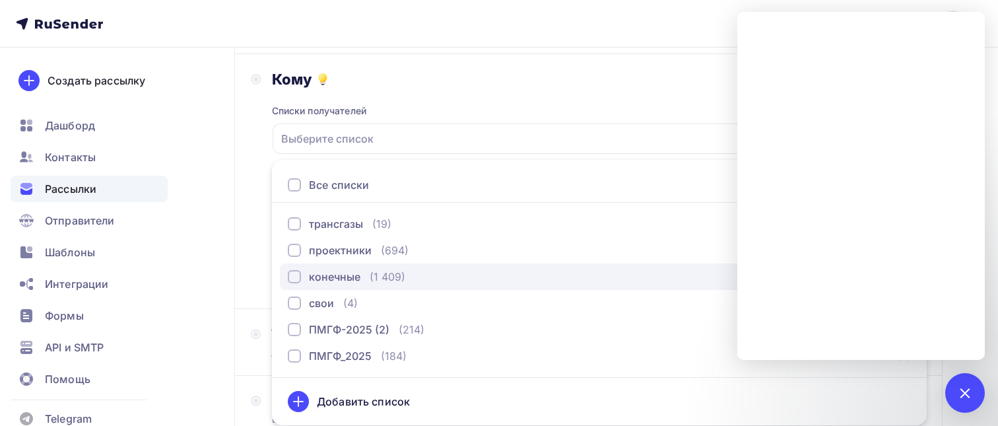
click at [296, 279] on div "button" at bounding box center [294, 276] width 13 height 13
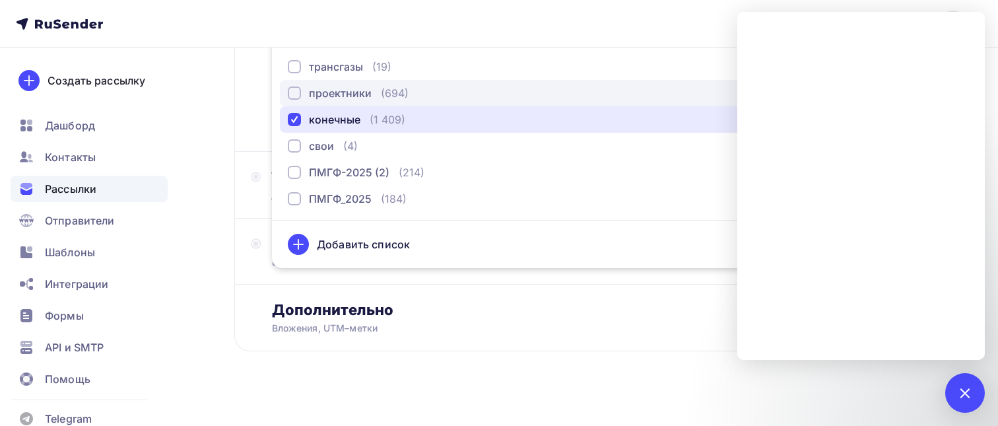
scroll to position [304, 0]
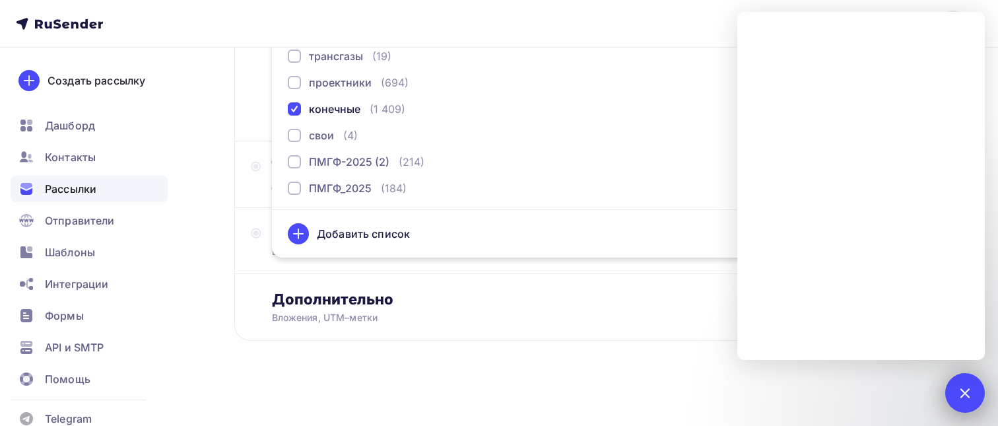
click at [971, 393] on div at bounding box center [965, 393] width 18 height 18
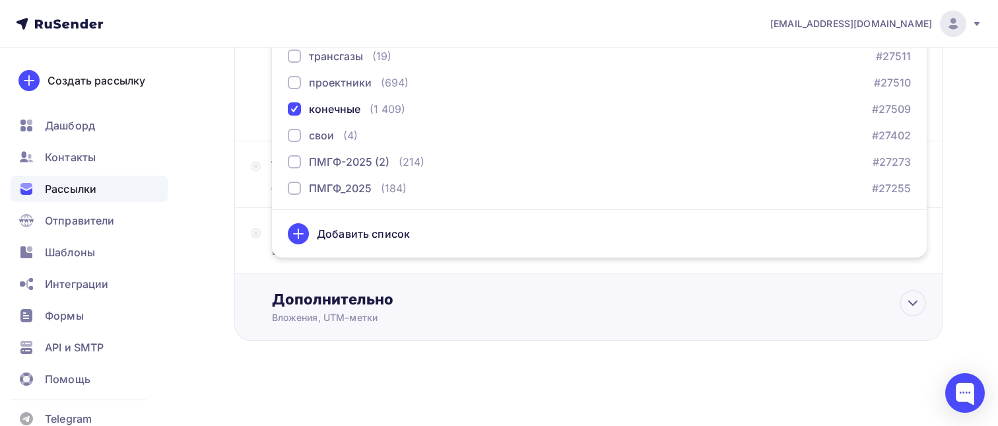
click at [858, 274] on div "Дополнительно Вложения, UTM–метки Вложения Добавить файл Максимальный суммарный…" at bounding box center [588, 307] width 708 height 67
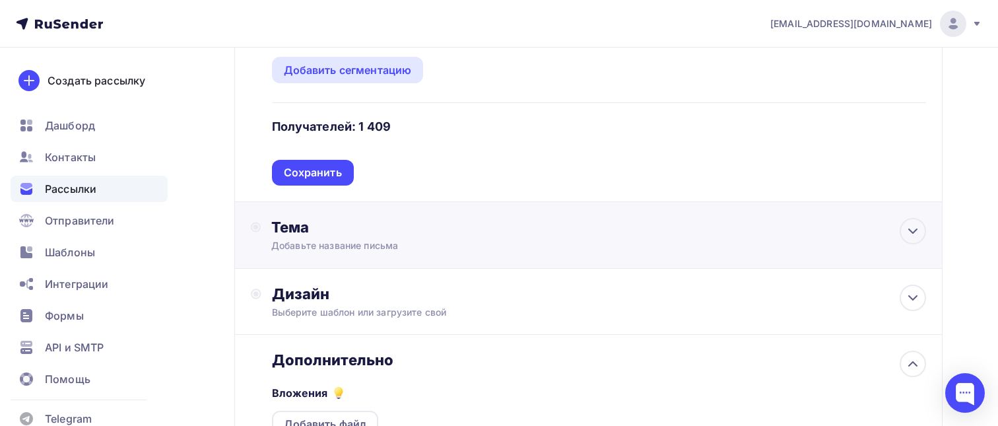
scroll to position [180, 0]
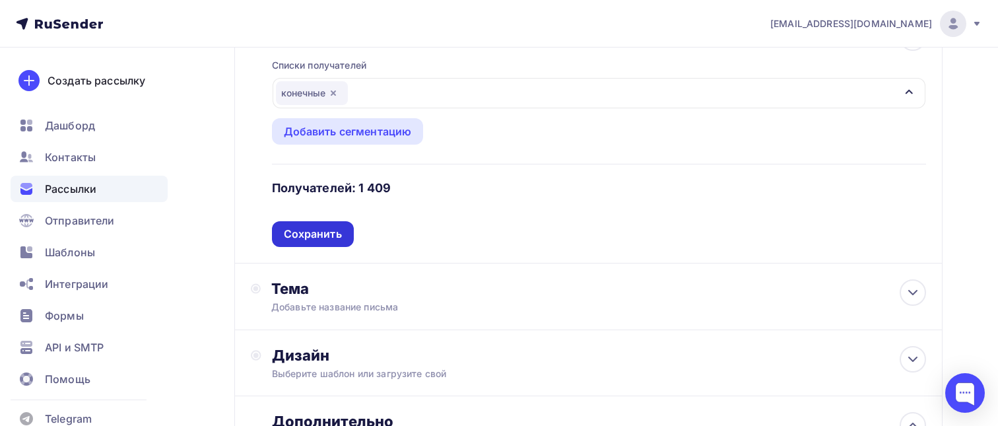
click at [333, 238] on div "Сохранить" at bounding box center [313, 233] width 58 height 15
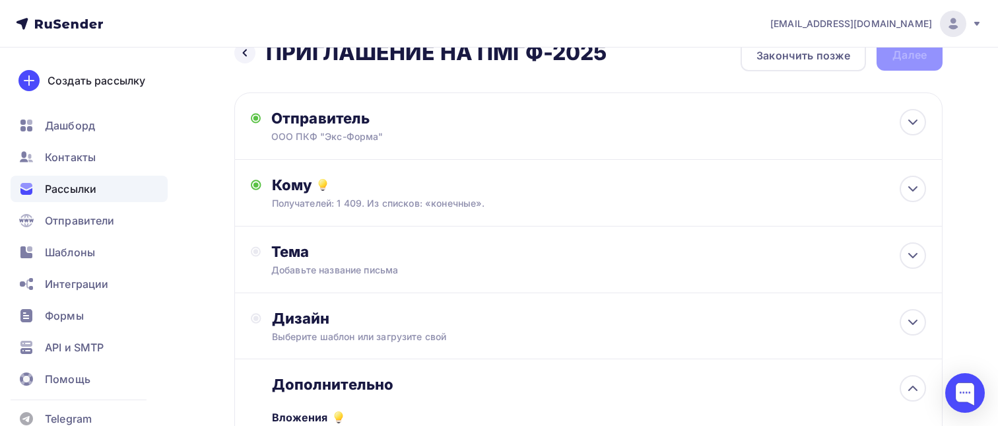
scroll to position [27, 0]
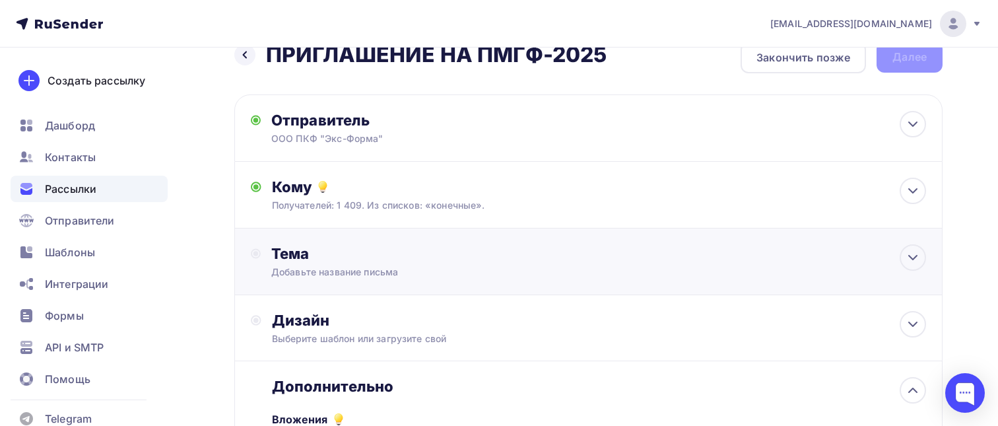
click at [327, 261] on div "Тема" at bounding box center [401, 253] width 261 height 18
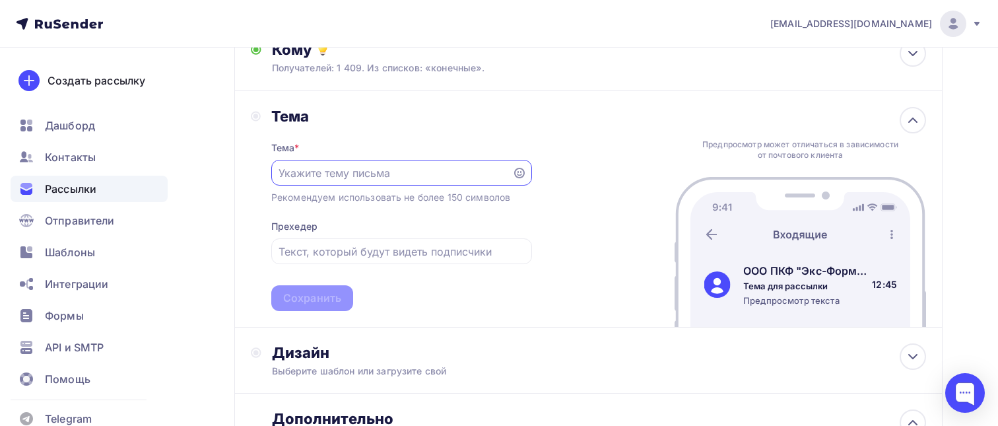
scroll to position [166, 0]
paste input "Приглашение на ПМГФ-2025"
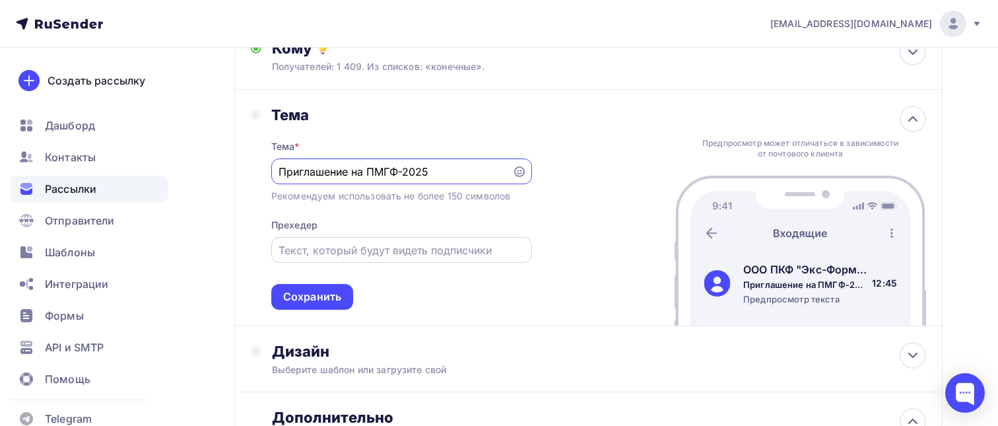
type input "Приглашение на ПМГФ-2025"
click at [317, 251] on input "text" at bounding box center [402, 250] width 246 height 16
paste input "Коллеги и партнеры! Приглашаем вас!"
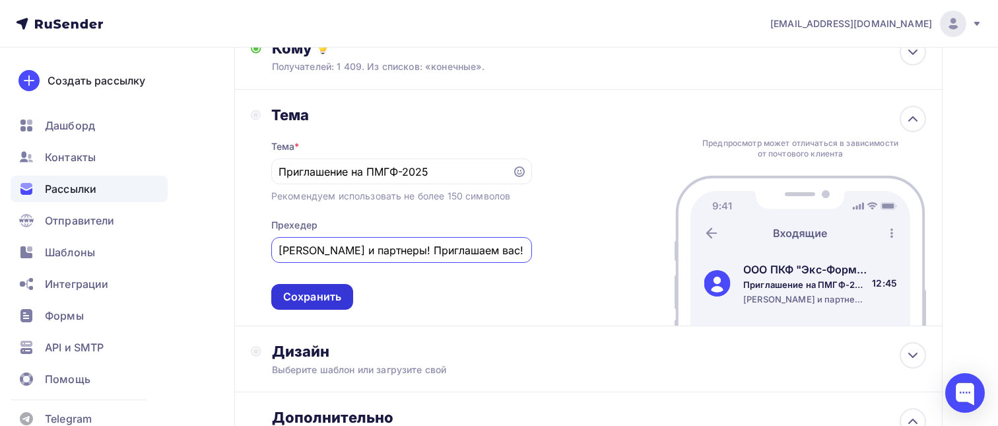
type input "Коллеги и партнеры! Приглашаем вас!"
click at [317, 299] on div "Сохранить" at bounding box center [312, 296] width 58 height 15
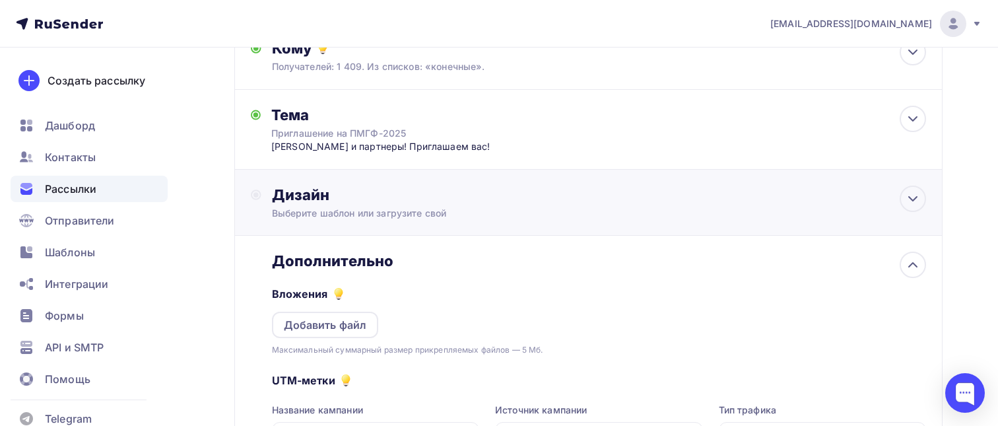
click at [324, 206] on div "Дизайн Выберите шаблон или загрузите свой" at bounding box center [599, 203] width 655 height 34
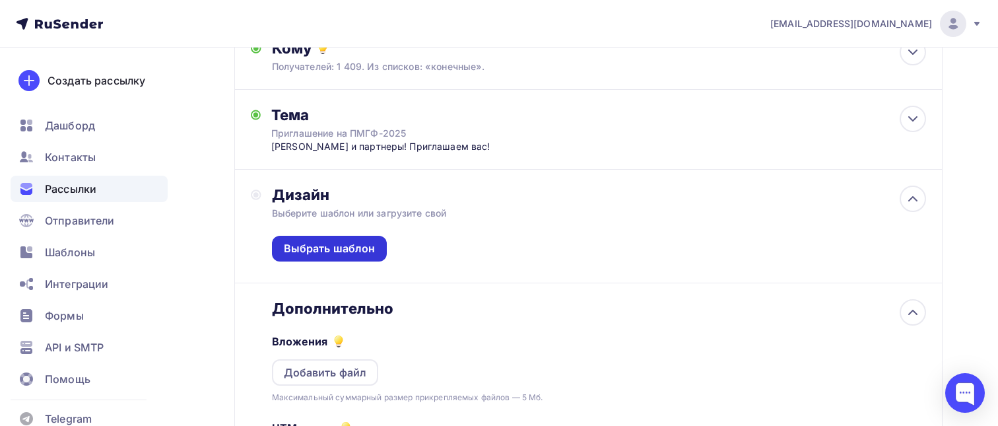
click at [334, 252] on div "Выбрать шаблон" at bounding box center [330, 248] width 92 height 15
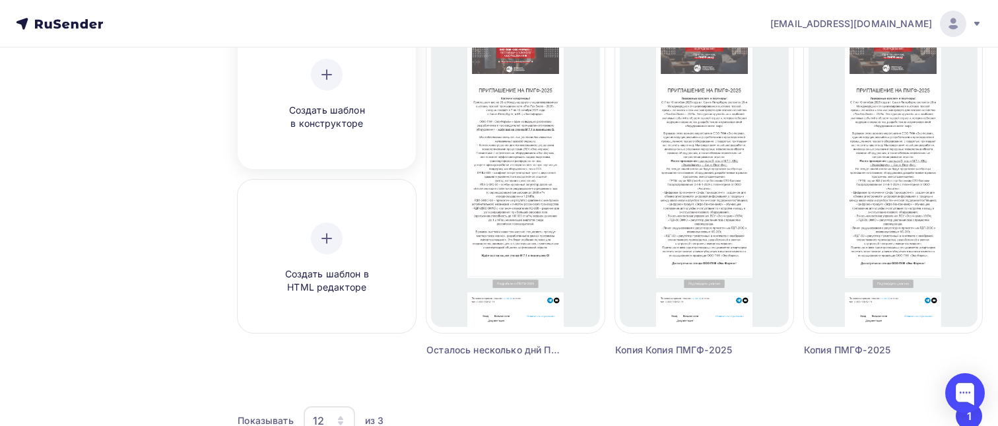
scroll to position [118, 0]
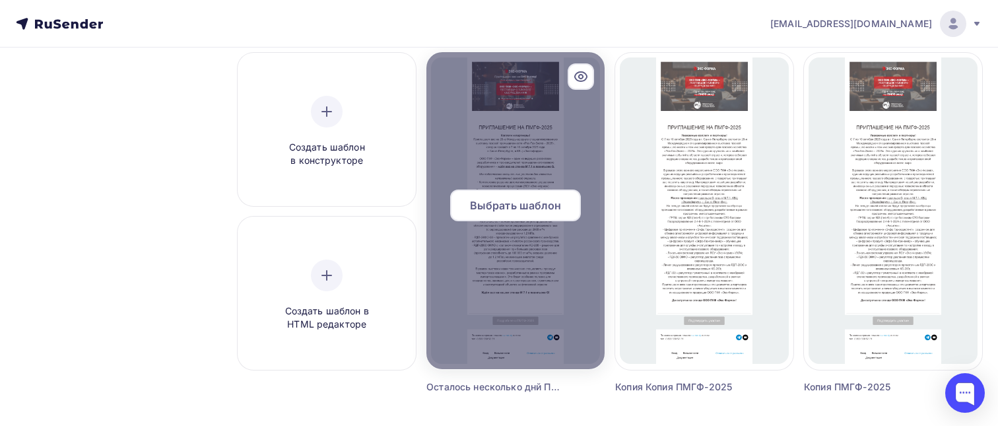
click at [515, 207] on span "Выбрать шаблон" at bounding box center [516, 205] width 92 height 16
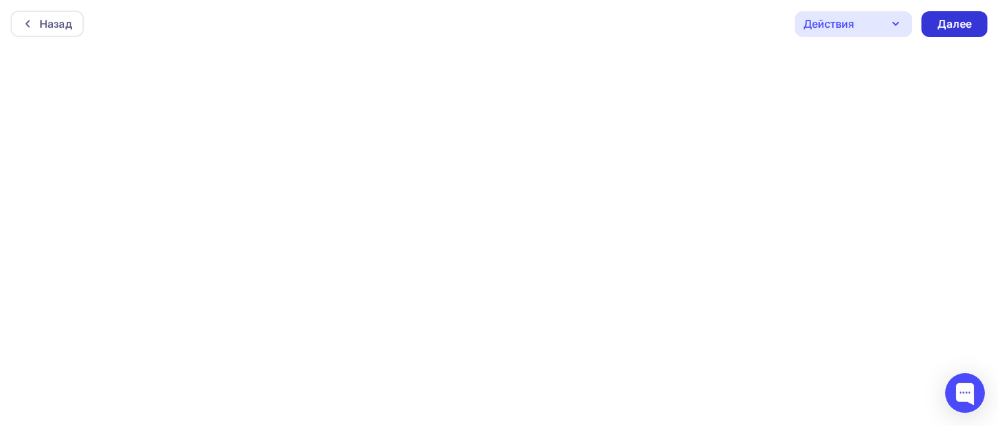
click at [948, 26] on div "Далее" at bounding box center [954, 24] width 34 height 15
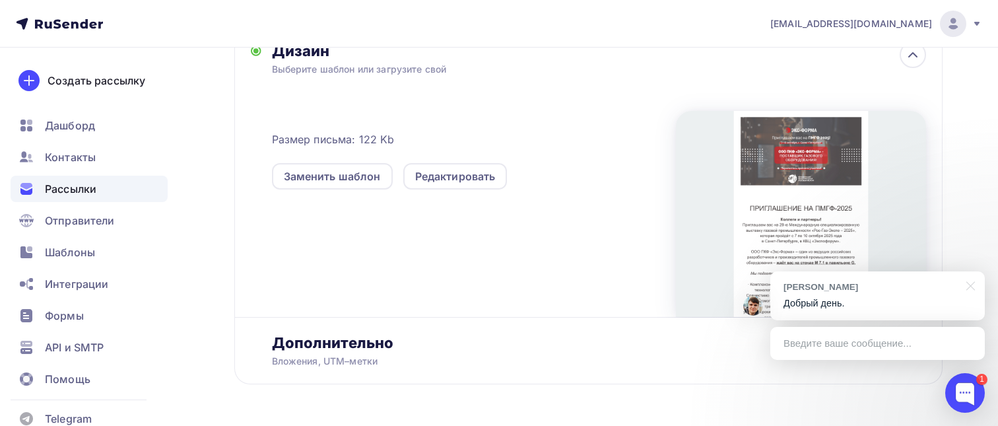
scroll to position [355, 0]
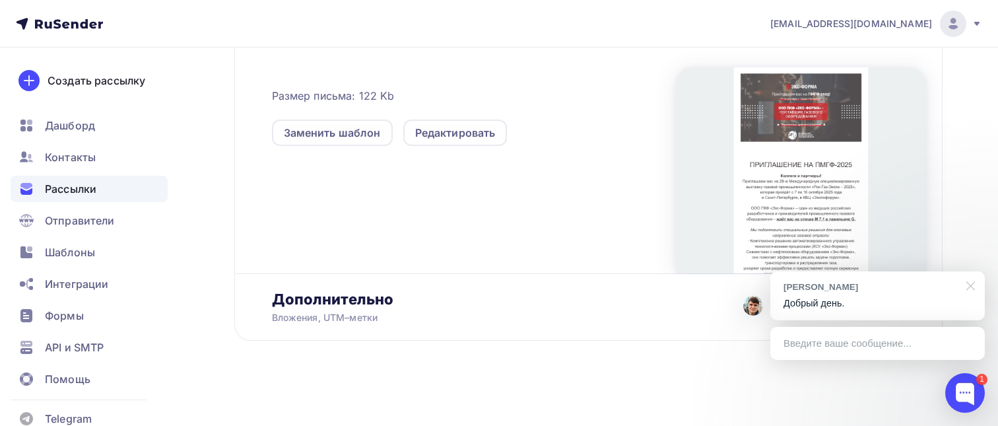
click at [972, 286] on div at bounding box center [968, 284] width 33 height 27
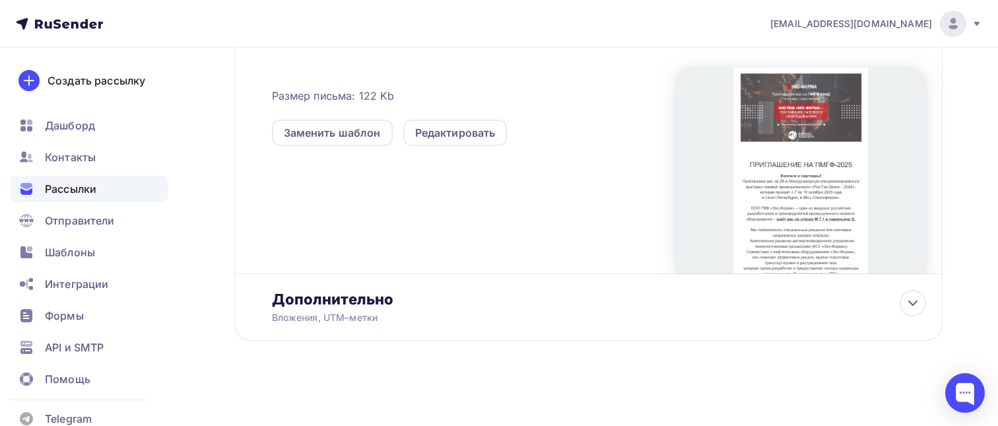
scroll to position [0, 0]
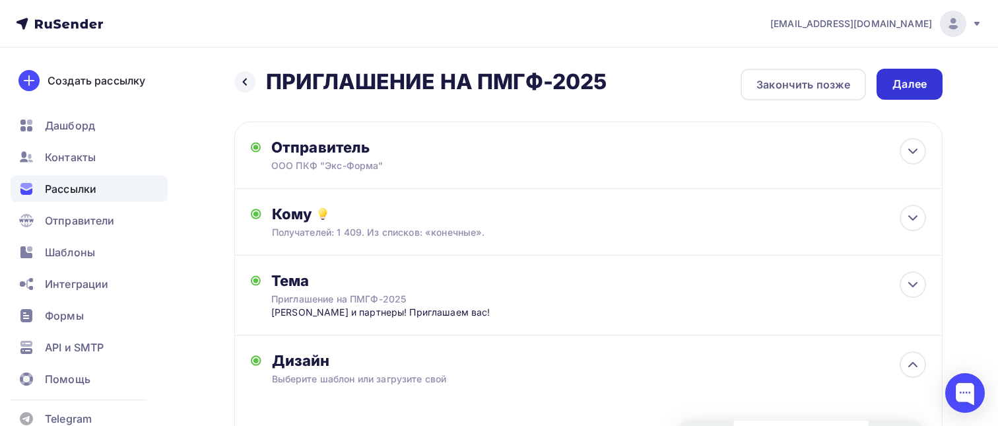
click at [914, 90] on div "Далее" at bounding box center [910, 84] width 34 height 15
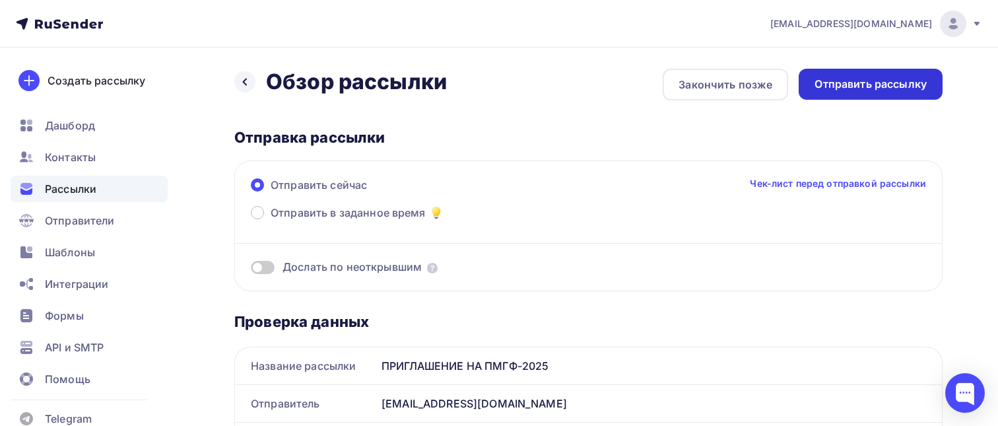
click at [839, 85] on div "Отправить рассылку" at bounding box center [871, 84] width 112 height 15
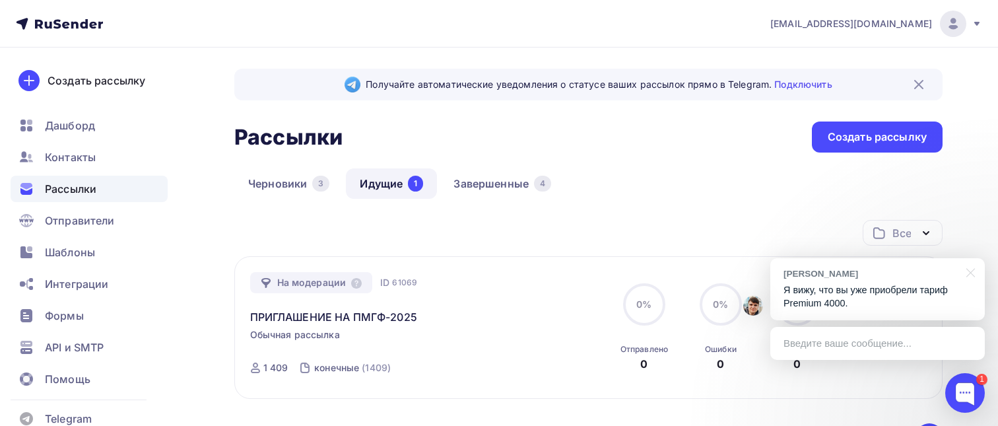
click at [793, 346] on div "Введите ваше сообщение..." at bounding box center [877, 343] width 215 height 33
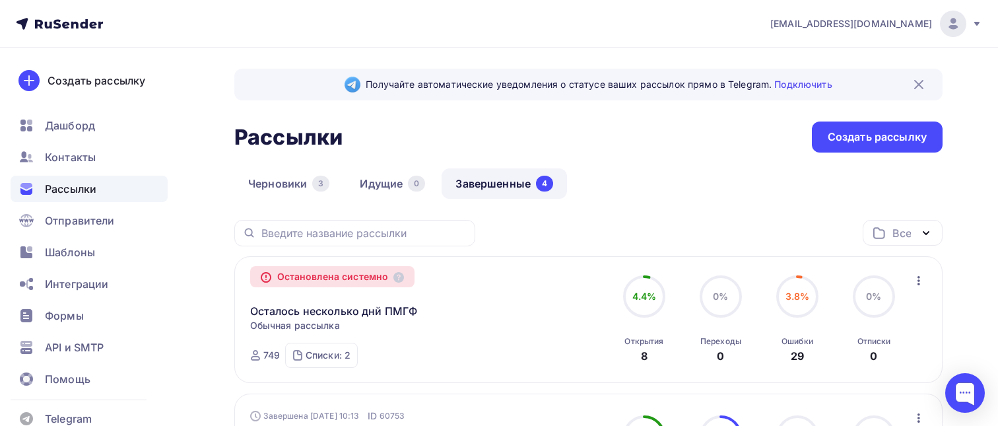
click at [957, 26] on img at bounding box center [953, 24] width 16 height 16
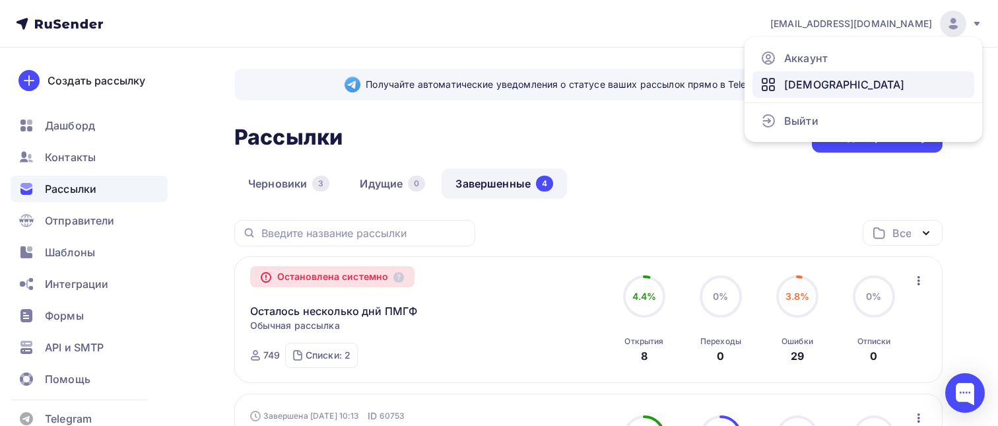
click at [897, 92] on link "[DEMOGRAPHIC_DATA]" at bounding box center [864, 84] width 222 height 26
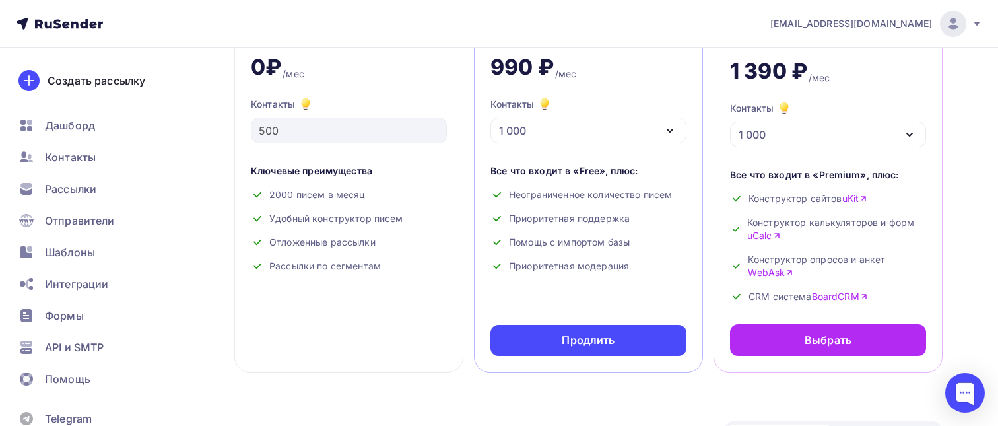
scroll to position [141, 0]
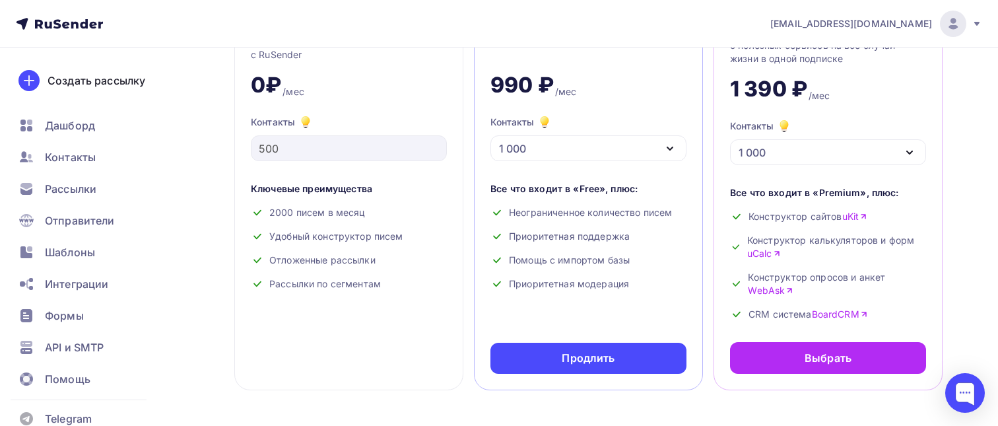
click at [668, 153] on icon "button" at bounding box center [670, 149] width 16 height 16
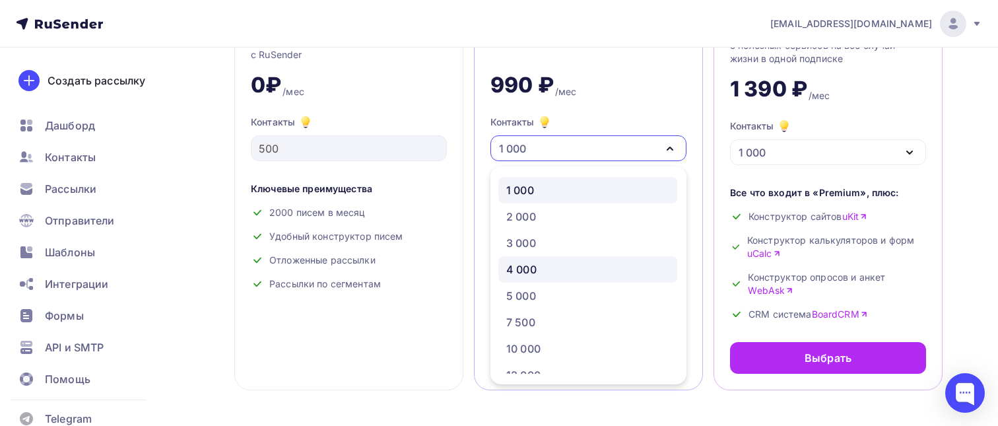
click at [584, 269] on div "4 000" at bounding box center [587, 269] width 163 height 16
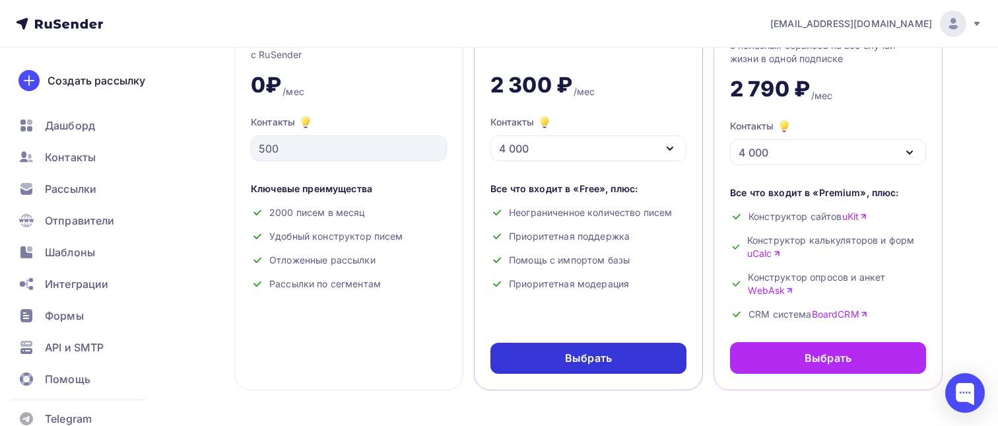
click at [597, 360] on div "Выбрать" at bounding box center [588, 358] width 47 height 15
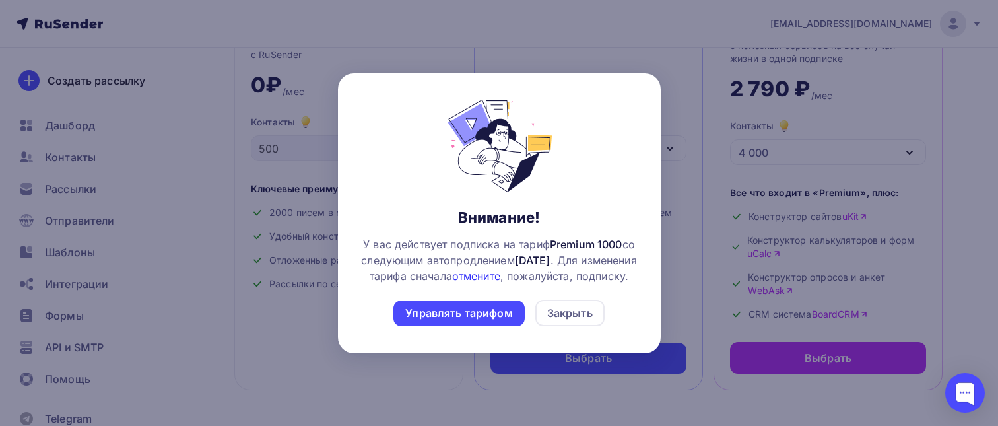
click at [500, 271] on link "отмените" at bounding box center [476, 275] width 48 height 13
click at [502, 321] on div "Управлять тарифом" at bounding box center [458, 313] width 107 height 15
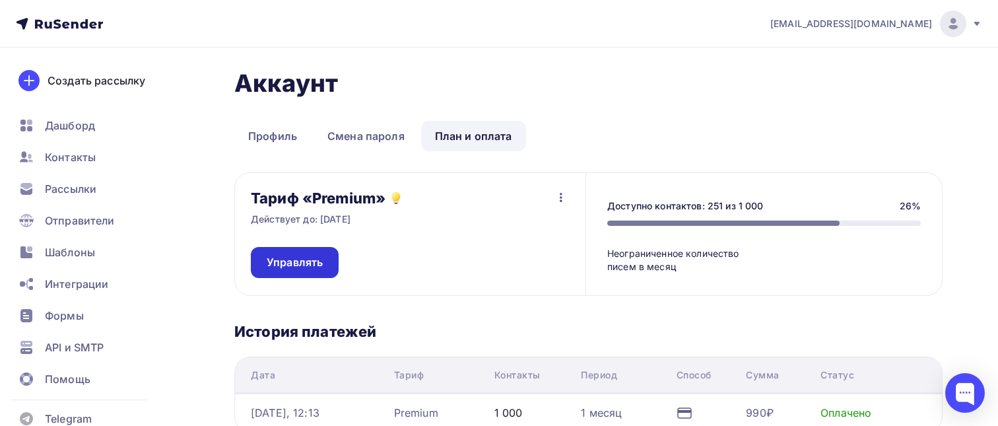
click at [320, 264] on span "Управлять" at bounding box center [295, 262] width 56 height 15
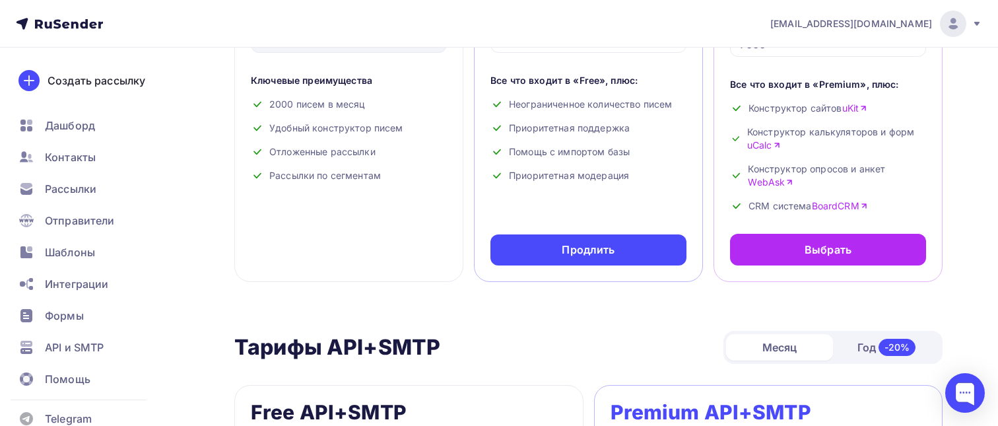
scroll to position [196, 0]
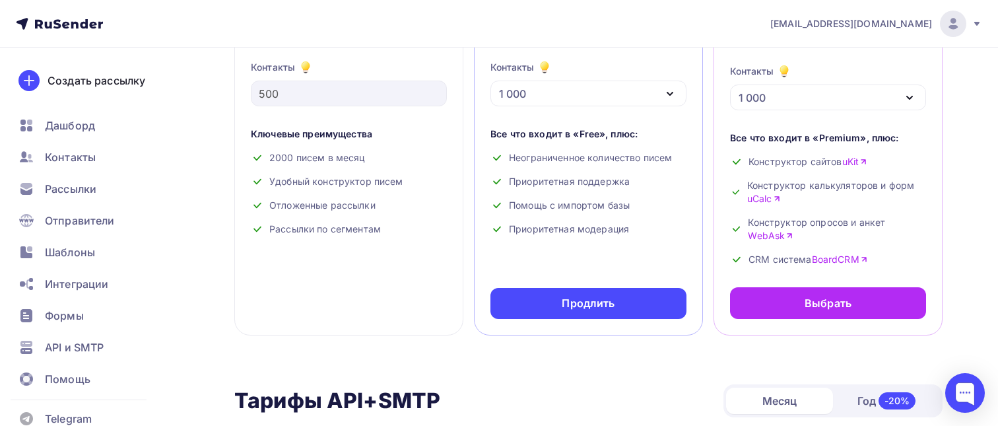
click at [671, 96] on icon "button" at bounding box center [670, 94] width 16 height 16
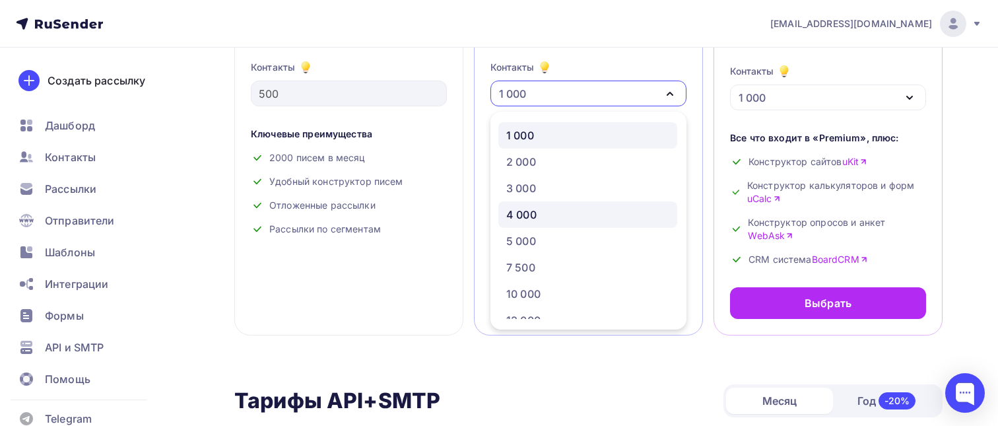
click at [582, 220] on div "4 000" at bounding box center [587, 215] width 163 height 16
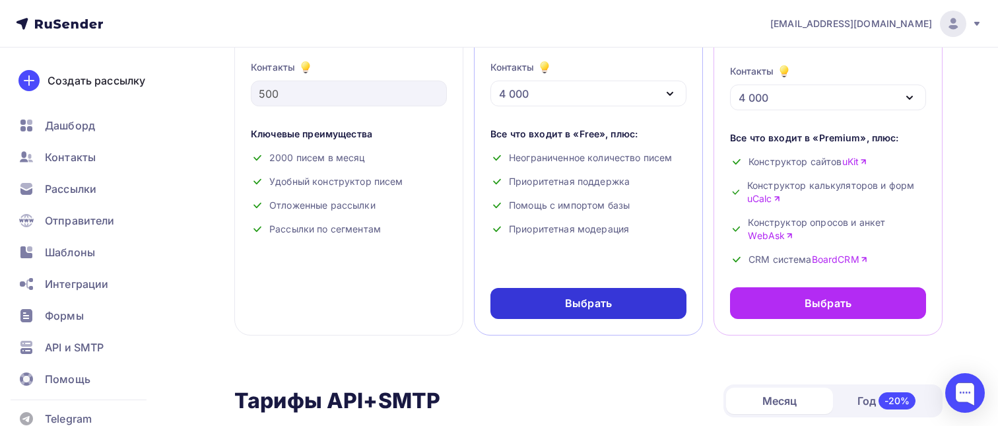
click at [598, 300] on div "Выбрать" at bounding box center [588, 303] width 47 height 15
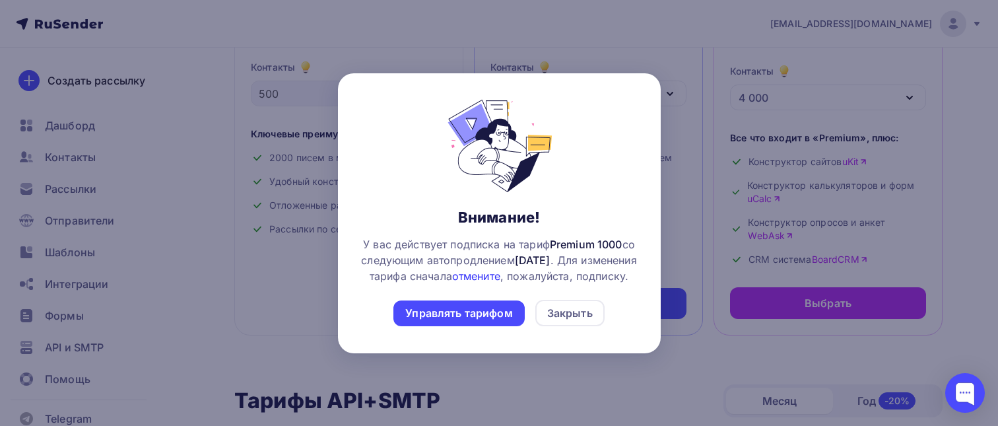
click at [500, 269] on link "отмените" at bounding box center [476, 275] width 48 height 13
click at [488, 315] on div "Управлять тарифом" at bounding box center [458, 313] width 131 height 26
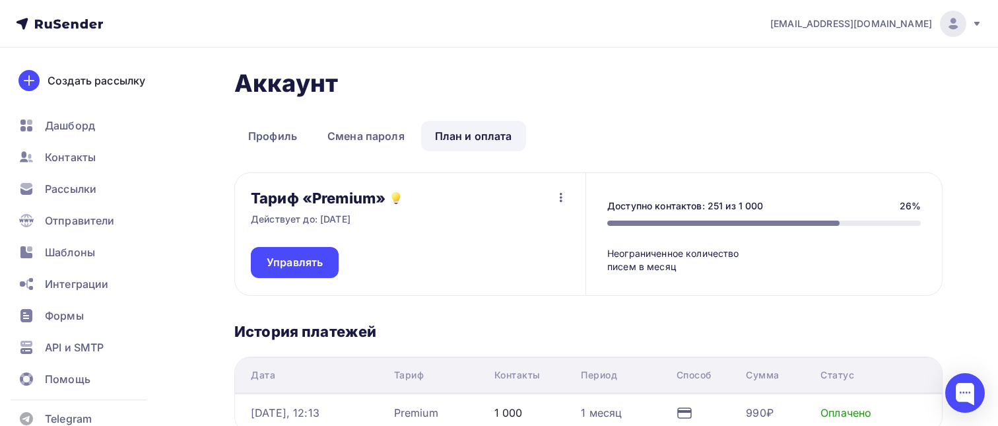
click at [557, 198] on icon "button" at bounding box center [561, 197] width 16 height 16
click at [549, 235] on div "Отписаться" at bounding box center [536, 232] width 62 height 16
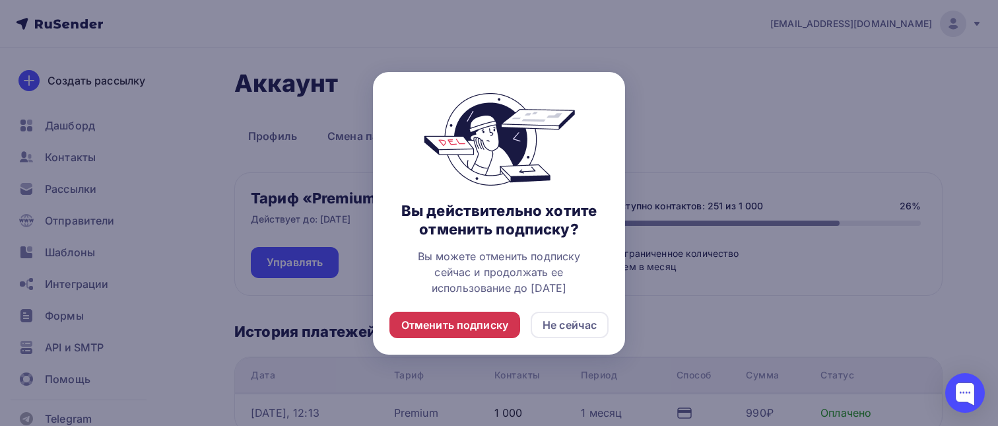
click at [469, 320] on div "Отменить подписку" at bounding box center [454, 325] width 107 height 16
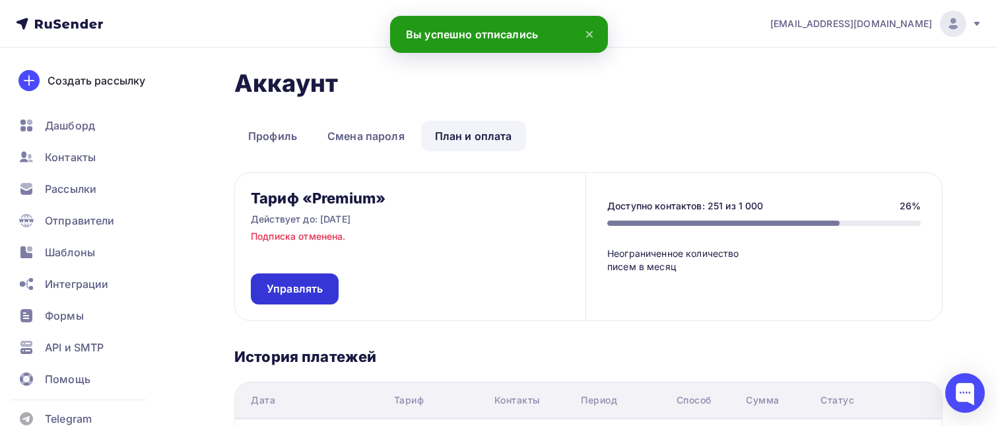
click at [315, 294] on span "Управлять" at bounding box center [295, 288] width 56 height 15
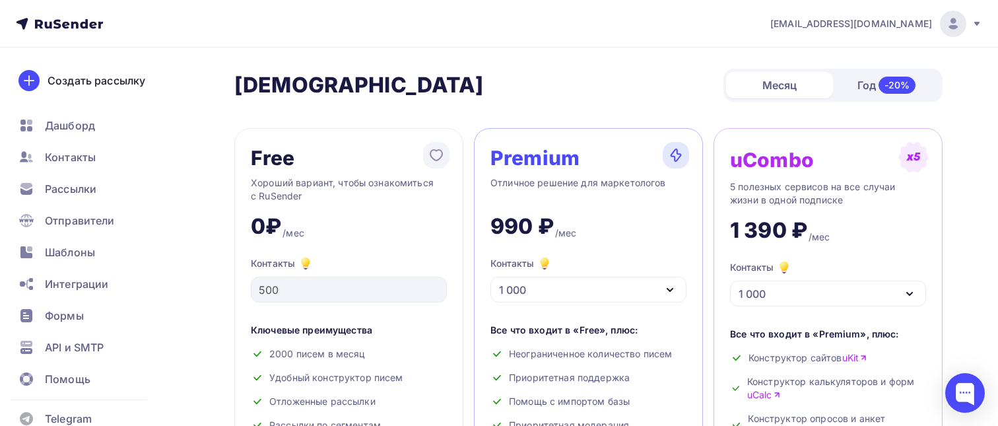
click at [674, 294] on icon "button" at bounding box center [670, 290] width 16 height 16
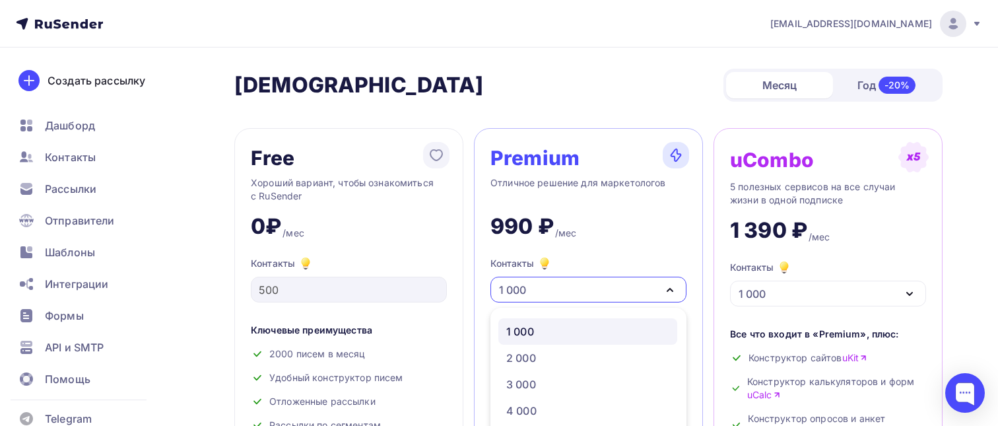
scroll to position [100, 0]
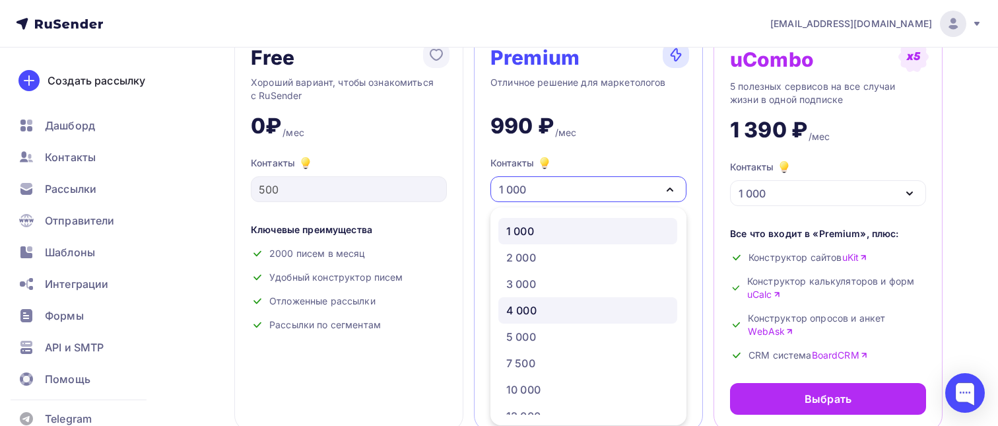
click at [628, 316] on div "4 000" at bounding box center [587, 310] width 163 height 16
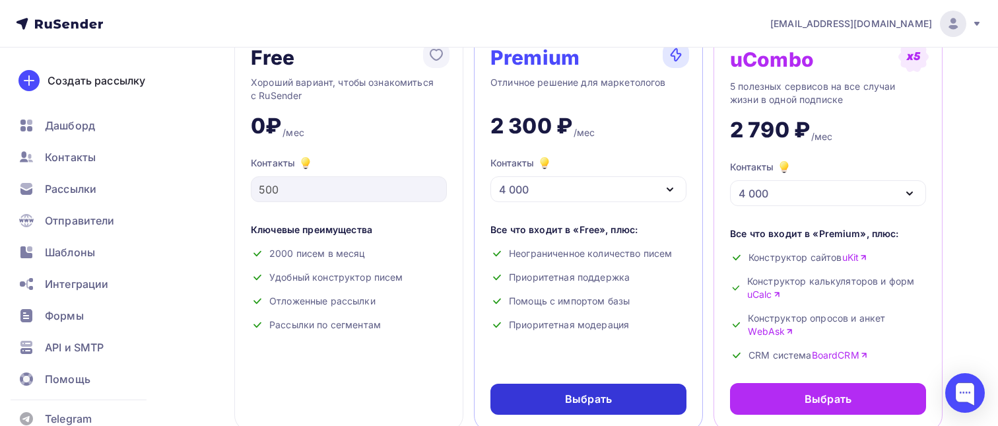
click at [609, 400] on div "Выбрать" at bounding box center [588, 399] width 47 height 15
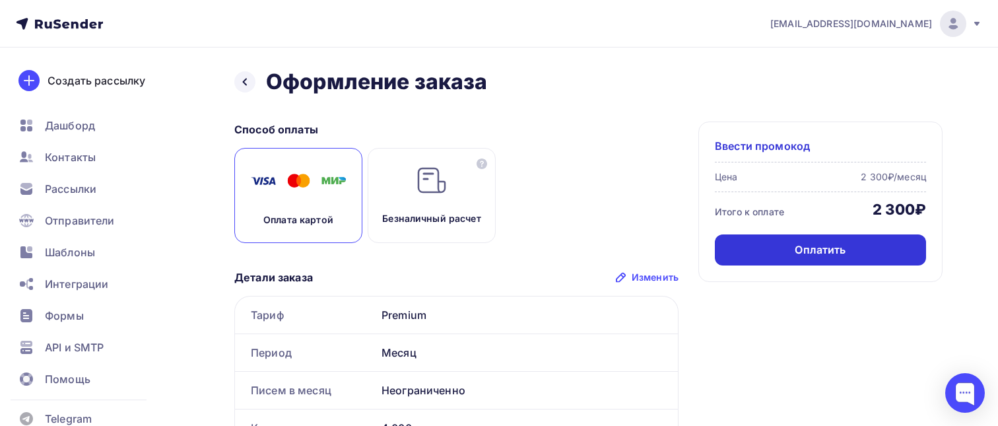
click at [772, 251] on div "Оплатить" at bounding box center [820, 249] width 211 height 31
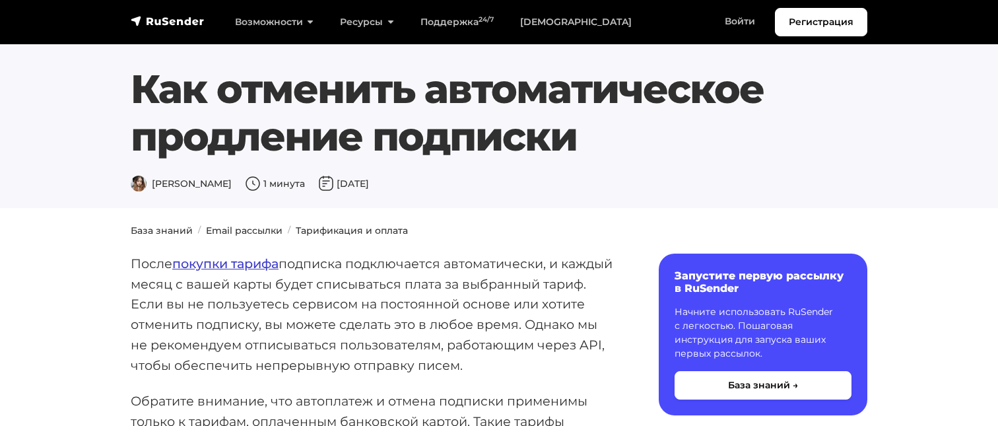
click at [256, 264] on link "покупки тарифа" at bounding box center [225, 263] width 106 height 16
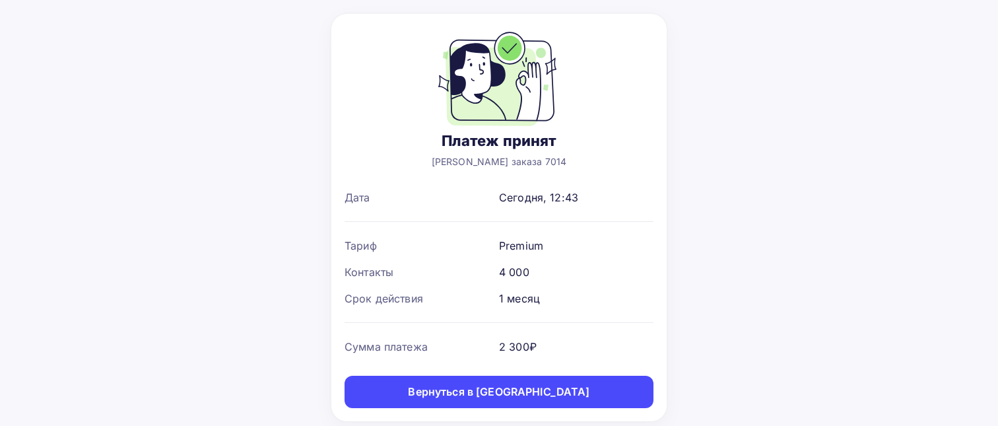
scroll to position [103, 0]
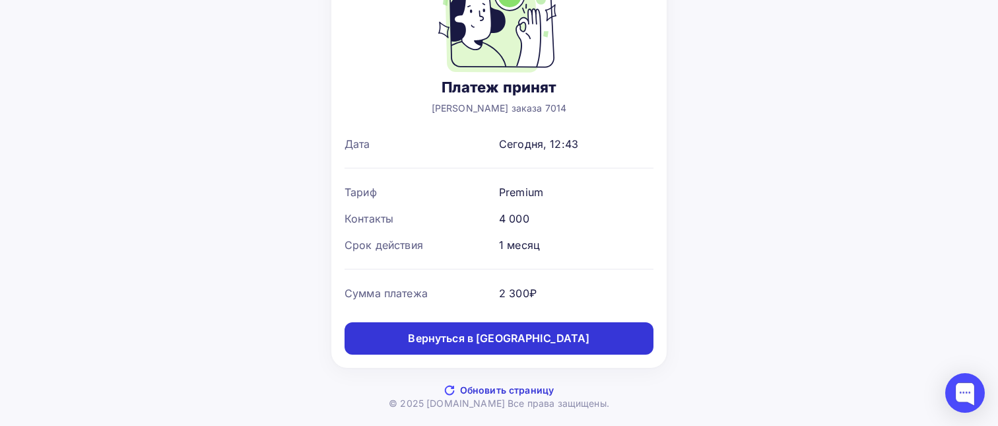
click at [511, 341] on div "Вернуться в [GEOGRAPHIC_DATA]" at bounding box center [499, 338] width 182 height 15
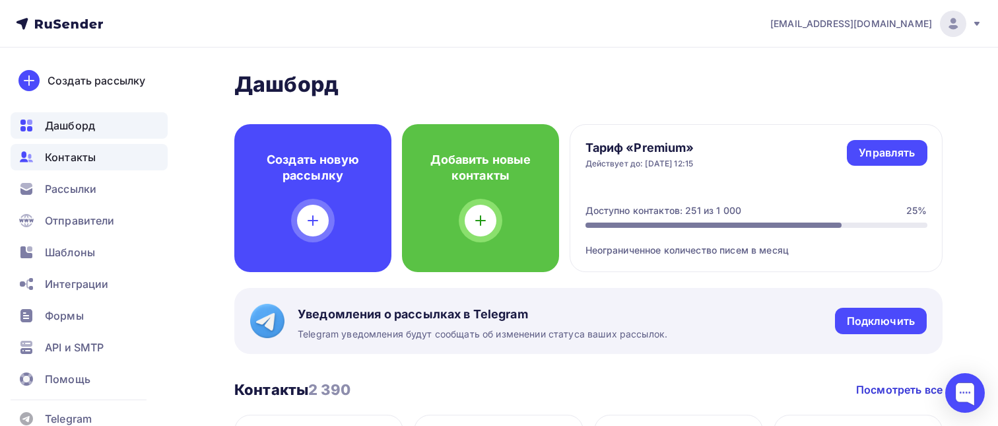
click at [101, 159] on div "Контакты" at bounding box center [89, 157] width 157 height 26
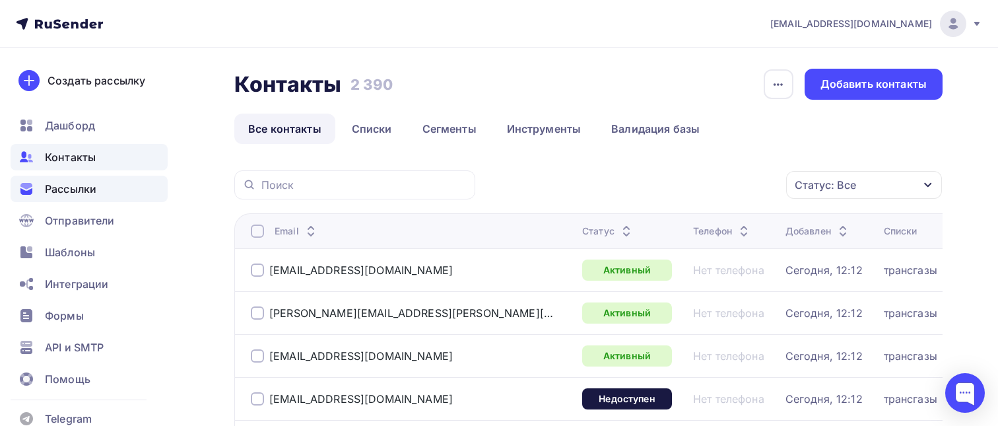
click at [75, 191] on span "Рассылки" at bounding box center [70, 189] width 51 height 16
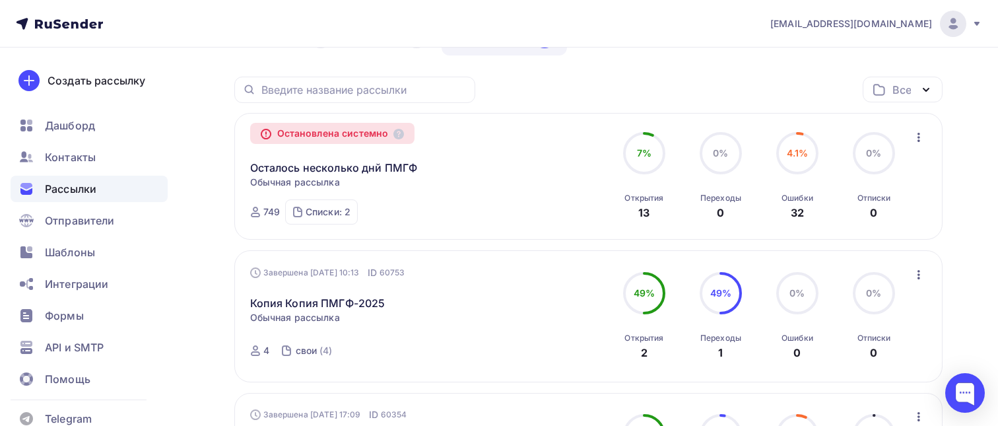
scroll to position [144, 0]
click at [318, 173] on link "Осталось несколько днй ПМГФ" at bounding box center [334, 167] width 168 height 16
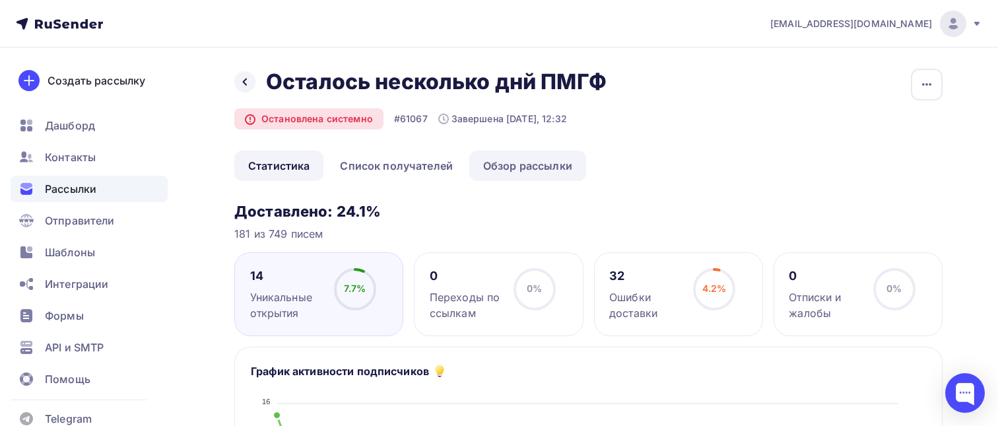
click at [519, 161] on link "Обзор рассылки" at bounding box center [527, 166] width 117 height 30
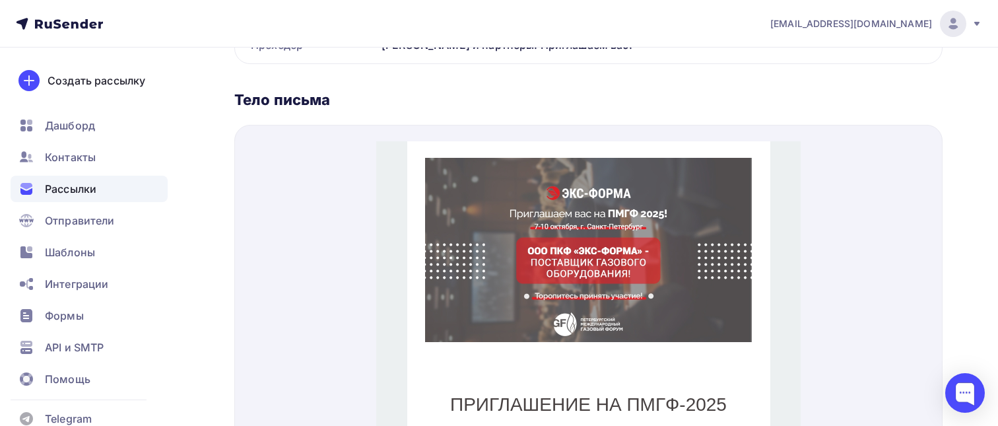
scroll to position [446, 0]
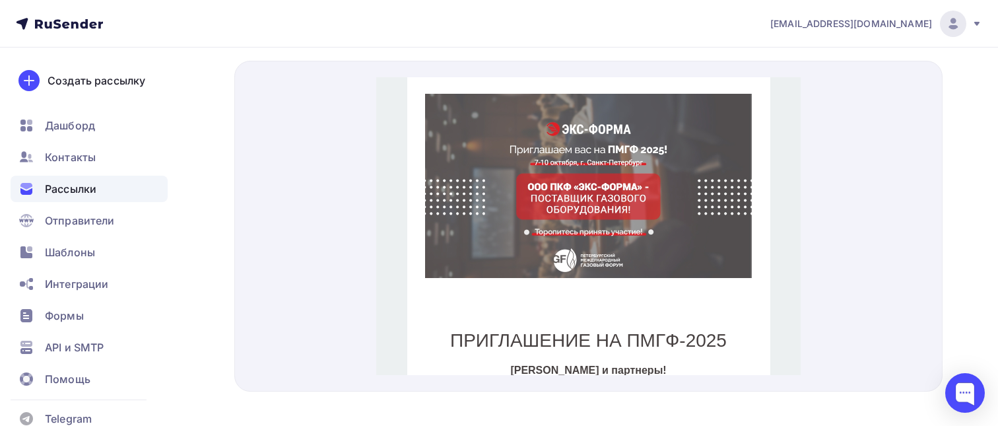
click at [504, 223] on img at bounding box center [588, 170] width 327 height 184
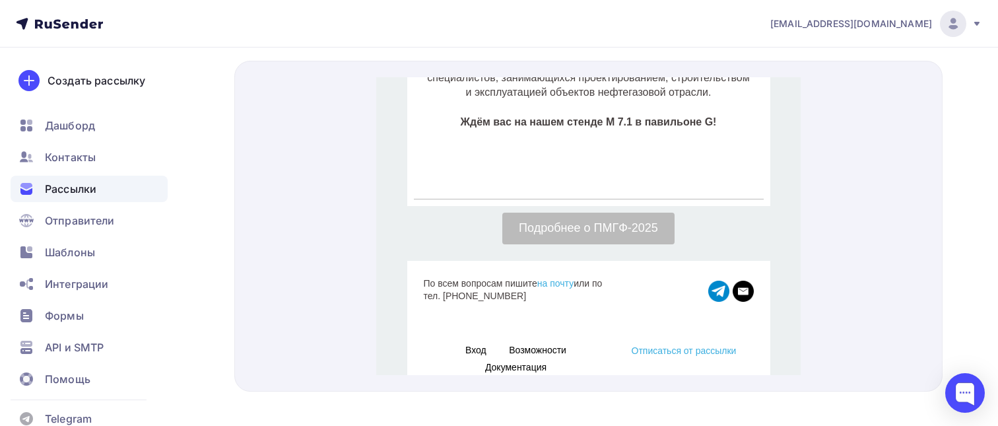
scroll to position [465, 0]
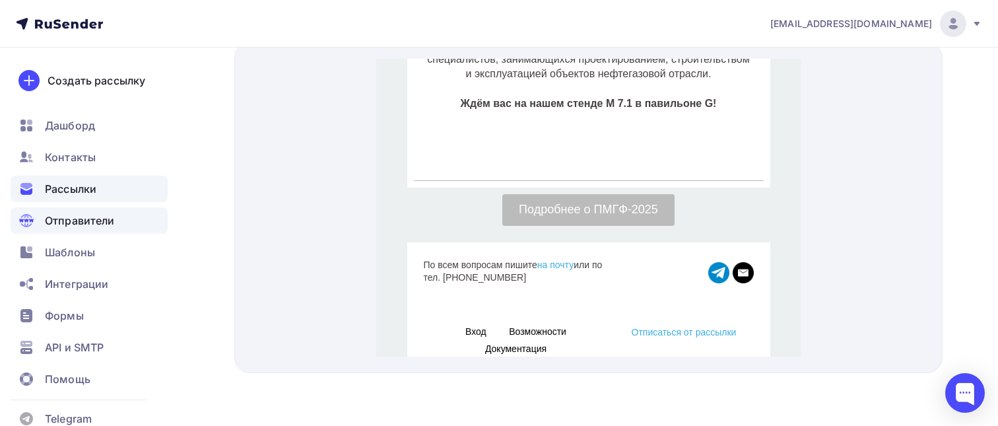
click at [118, 221] on div "Отправители" at bounding box center [89, 220] width 157 height 26
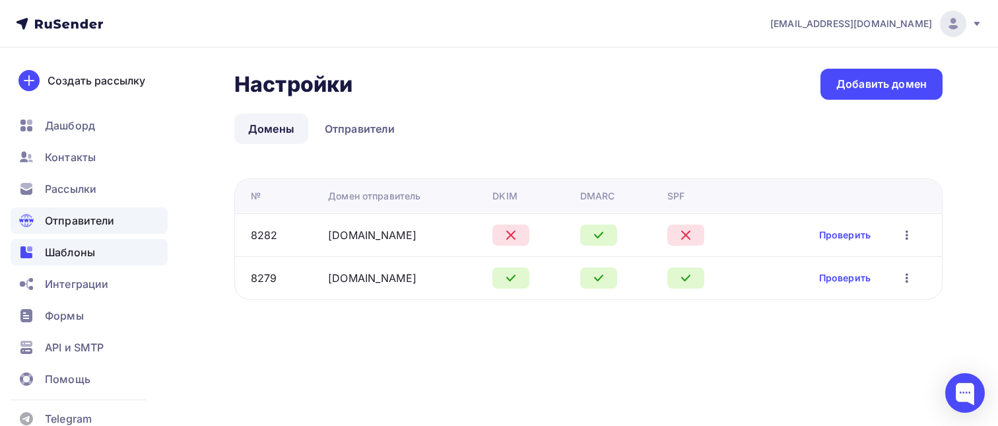
click at [74, 246] on span "Шаблоны" at bounding box center [70, 252] width 50 height 16
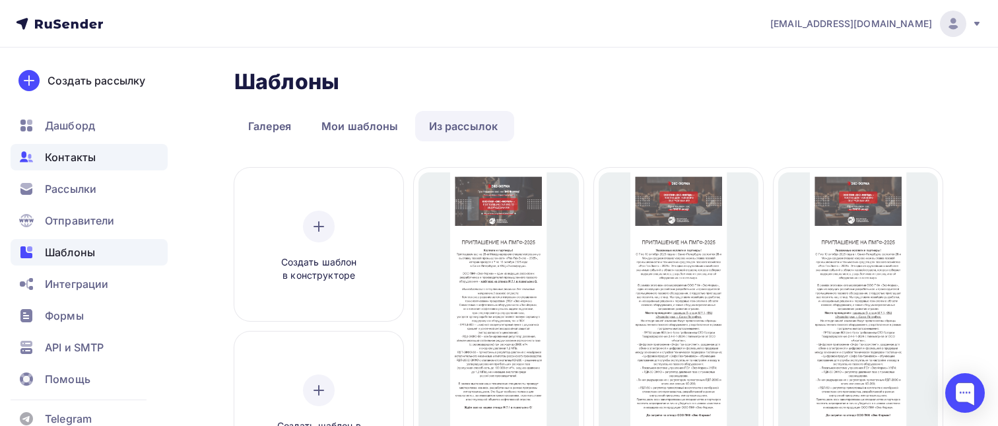
click at [73, 160] on span "Контакты" at bounding box center [70, 157] width 51 height 16
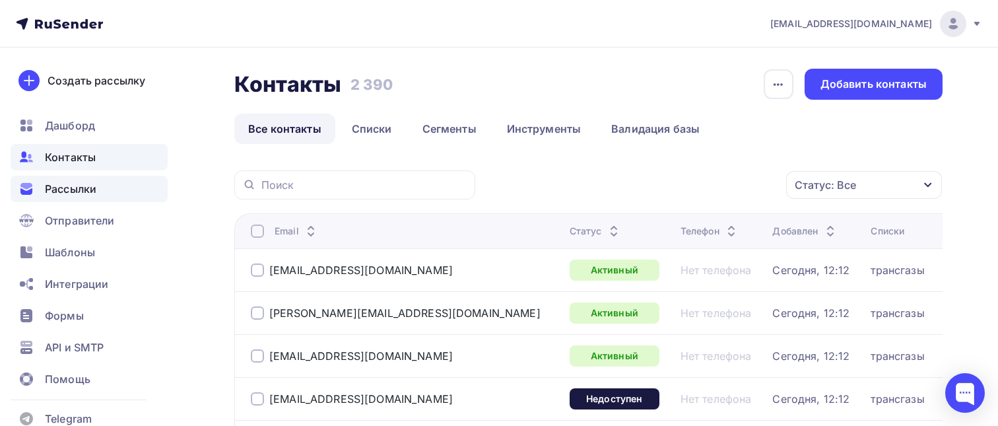
click at [114, 197] on div "Рассылки" at bounding box center [89, 189] width 157 height 26
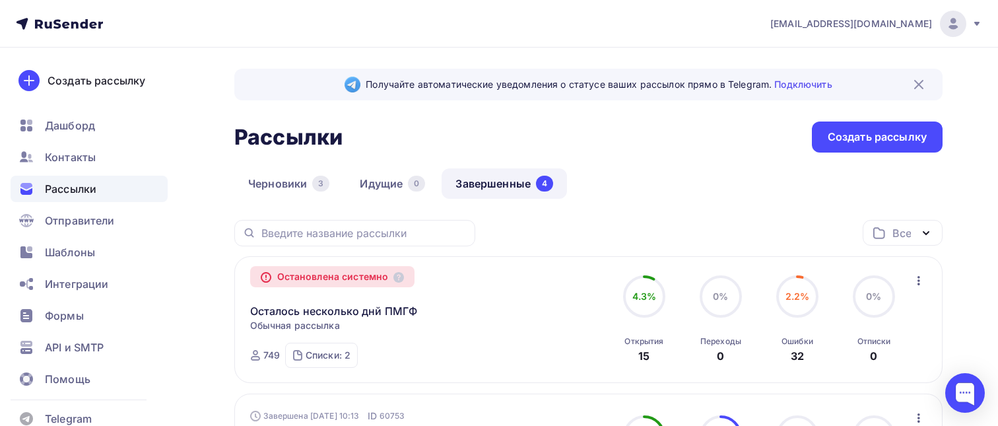
click at [523, 182] on link "Завершенные 4" at bounding box center [504, 183] width 125 height 30
click at [523, 184] on link "Завершенные 4" at bounding box center [504, 183] width 125 height 30
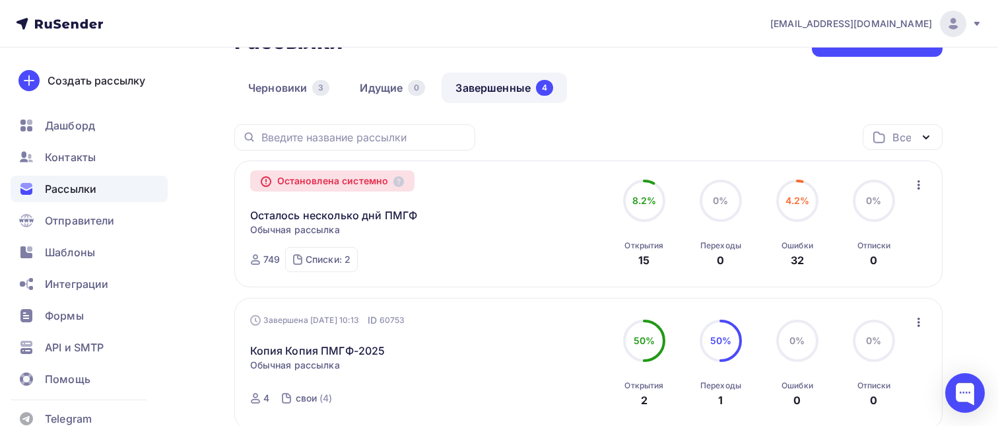
scroll to position [138, 0]
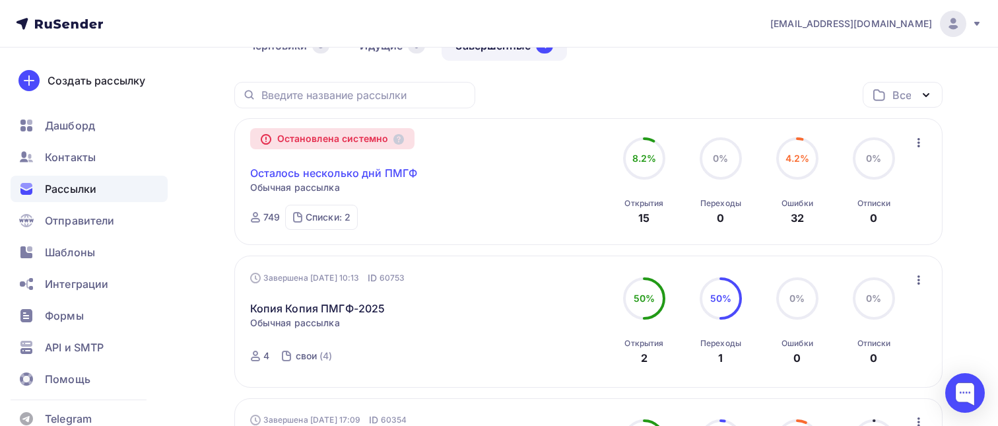
click at [312, 172] on link "Осталось несколько днй ПМГФ" at bounding box center [334, 173] width 168 height 16
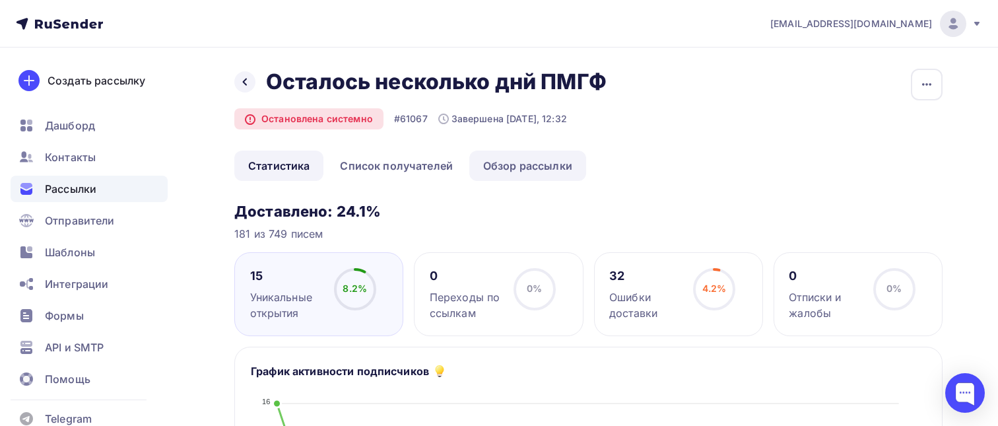
click at [511, 166] on link "Обзор рассылки" at bounding box center [527, 166] width 117 height 30
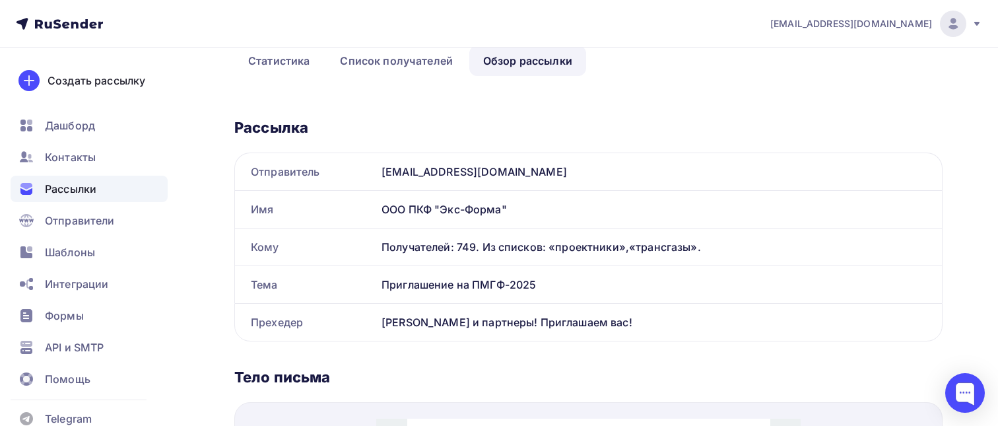
scroll to position [110, 0]
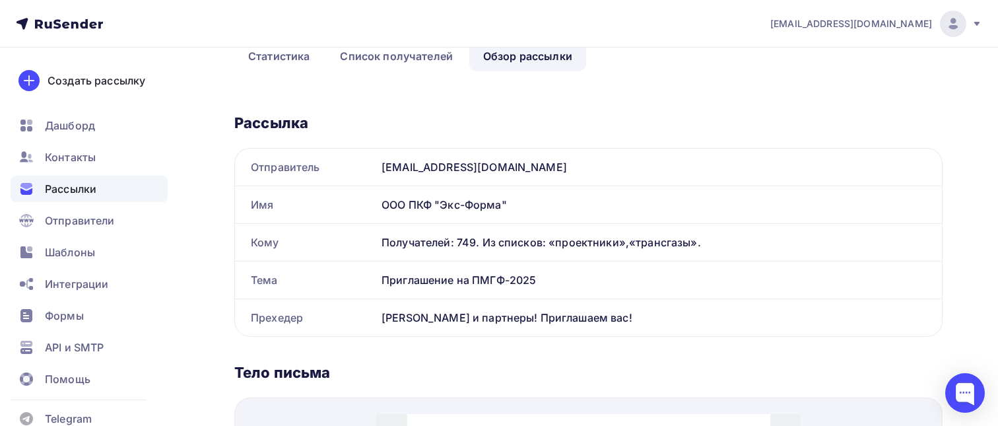
drag, startPoint x: 555, startPoint y: 288, endPoint x: 382, endPoint y: 283, distance: 172.4
click at [382, 283] on div "Приглашение на ПМГФ-2025" at bounding box center [659, 279] width 566 height 37
copy div "Приглашение на ПМГФ-2025"
drag, startPoint x: 606, startPoint y: 320, endPoint x: 376, endPoint y: 310, distance: 229.9
click at [376, 310] on div "Коллеги и партнеры! Приглашаем вас!" at bounding box center [659, 317] width 566 height 37
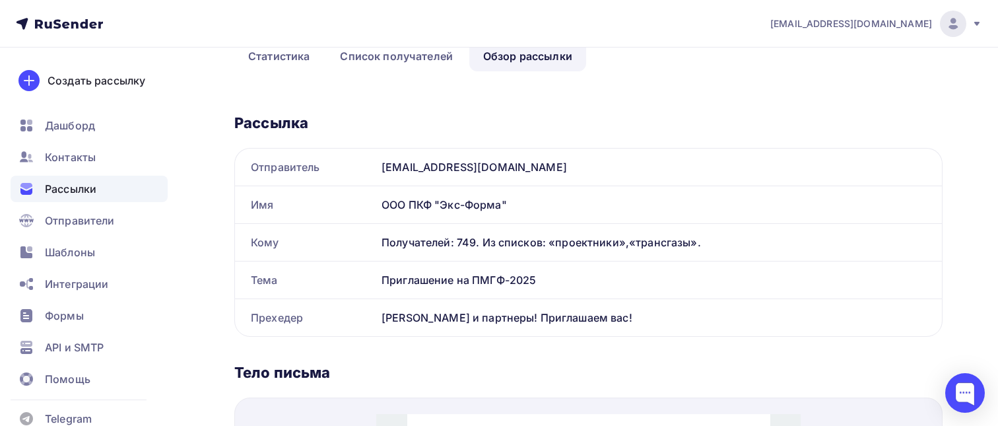
copy div "Коллеги и партнеры! Приглашаем вас!"
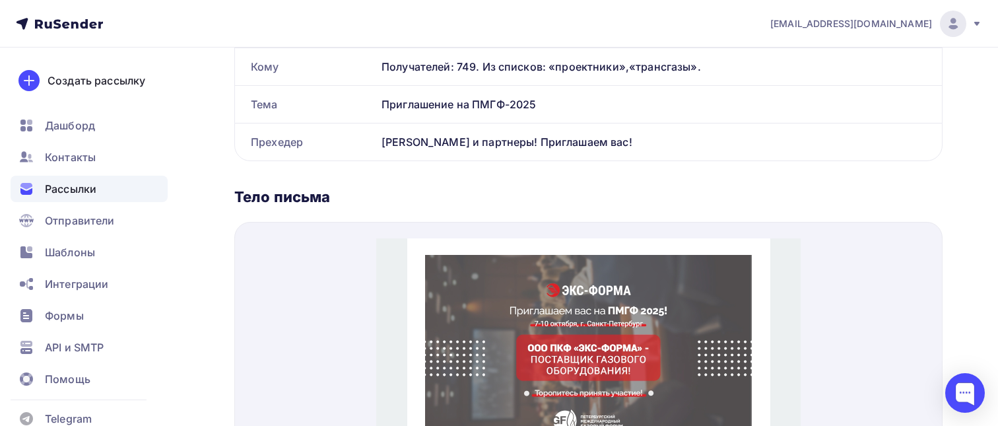
scroll to position [0, 0]
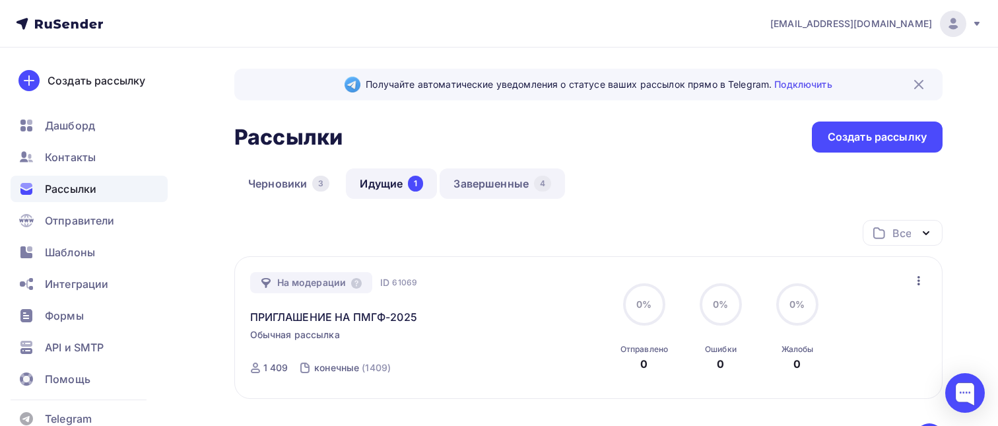
click at [489, 174] on link "Завершенные 4" at bounding box center [502, 183] width 125 height 30
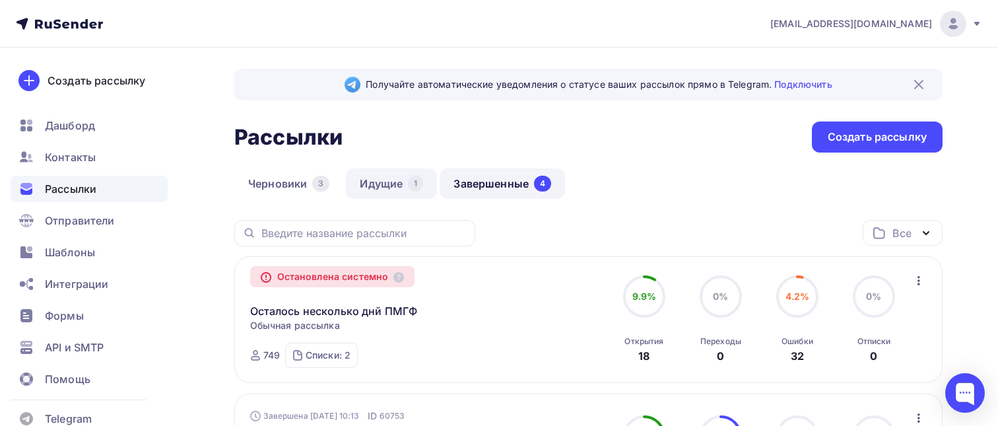
click at [389, 179] on link "Идущие 1" at bounding box center [391, 183] width 91 height 30
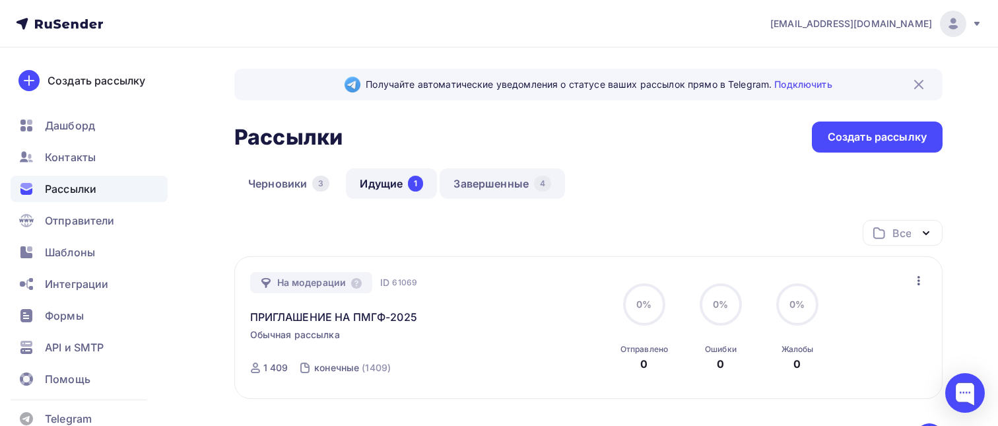
click at [484, 181] on link "Завершенные 4" at bounding box center [502, 183] width 125 height 30
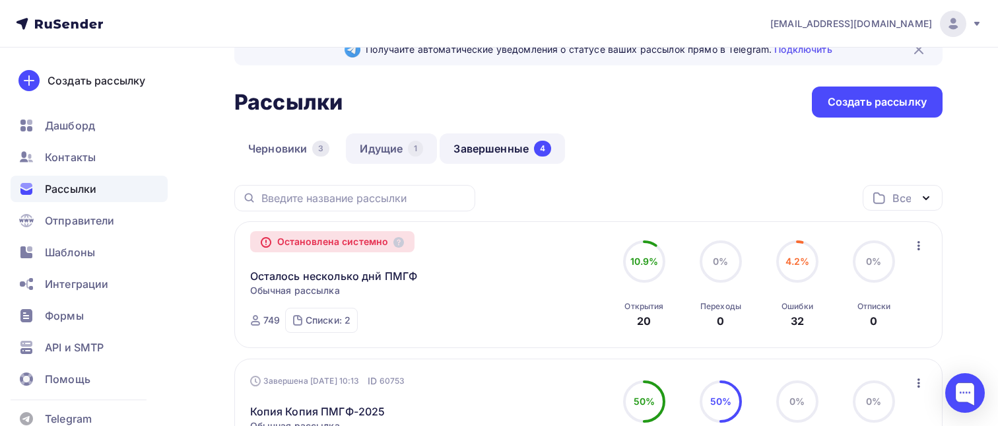
scroll to position [34, 0]
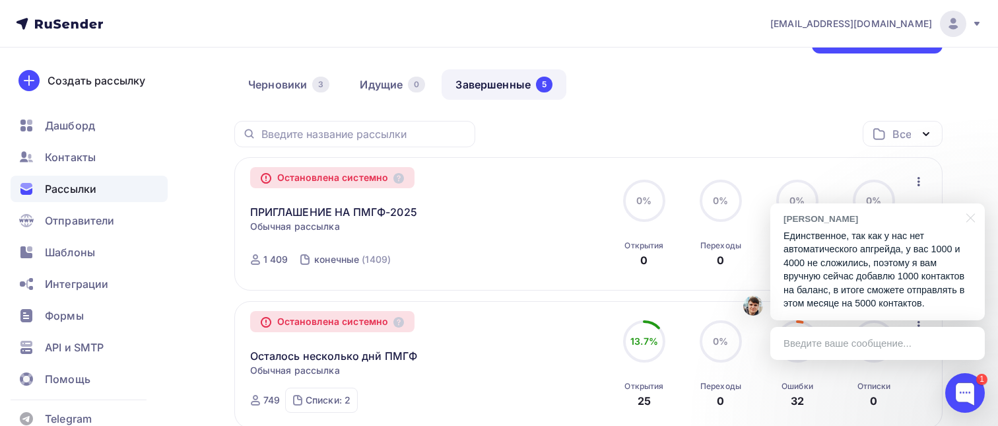
scroll to position [98, 0]
click at [841, 344] on div "Введите ваше сообщение..." at bounding box center [877, 343] width 215 height 33
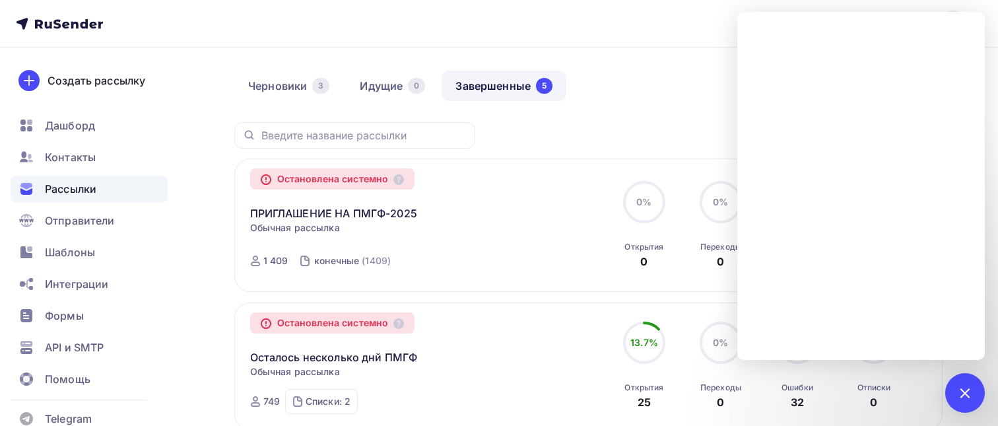
click at [581, 168] on div "Остановлена системно ПРИГЛАШЕНИЕ НА ПМГФ-2025 Копировать в новую Обычная рассыл…" at bounding box center [588, 224] width 708 height 133
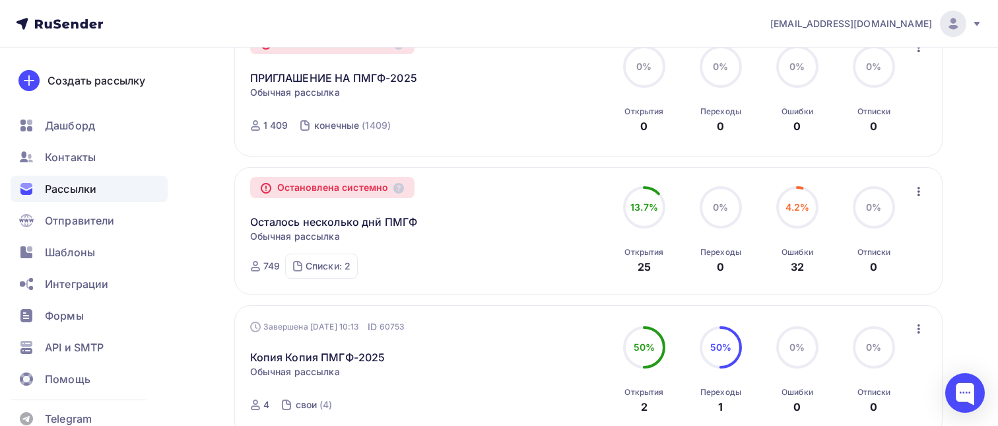
scroll to position [52, 0]
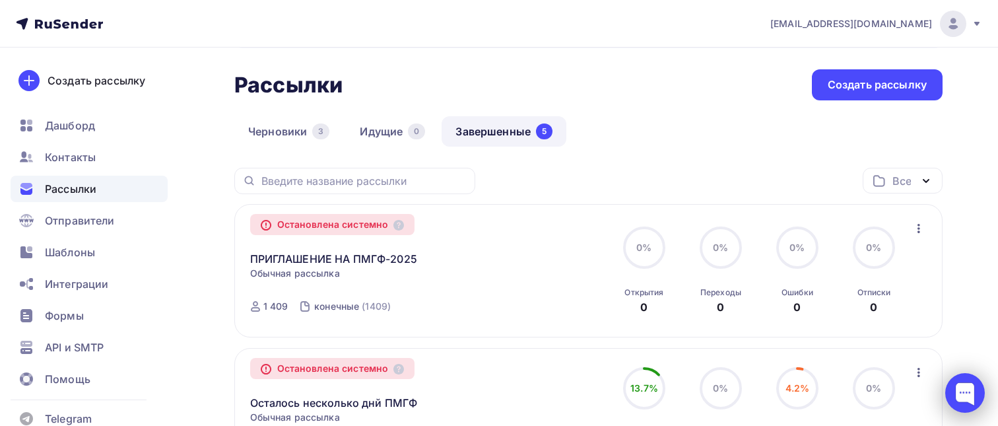
click at [959, 387] on div at bounding box center [965, 393] width 40 height 40
